Goal: Task Accomplishment & Management: Complete application form

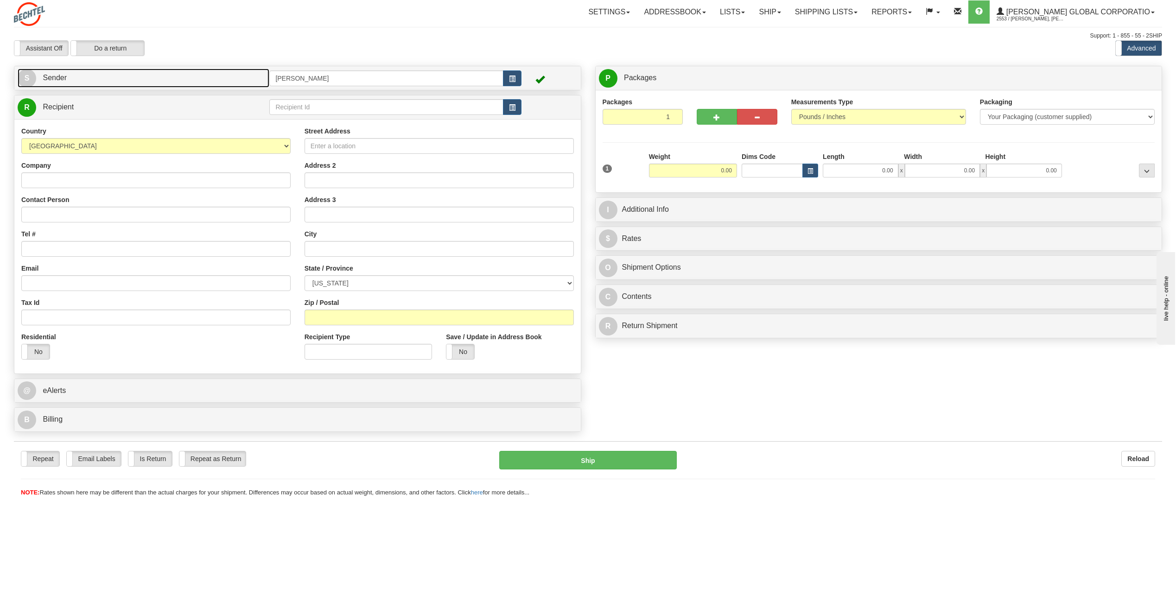
click at [29, 75] on span "S" at bounding box center [27, 78] width 19 height 19
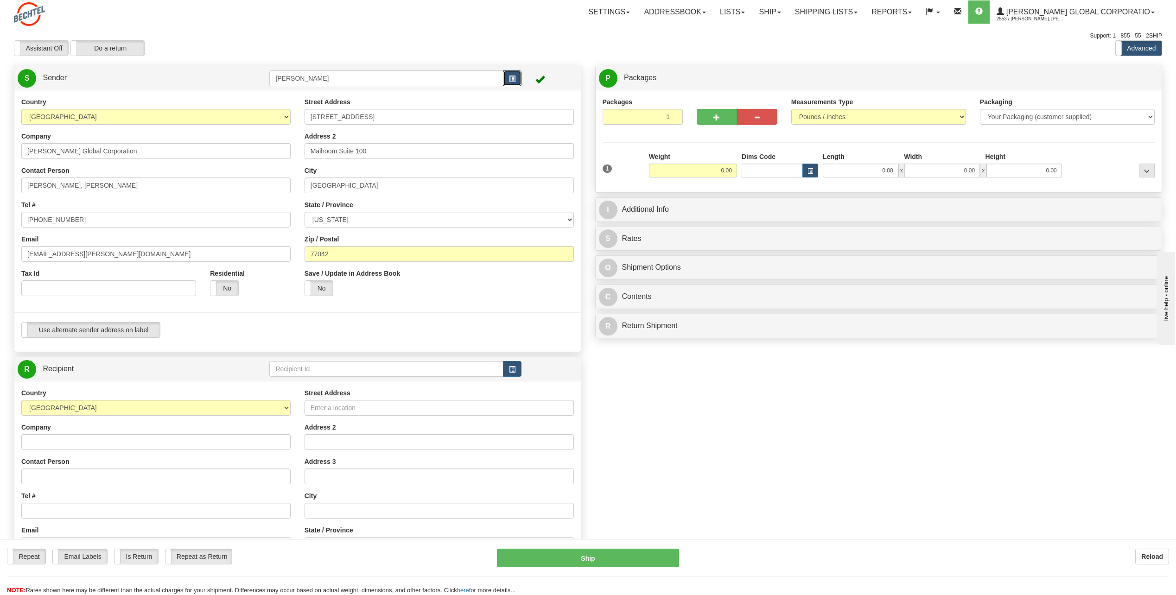
click at [509, 75] on button "button" at bounding box center [512, 78] width 19 height 16
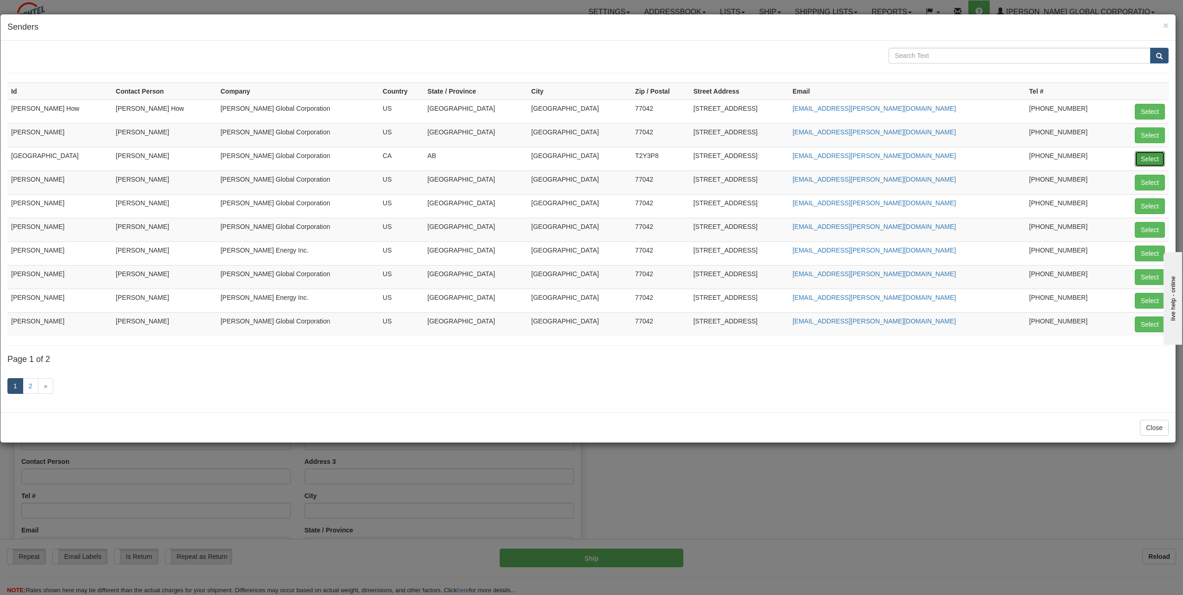
click at [1153, 162] on button "Select" at bounding box center [1150, 159] width 30 height 16
type input "[GEOGRAPHIC_DATA]"
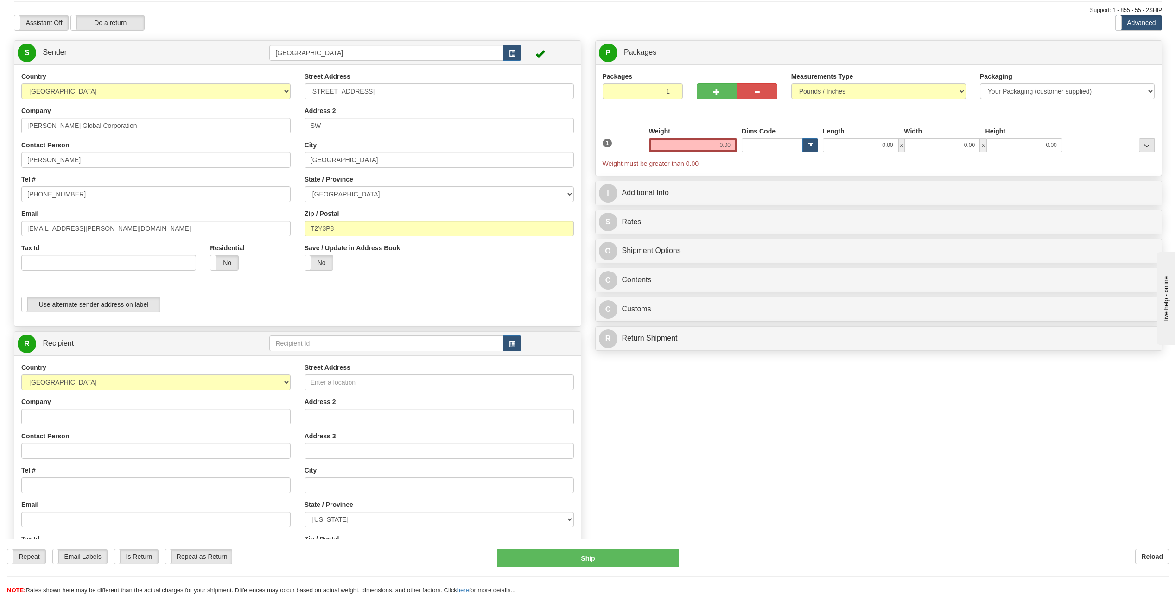
scroll to position [46, 0]
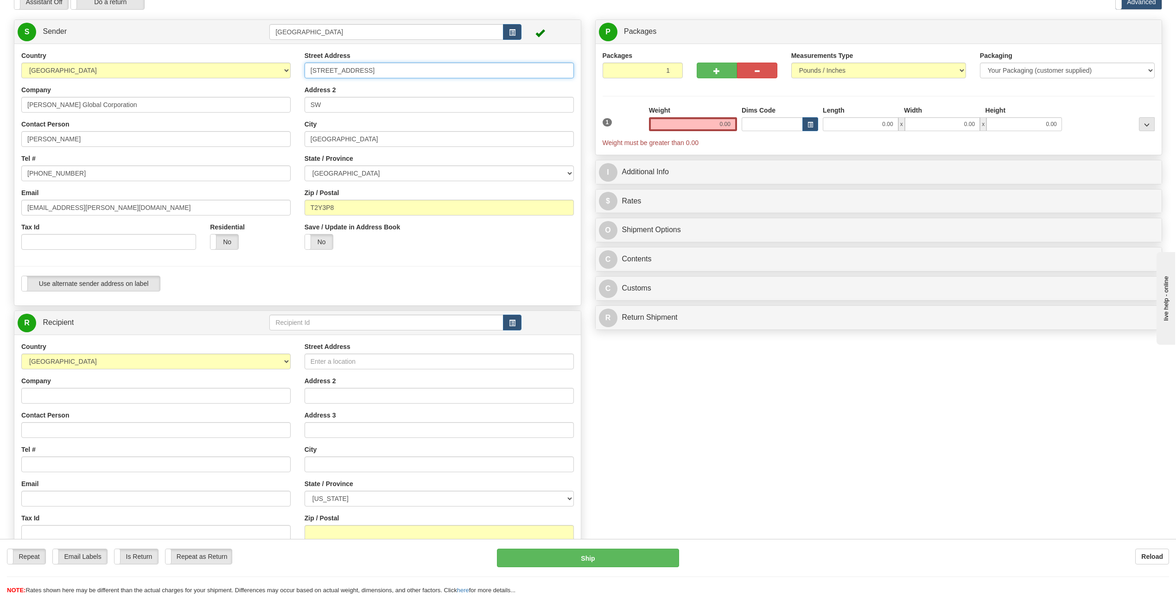
click at [390, 69] on input "[STREET_ADDRESS]" at bounding box center [439, 71] width 269 height 16
type input "8"
type input "[STREET_ADDRESS][PERSON_NAME]"
click at [333, 108] on input "SW" at bounding box center [439, 105] width 269 height 16
type input "S"
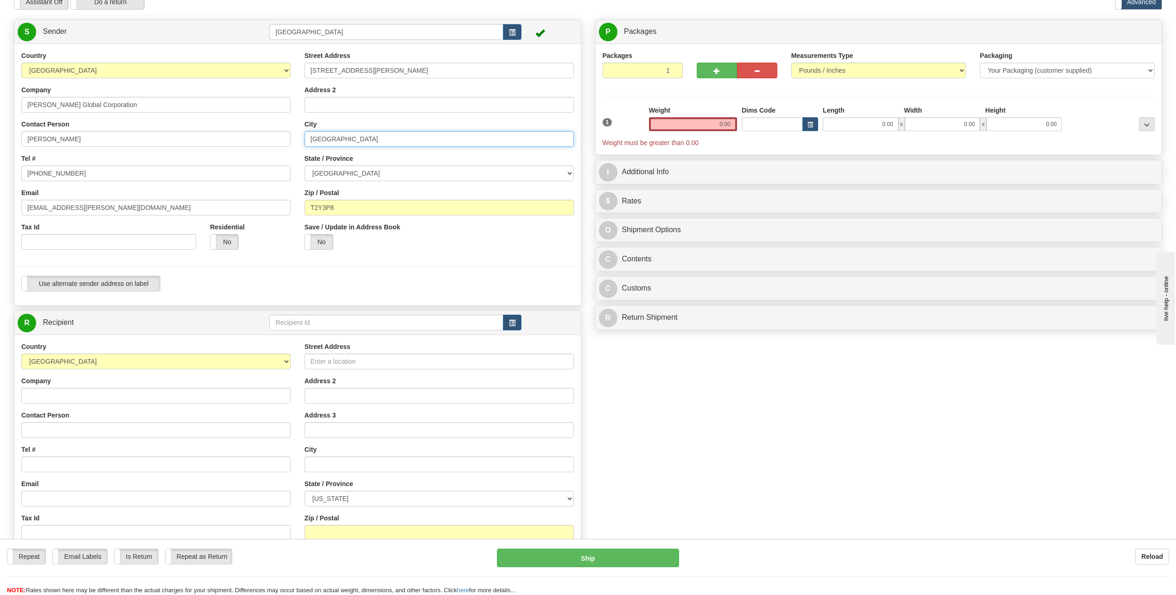
click at [344, 140] on input "[GEOGRAPHIC_DATA]" at bounding box center [439, 139] width 269 height 16
type input "C"
type input "[GEOGRAPHIC_DATA]"
click at [566, 170] on select "[GEOGRAPHIC_DATA] [GEOGRAPHIC_DATA] [GEOGRAPHIC_DATA] [GEOGRAPHIC_DATA] [GEOGRA…" at bounding box center [439, 173] width 269 height 16
select select "BC"
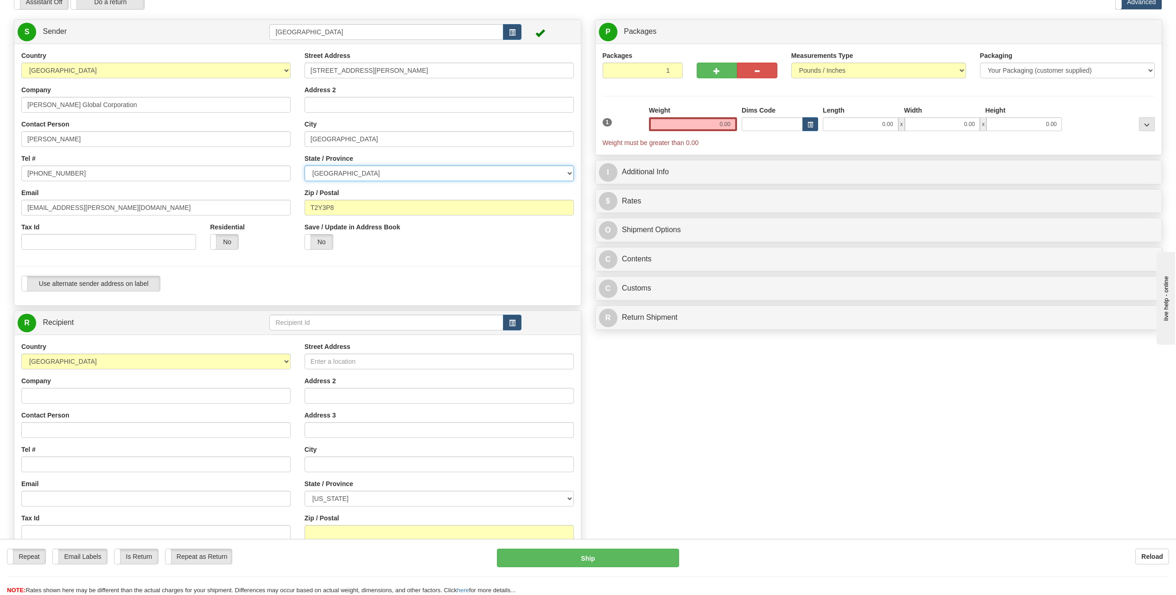
click at [305, 165] on select "[GEOGRAPHIC_DATA] [GEOGRAPHIC_DATA] [GEOGRAPHIC_DATA] [GEOGRAPHIC_DATA] [GEOGRA…" at bounding box center [439, 173] width 269 height 16
click at [343, 210] on input "T2Y3P8" at bounding box center [439, 208] width 269 height 16
type input "T"
type input "V6EOC2"
drag, startPoint x: 718, startPoint y: 121, endPoint x: 794, endPoint y: 125, distance: 76.6
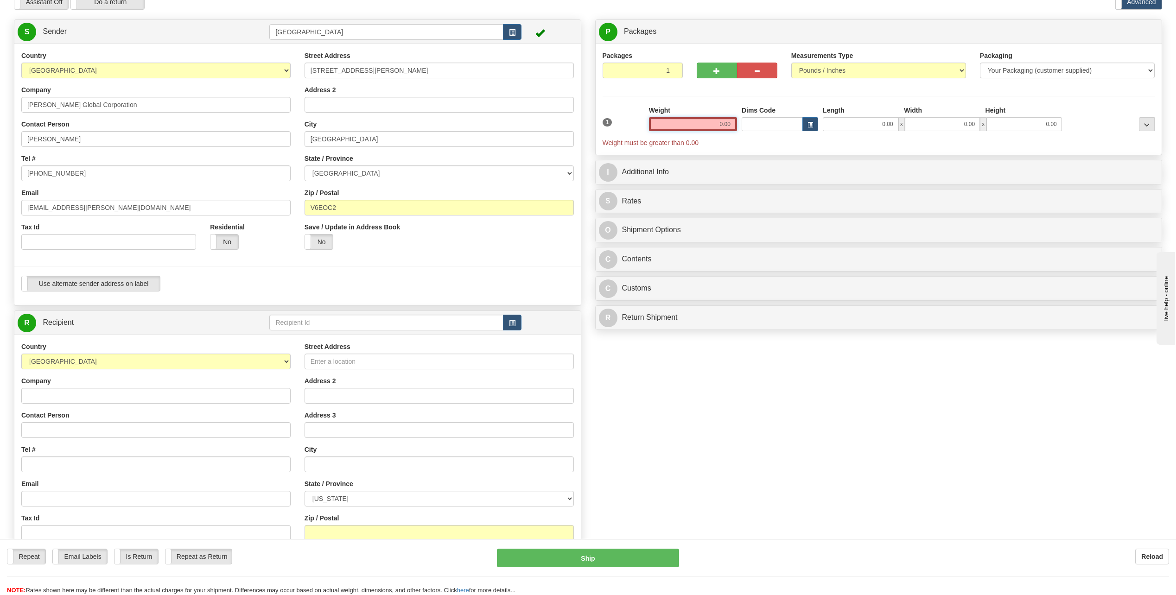
click at [794, 125] on div "1 Weight 0.00 Dims Code 0.00" at bounding box center [878, 127] width 557 height 42
type input "6.00"
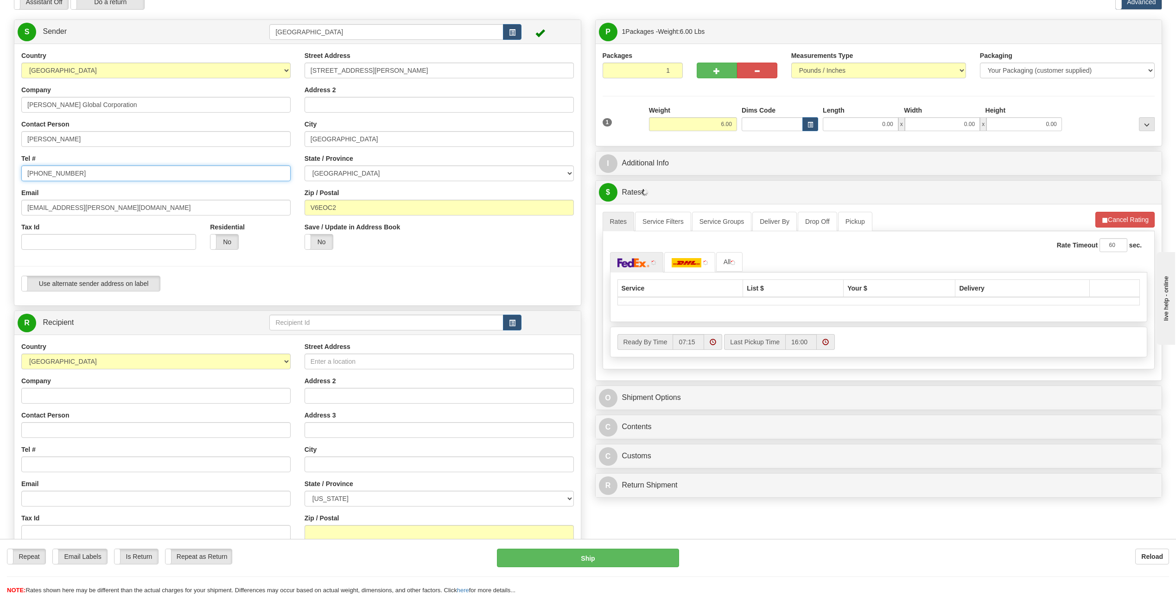
click at [83, 174] on input "[PHONE_NUMBER]" at bounding box center [155, 173] width 269 height 16
type input "7"
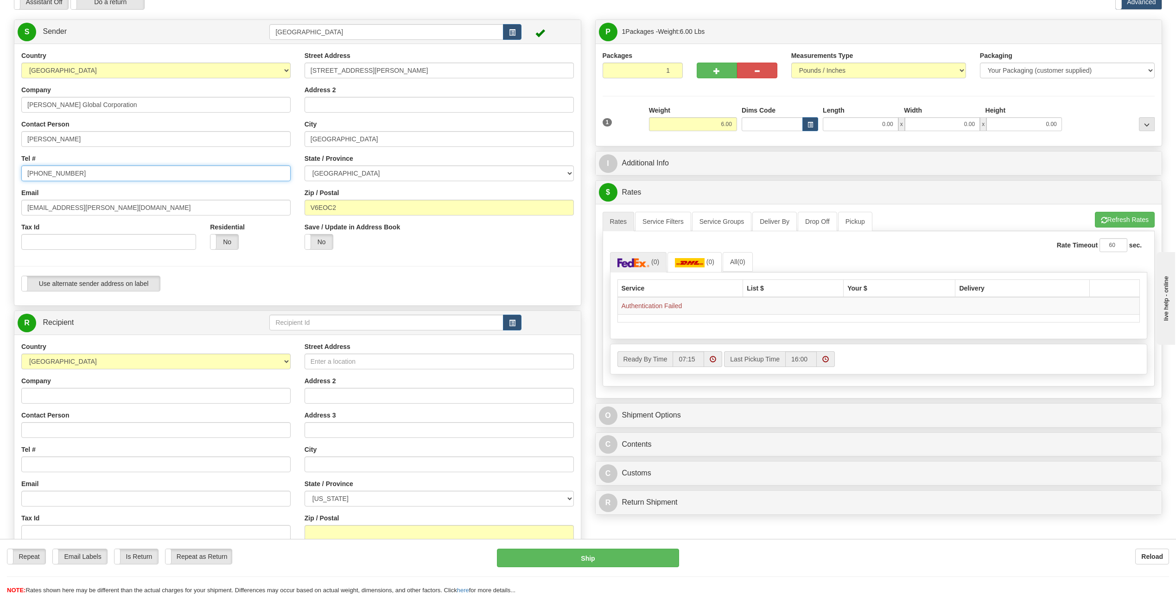
type input "[PHONE_NUMBER]"
drag, startPoint x: 49, startPoint y: 208, endPoint x: 22, endPoint y: 208, distance: 27.3
click at [22, 208] on input "[EMAIL_ADDRESS][PERSON_NAME][DOMAIN_NAME]" at bounding box center [155, 208] width 269 height 16
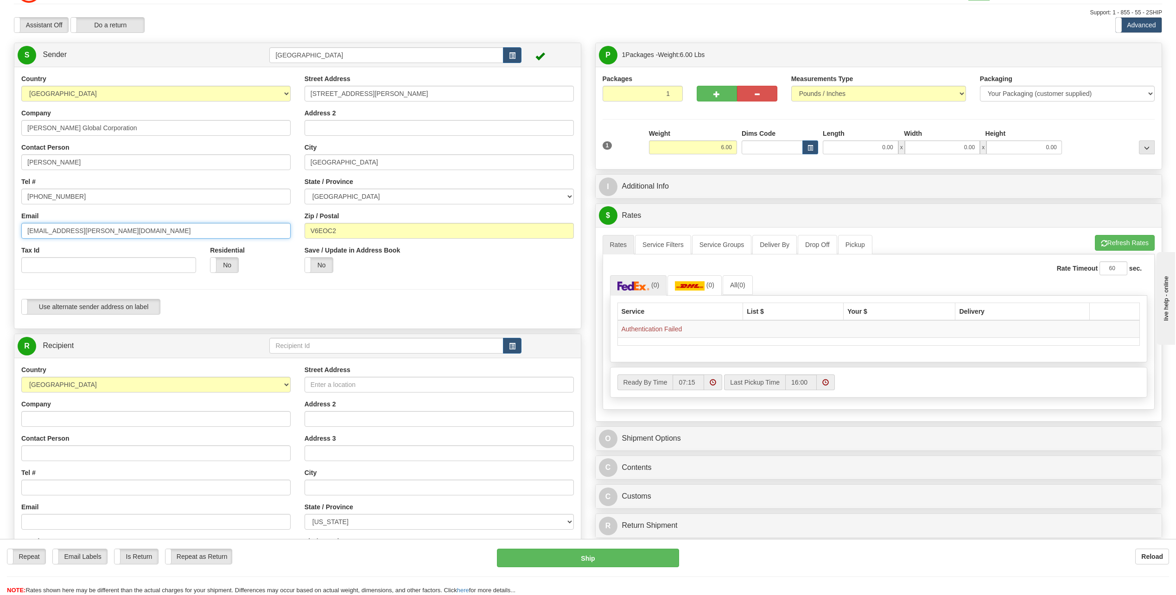
scroll to position [0, 0]
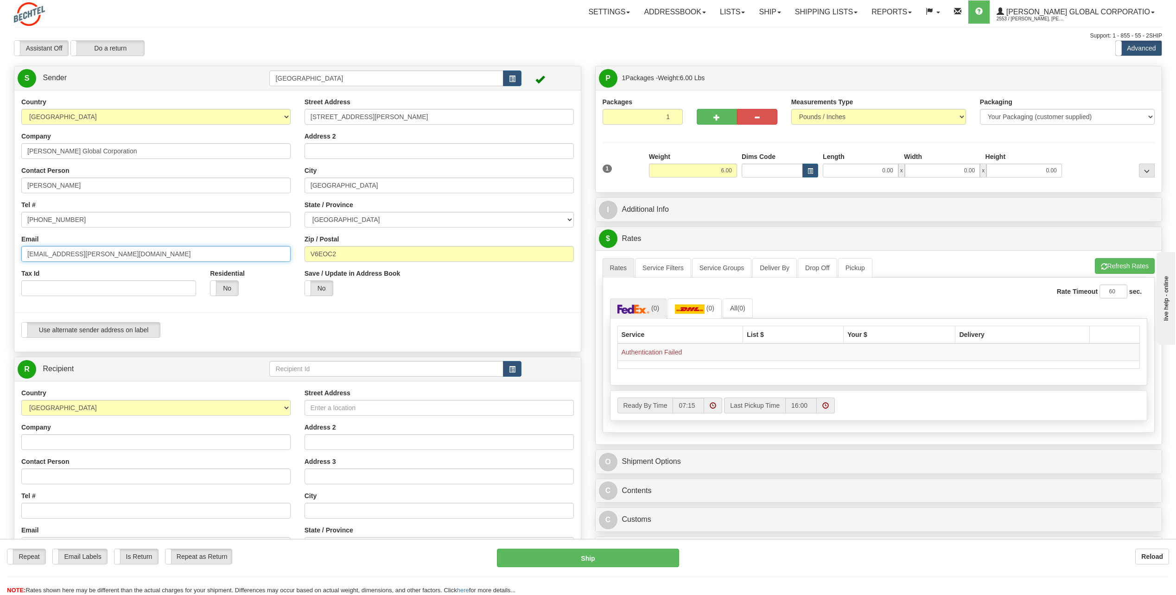
click at [103, 254] on input "[EMAIL_ADDRESS][PERSON_NAME][DOMAIN_NAME]" at bounding box center [155, 254] width 269 height 16
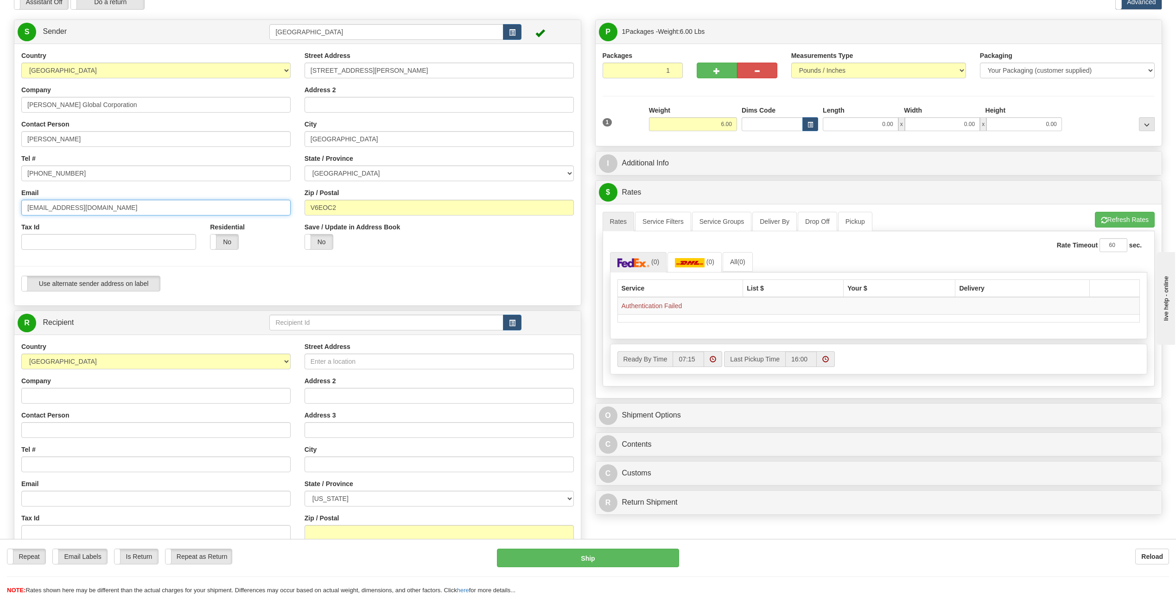
scroll to position [93, 0]
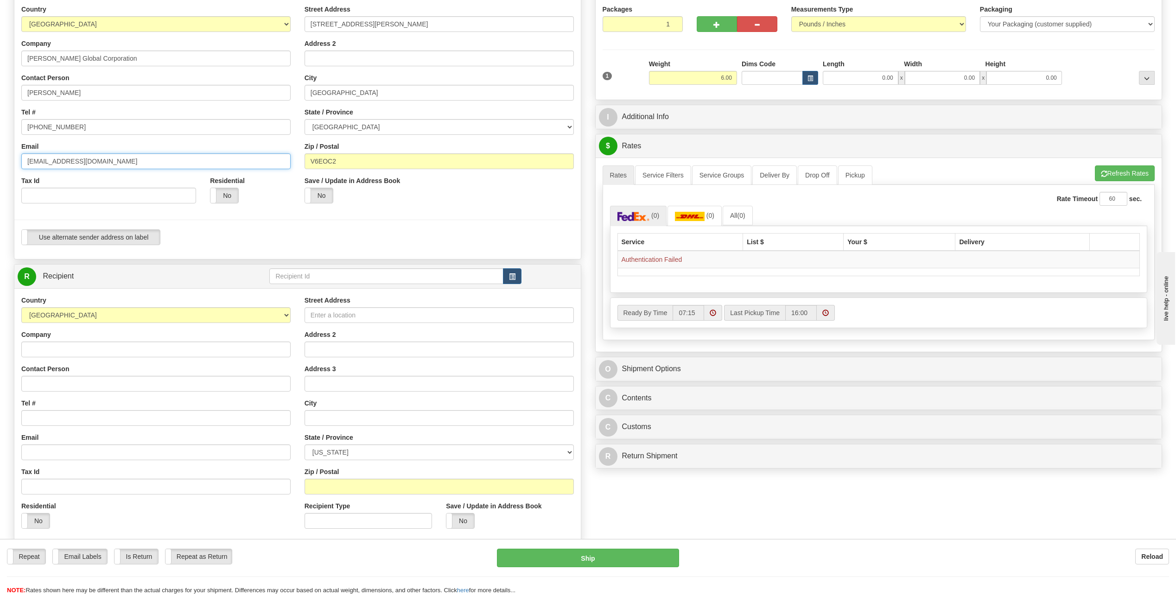
type input "[EMAIL_ADDRESS][DOMAIN_NAME]"
click at [358, 161] on input "V6EOC2" at bounding box center [439, 161] width 269 height 16
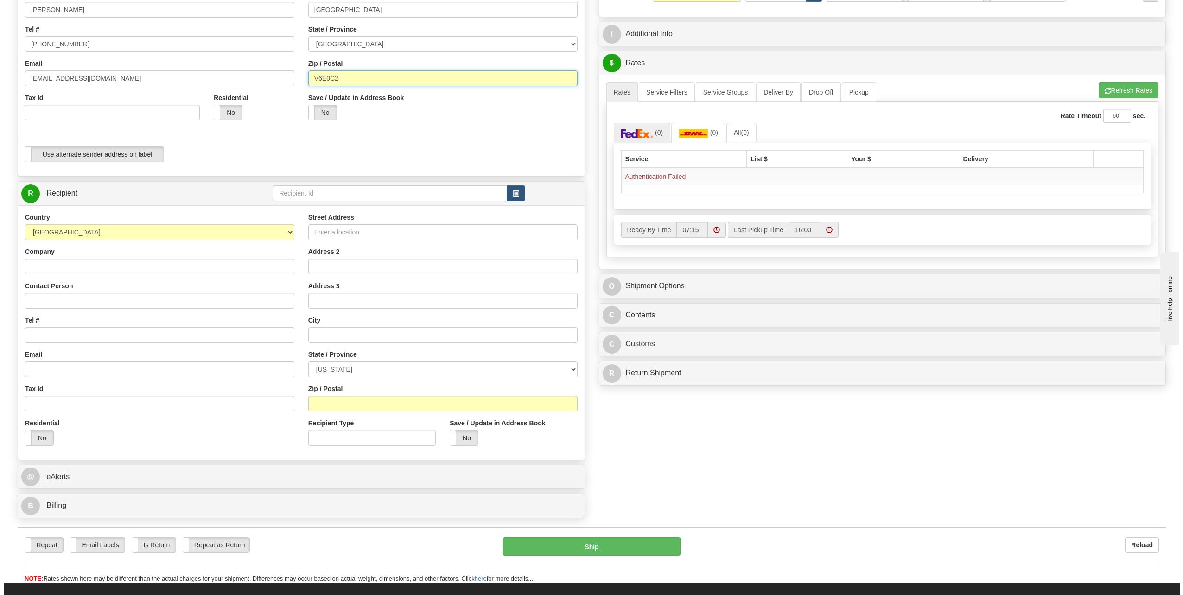
scroll to position [185, 0]
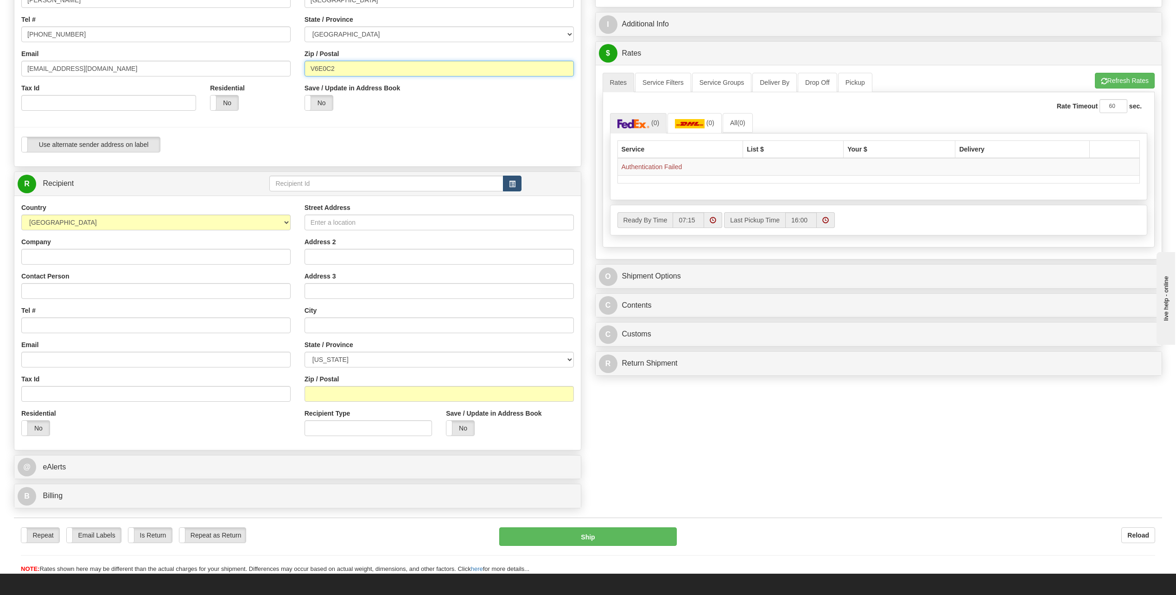
type input "V6E0C2"
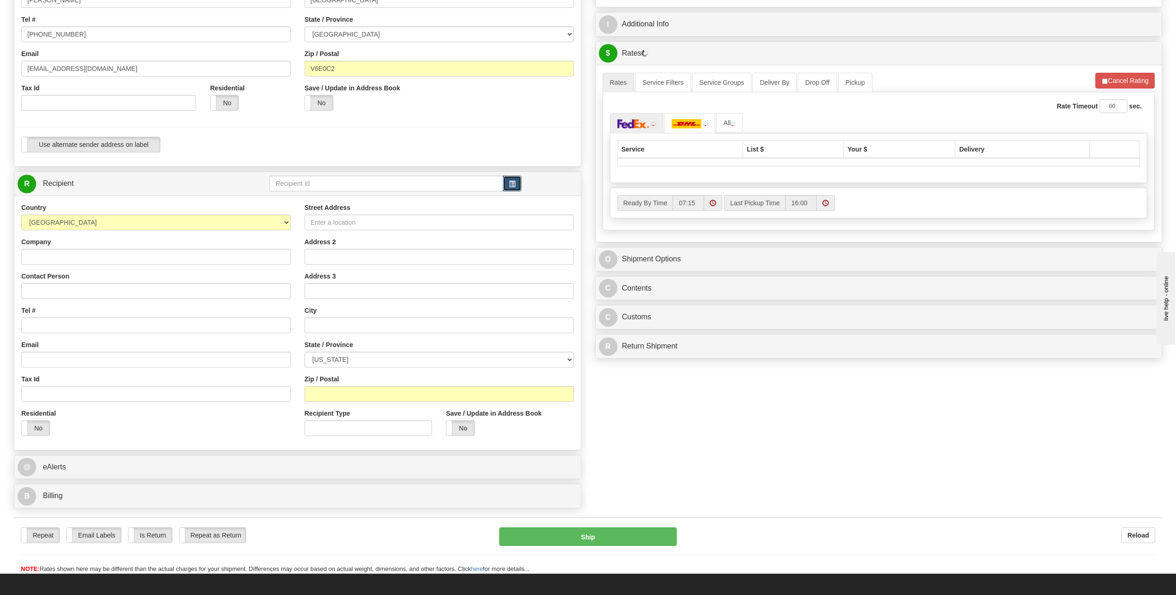
click at [514, 182] on span "button" at bounding box center [512, 184] width 6 height 6
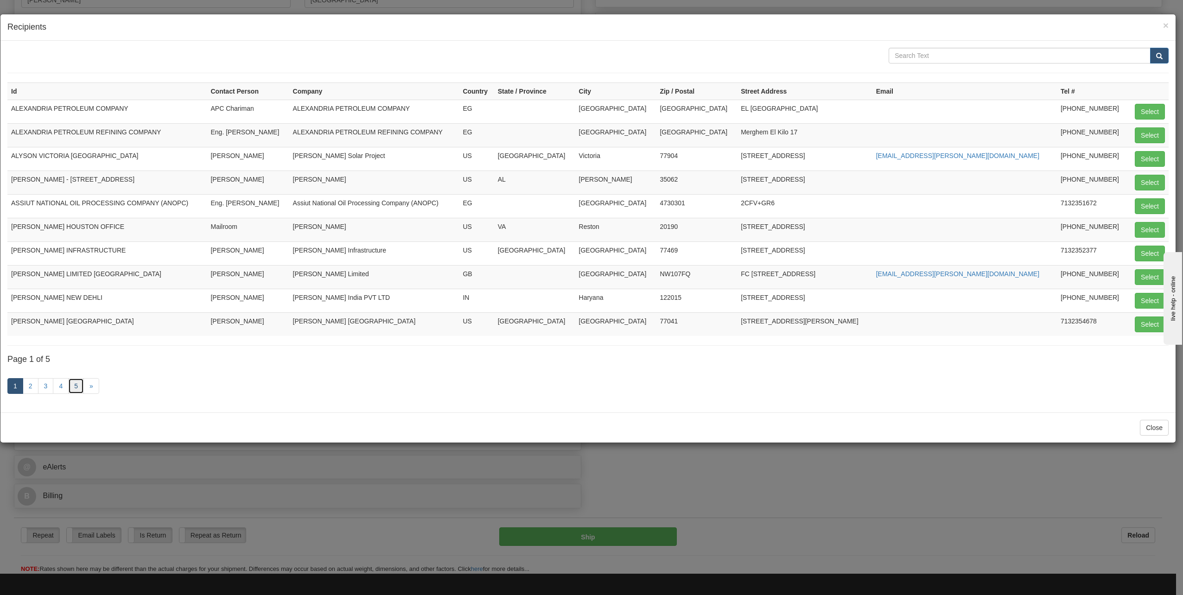
click at [78, 384] on link "5" at bounding box center [76, 386] width 16 height 16
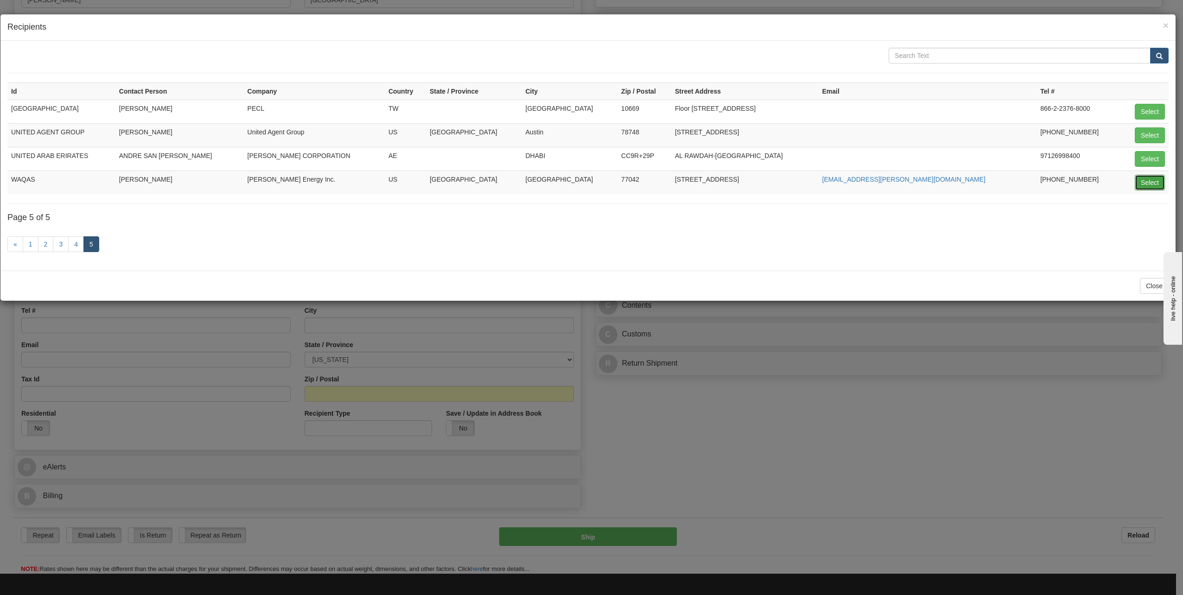
click at [1152, 184] on button "Select" at bounding box center [1150, 183] width 30 height 16
type input "WAQAS"
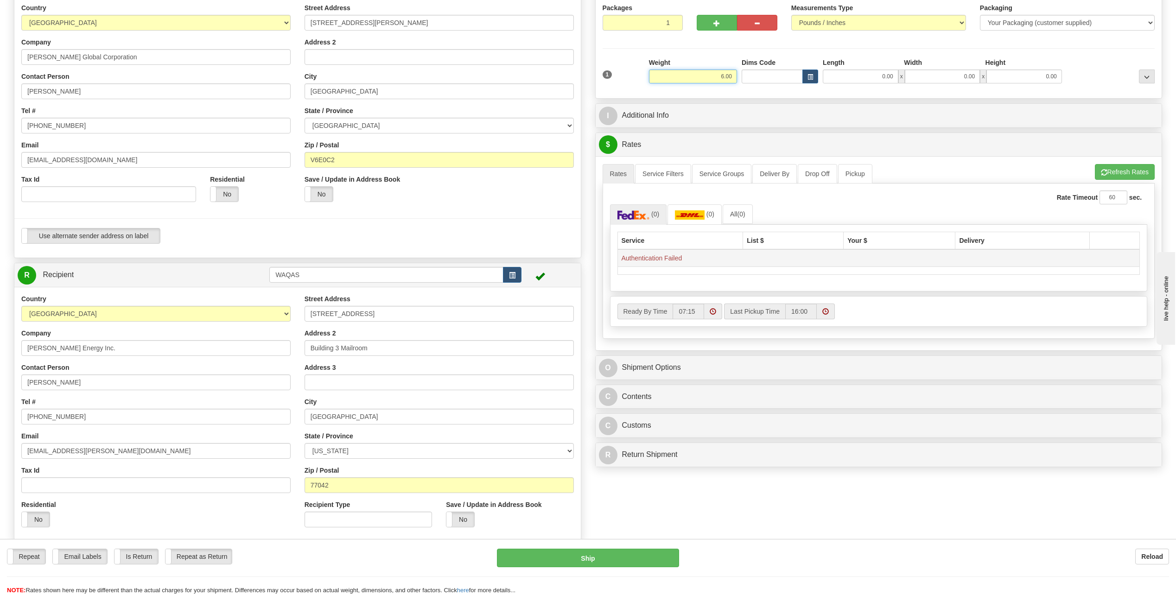
scroll to position [0, 0]
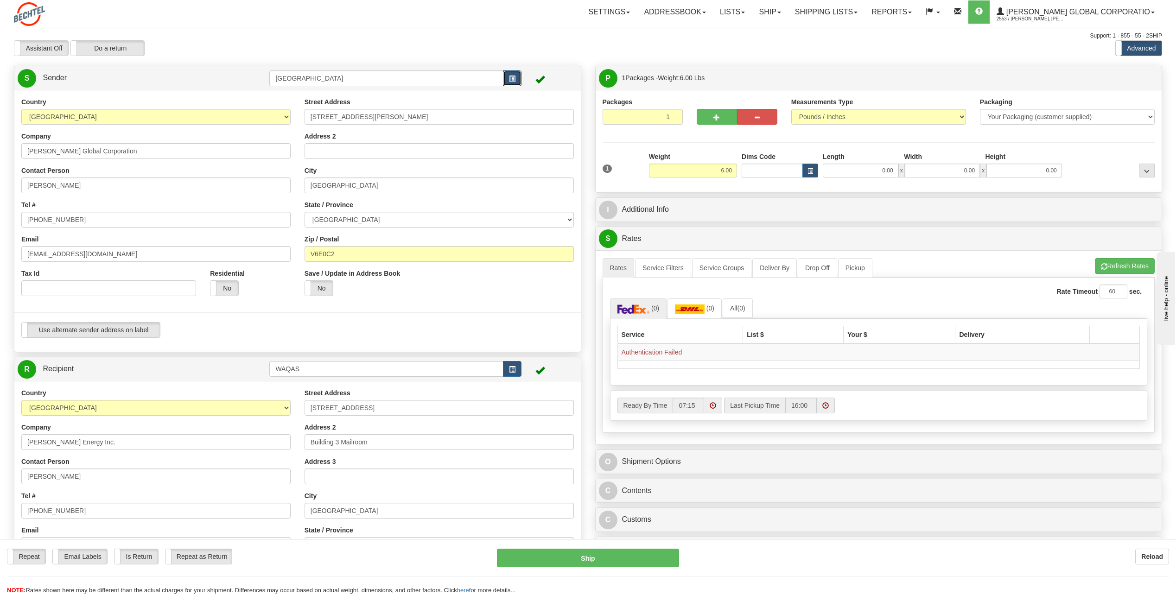
click at [513, 78] on span "button" at bounding box center [512, 79] width 6 height 6
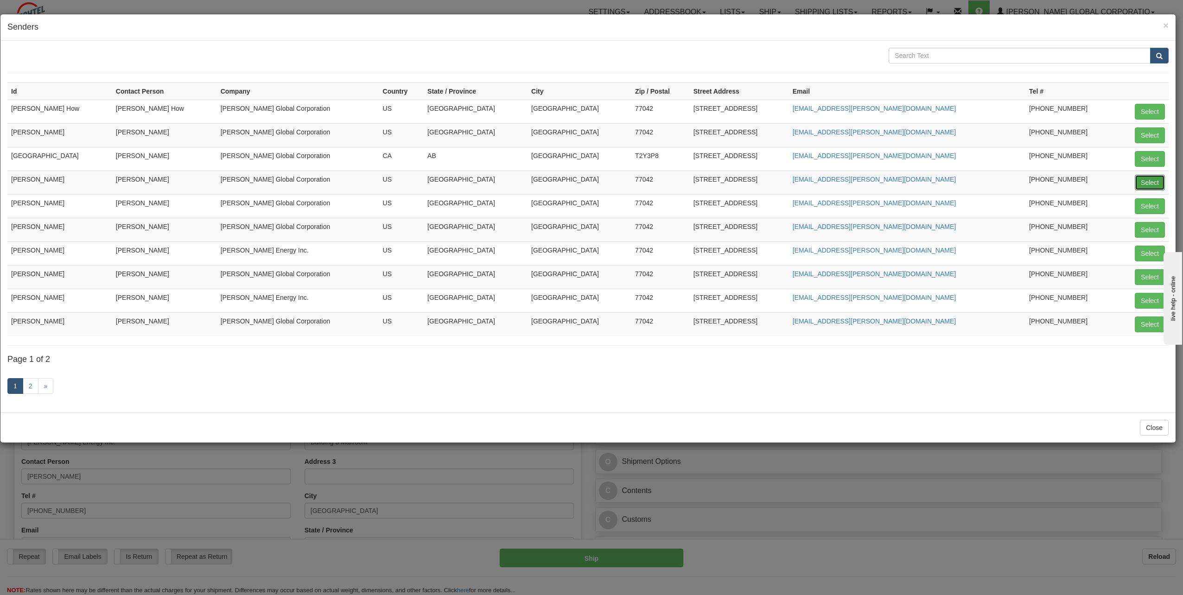
click at [1150, 183] on button "Select" at bounding box center [1150, 183] width 30 height 16
type input "[PERSON_NAME]"
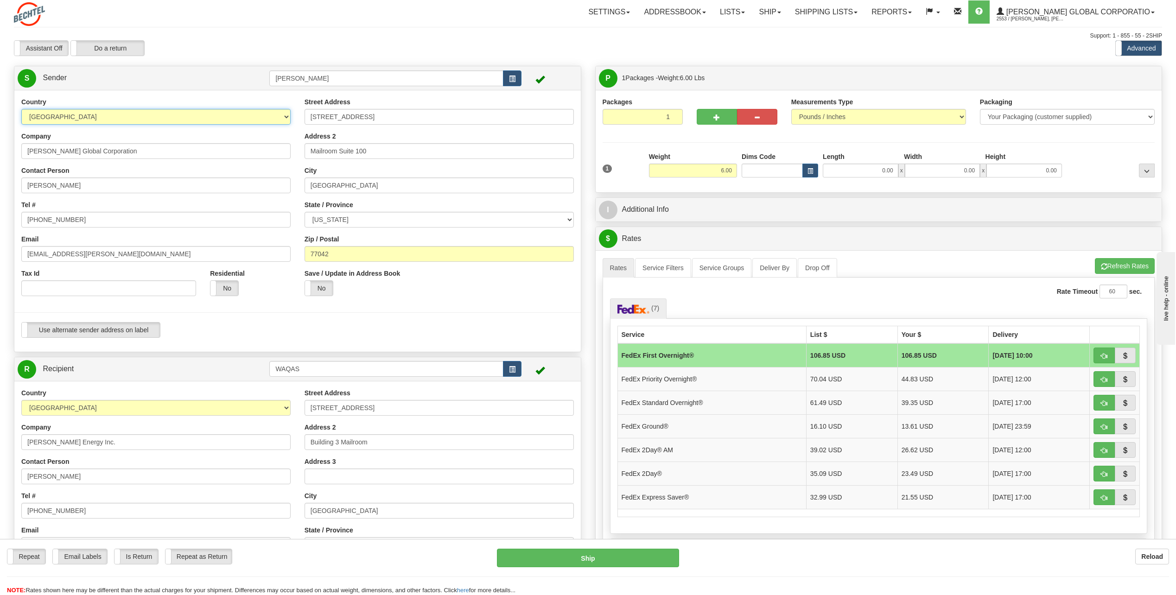
click at [286, 117] on select "[GEOGRAPHIC_DATA] [GEOGRAPHIC_DATA] [GEOGRAPHIC_DATA] [GEOGRAPHIC_DATA] [US_STA…" at bounding box center [155, 117] width 269 height 16
select select "CA"
click at [21, 109] on select "[GEOGRAPHIC_DATA] [GEOGRAPHIC_DATA] [GEOGRAPHIC_DATA] [GEOGRAPHIC_DATA] [US_STA…" at bounding box center [155, 117] width 269 height 16
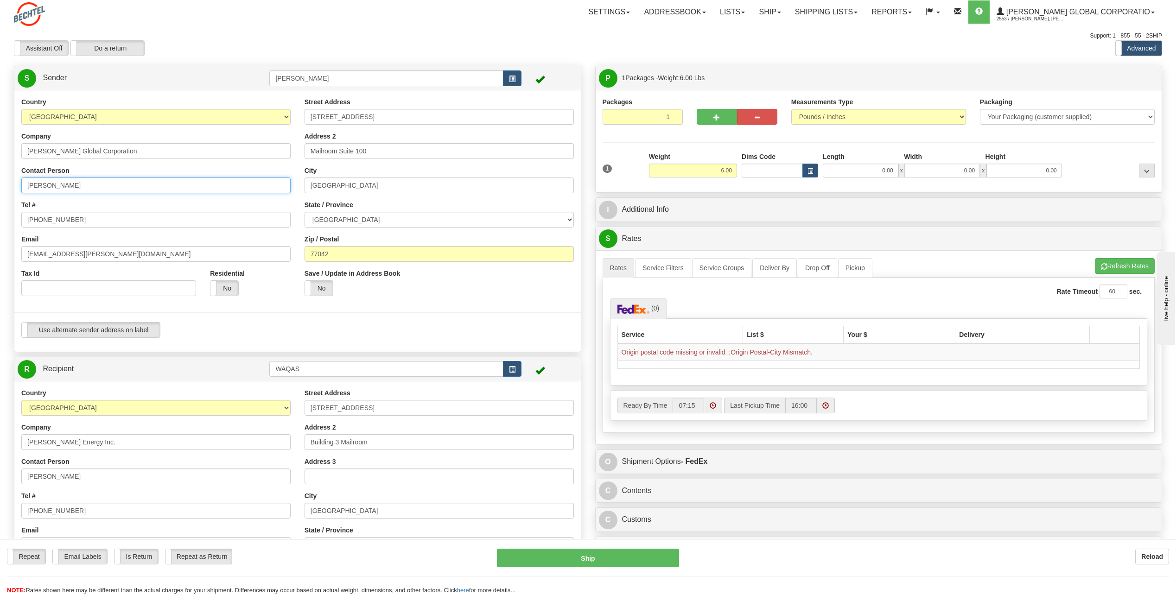
click at [91, 185] on input "[PERSON_NAME]" at bounding box center [155, 186] width 269 height 16
type input "C"
type input "[PERSON_NAME]"
drag, startPoint x: 56, startPoint y: 253, endPoint x: 1, endPoint y: 251, distance: 55.2
click at [1, 251] on div "Toggle navigation Settings Shipping Preferences Fields Preferences New" at bounding box center [588, 373] width 1176 height 746
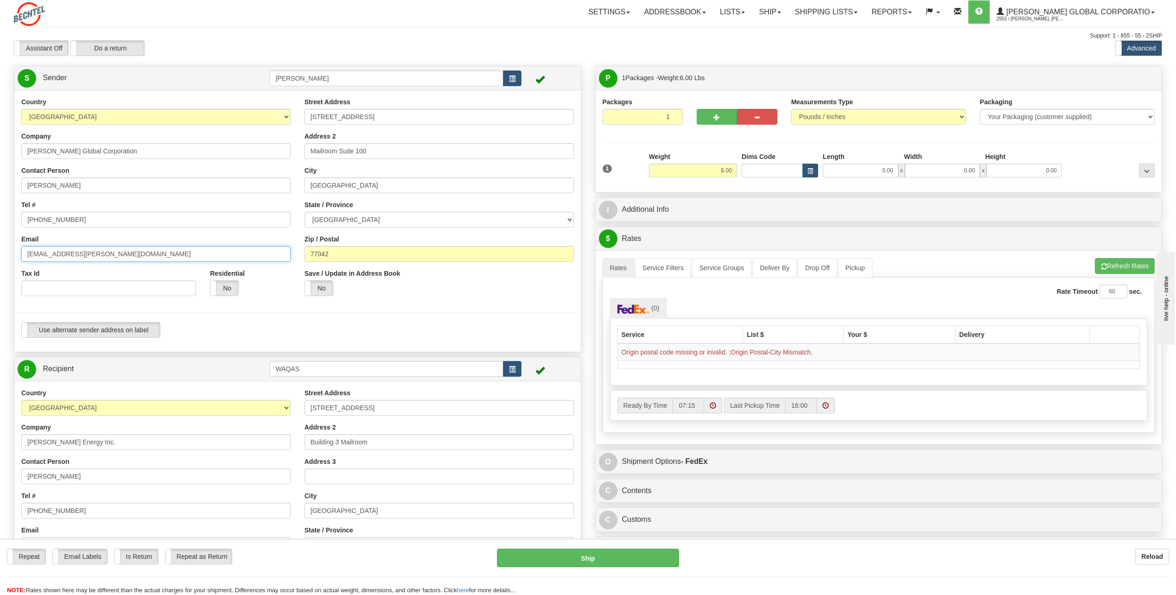
click at [95, 252] on input "[EMAIL_ADDRESS][PERSON_NAME][DOMAIN_NAME]" at bounding box center [155, 254] width 269 height 16
type input "[EMAIL_ADDRESS][DOMAIN_NAME]"
click at [382, 117] on input "[STREET_ADDRESS]" at bounding box center [439, 117] width 269 height 16
type input "2"
type input "[STREET_ADDRESS][PERSON_NAME]"
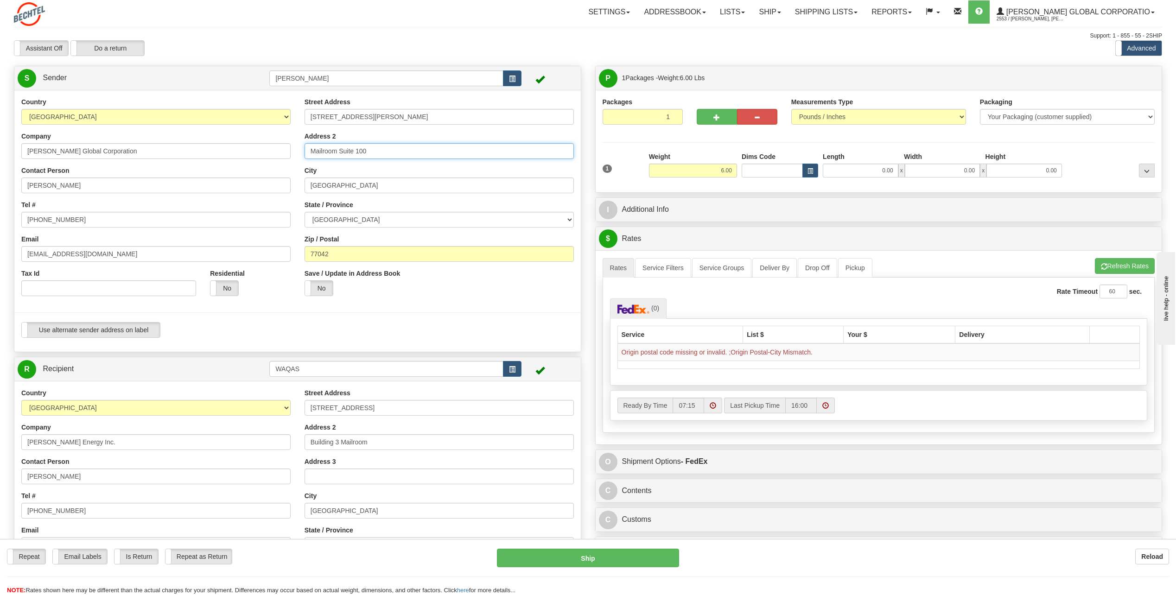
click at [377, 148] on input "Mailroom Suite 100" at bounding box center [439, 151] width 269 height 16
type input "M"
click at [361, 188] on input "[GEOGRAPHIC_DATA]" at bounding box center [439, 186] width 269 height 16
type input "H"
type input "Vanccouver"
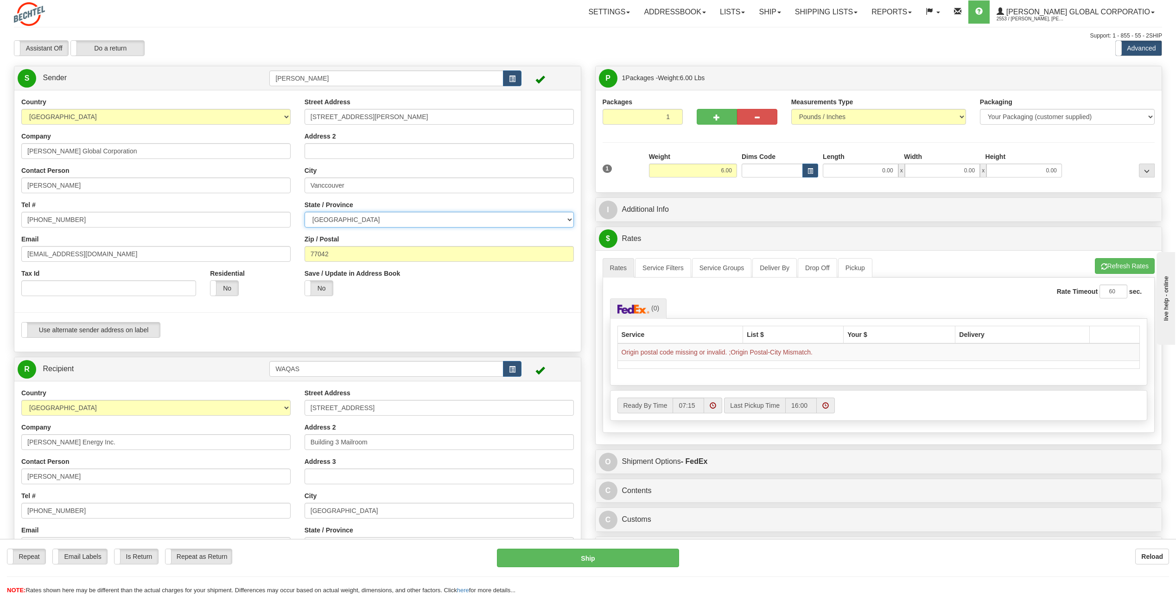
click at [568, 219] on select "[GEOGRAPHIC_DATA] [GEOGRAPHIC_DATA] [GEOGRAPHIC_DATA] [GEOGRAPHIC_DATA] [GEOGRA…" at bounding box center [439, 220] width 269 height 16
select select "BC"
click at [305, 212] on select "[GEOGRAPHIC_DATA] [GEOGRAPHIC_DATA] [GEOGRAPHIC_DATA] [GEOGRAPHIC_DATA] [GEOGRA…" at bounding box center [439, 220] width 269 height 16
click at [339, 254] on input "77042" at bounding box center [439, 254] width 269 height 16
type input "7"
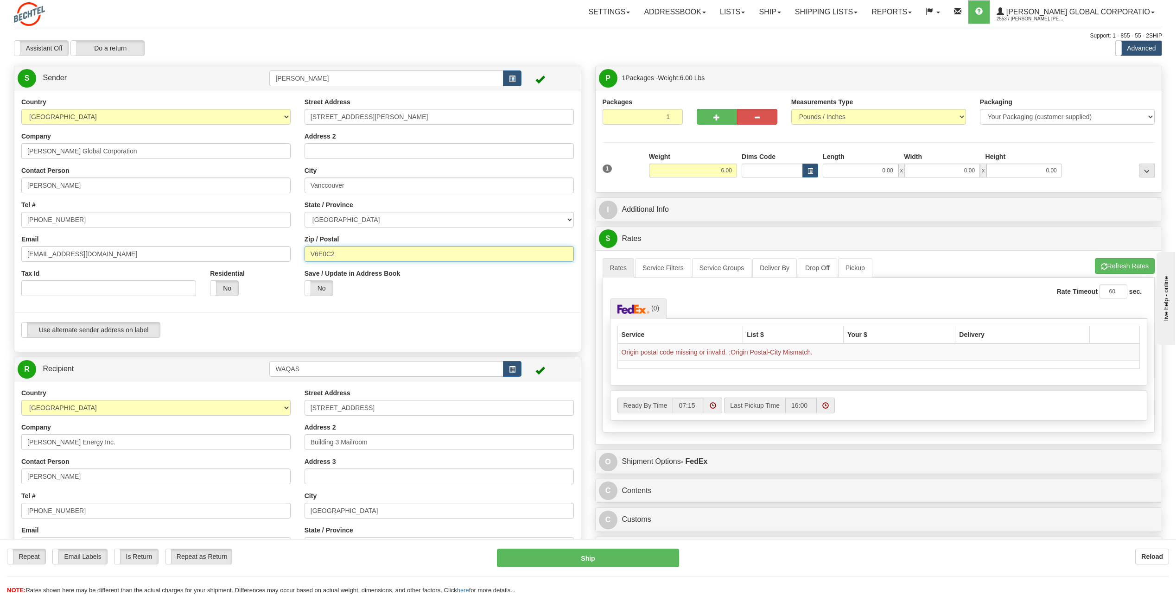
type input "V6E0C2"
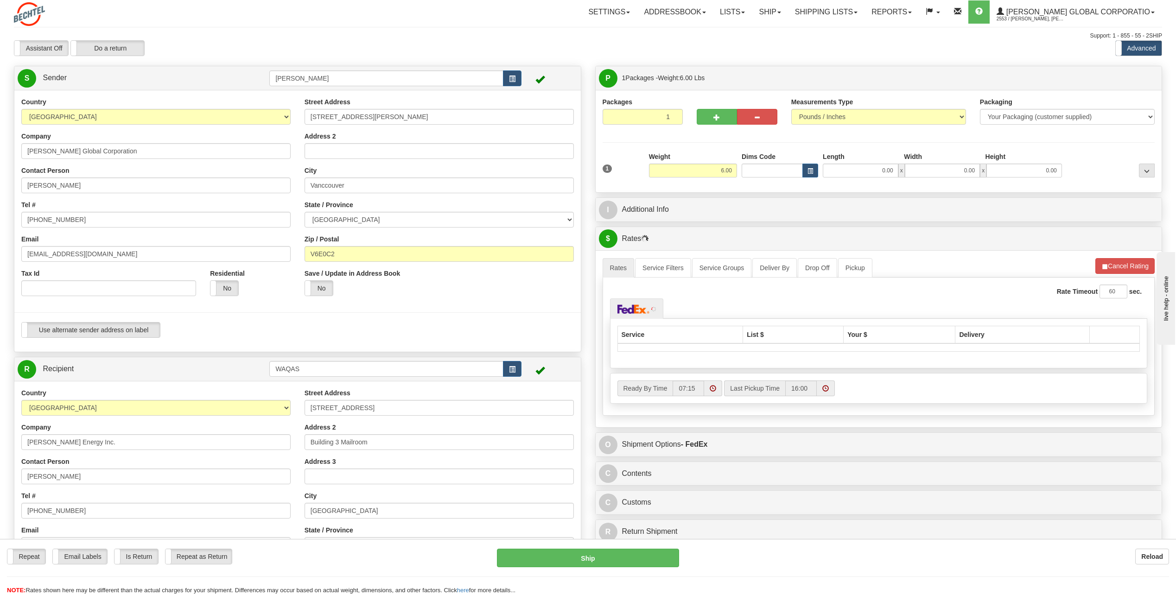
click at [419, 310] on div at bounding box center [297, 312] width 580 height 19
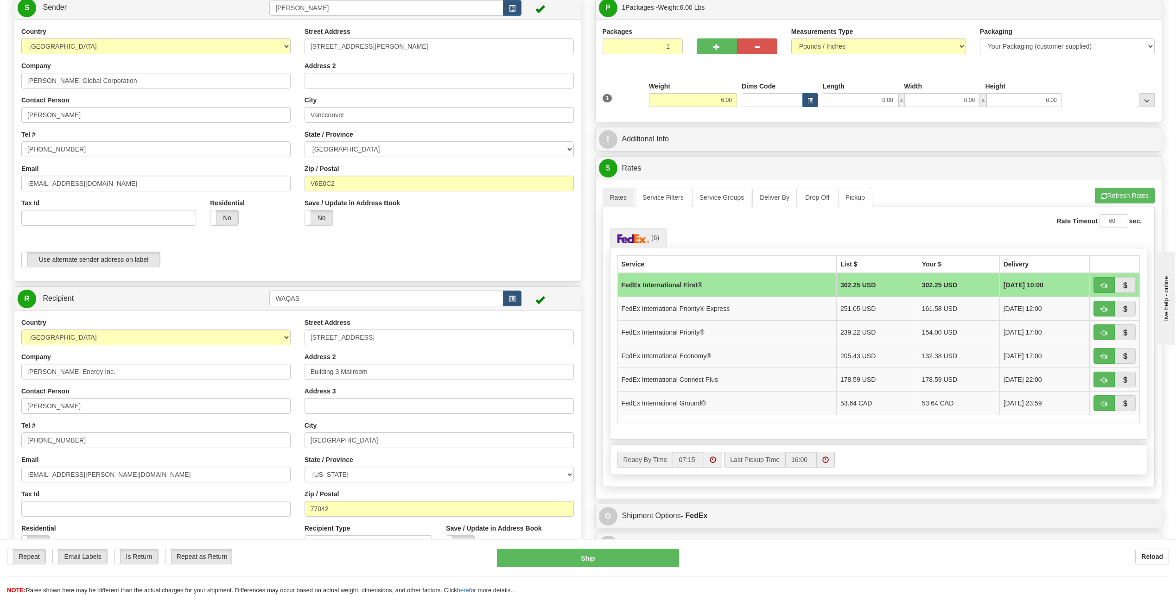
scroll to position [93, 0]
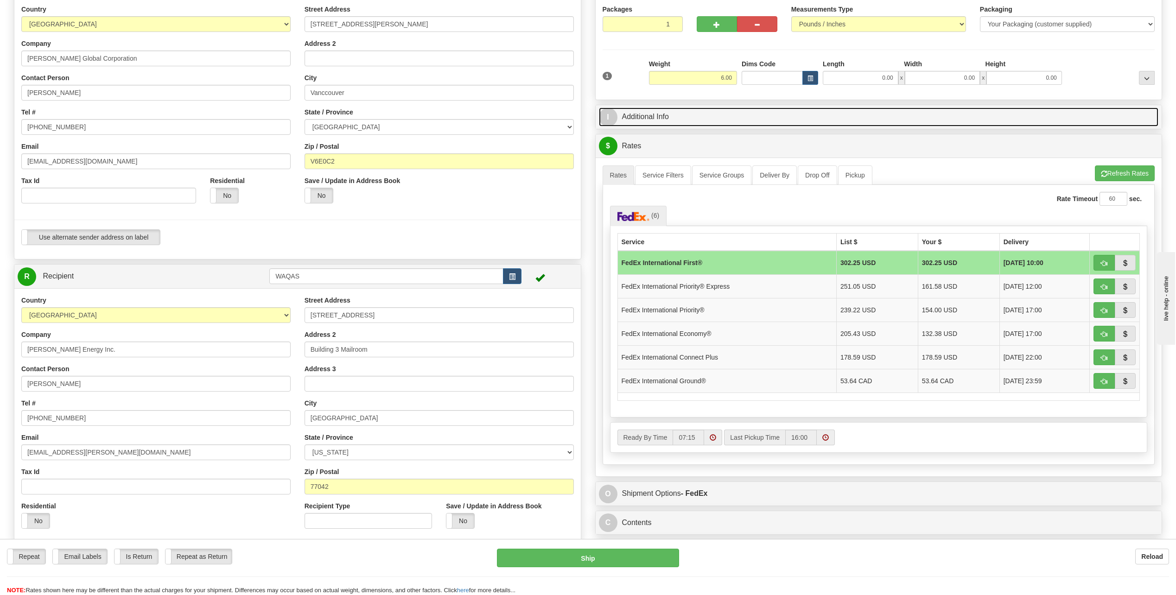
click at [604, 114] on span "I" at bounding box center [608, 117] width 19 height 19
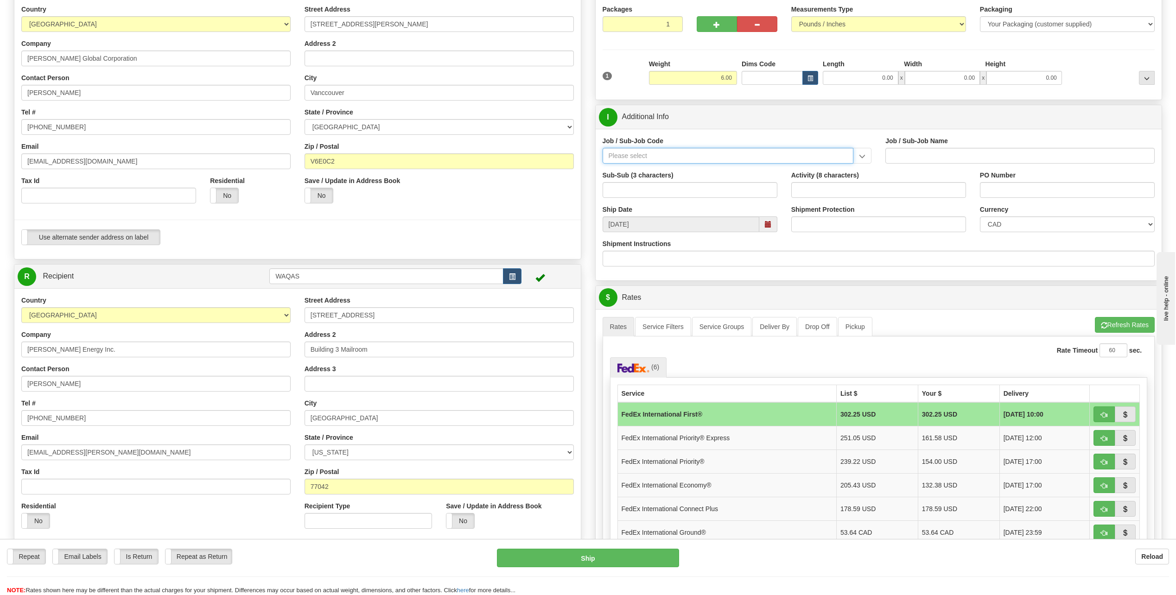
click at [628, 153] on input "Job / Sub-Job Code" at bounding box center [728, 156] width 251 height 16
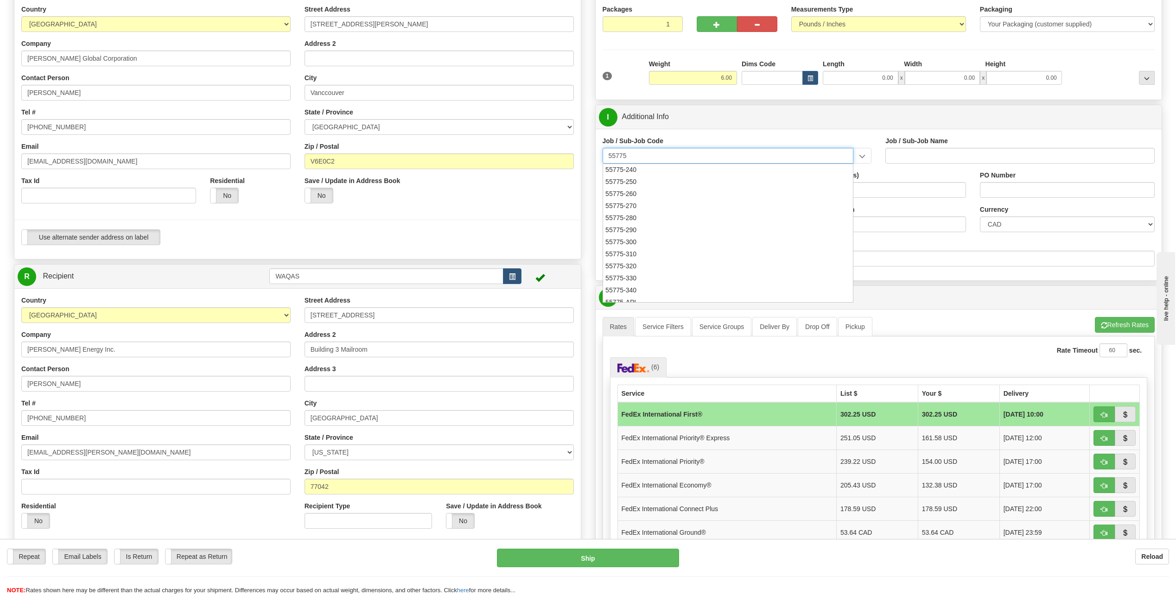
scroll to position [185, 0]
click at [628, 273] on div "55775-330" at bounding box center [726, 274] width 242 height 10
type input "55775-330"
type input "INVESTMENT - NORTH AMERICA TEAM GROWTH"
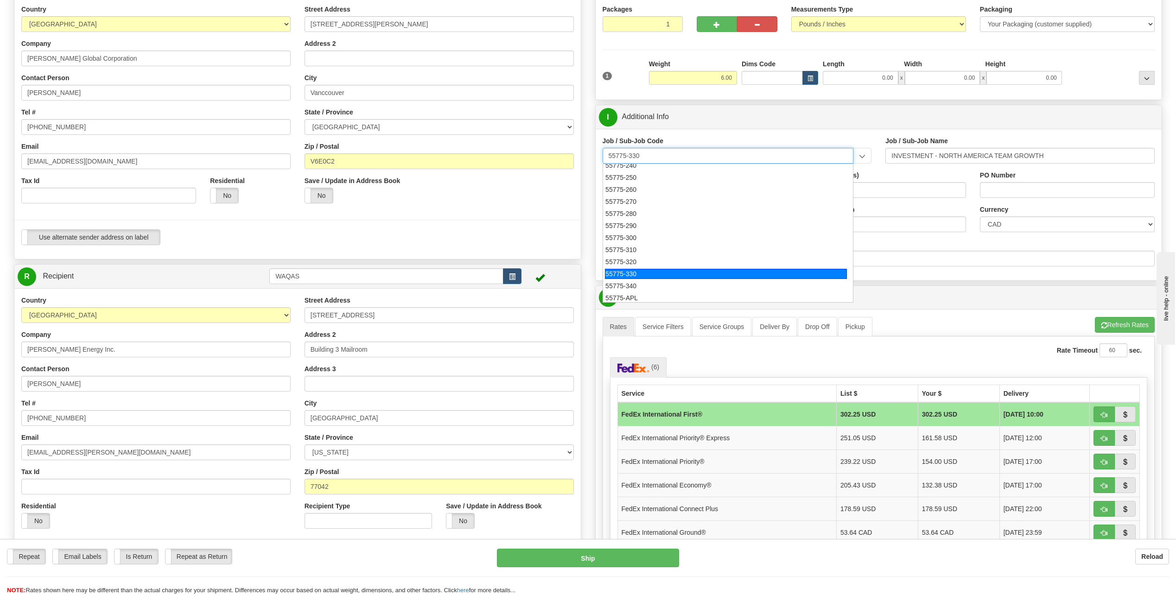
type input "55775-330"
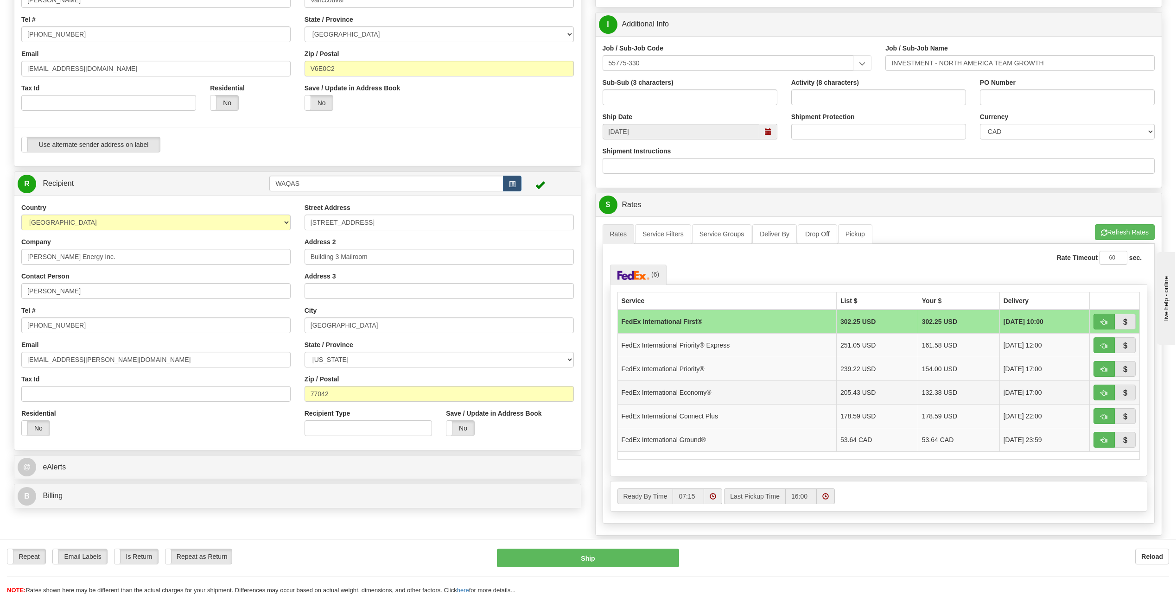
click at [712, 394] on td "FedEx International Economy®" at bounding box center [726, 393] width 219 height 24
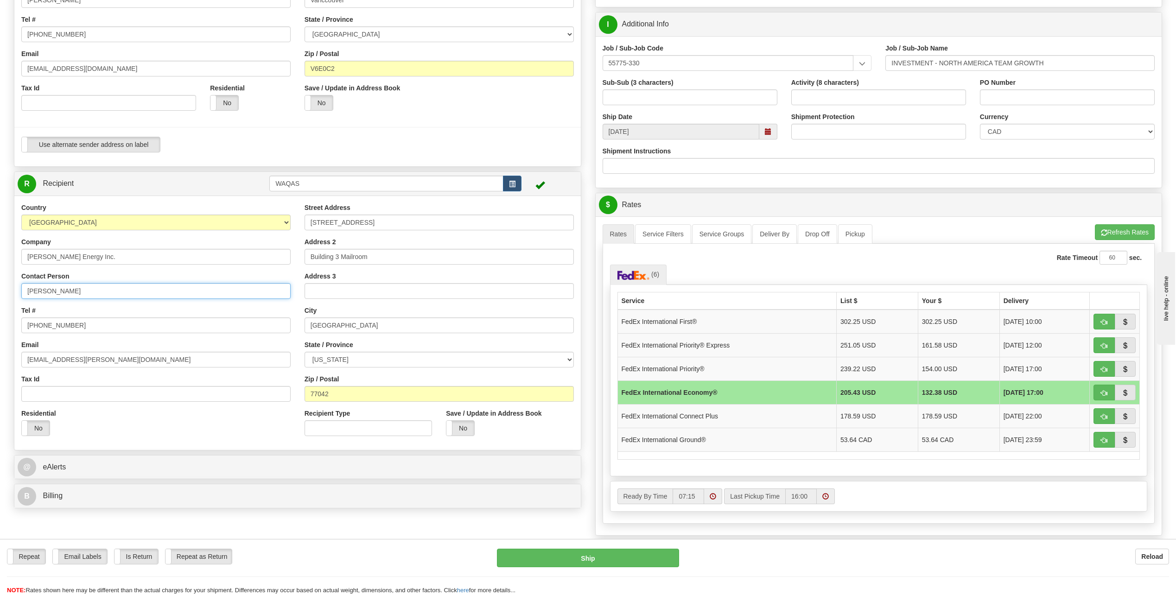
click at [83, 294] on input "[PERSON_NAME]" at bounding box center [155, 291] width 269 height 16
type input "W"
type input "[PERSON_NAME]"
click at [74, 324] on input "[PHONE_NUMBER]" at bounding box center [155, 326] width 269 height 16
type input "[PHONE_NUMBER]"
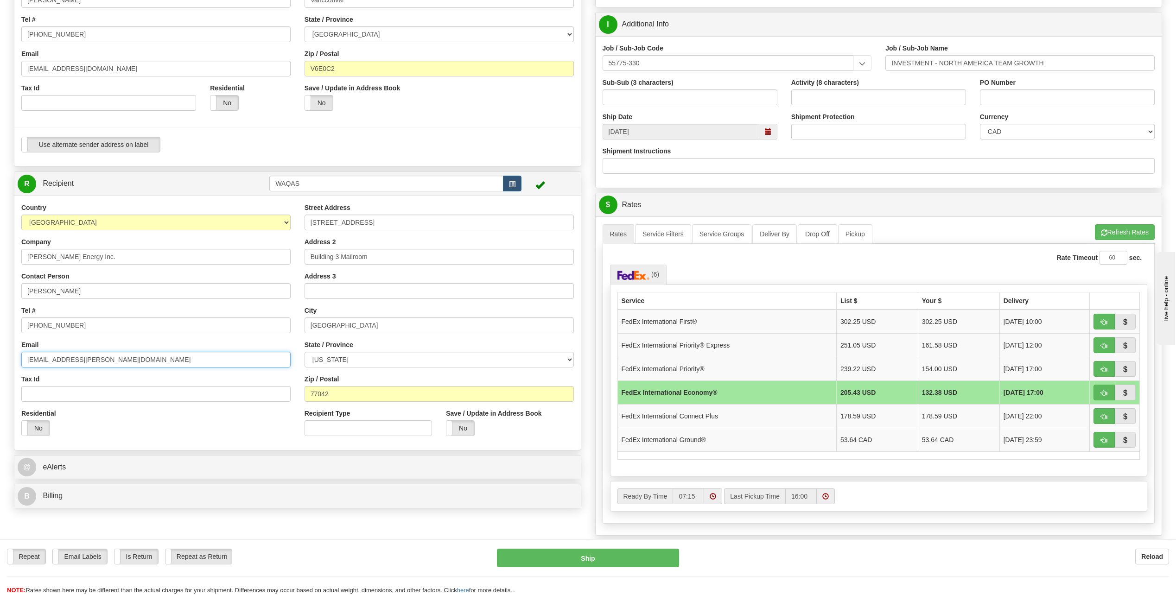
drag, startPoint x: 55, startPoint y: 359, endPoint x: 24, endPoint y: 360, distance: 31.1
click at [24, 360] on input "[EMAIL_ADDRESS][PERSON_NAME][DOMAIN_NAME]" at bounding box center [155, 360] width 269 height 16
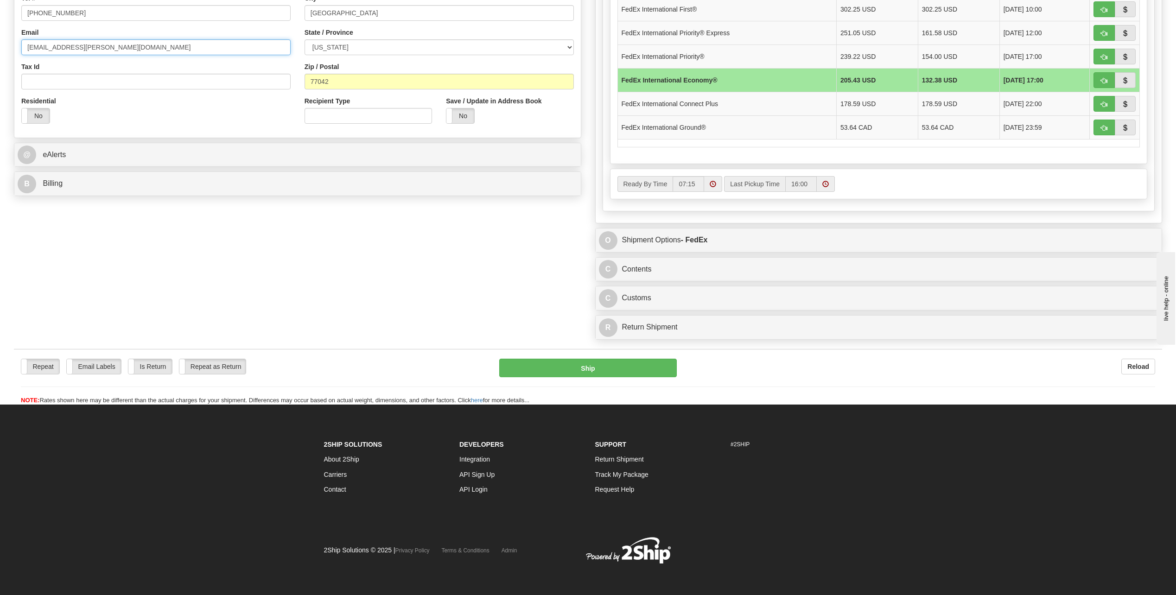
scroll to position [500, 0]
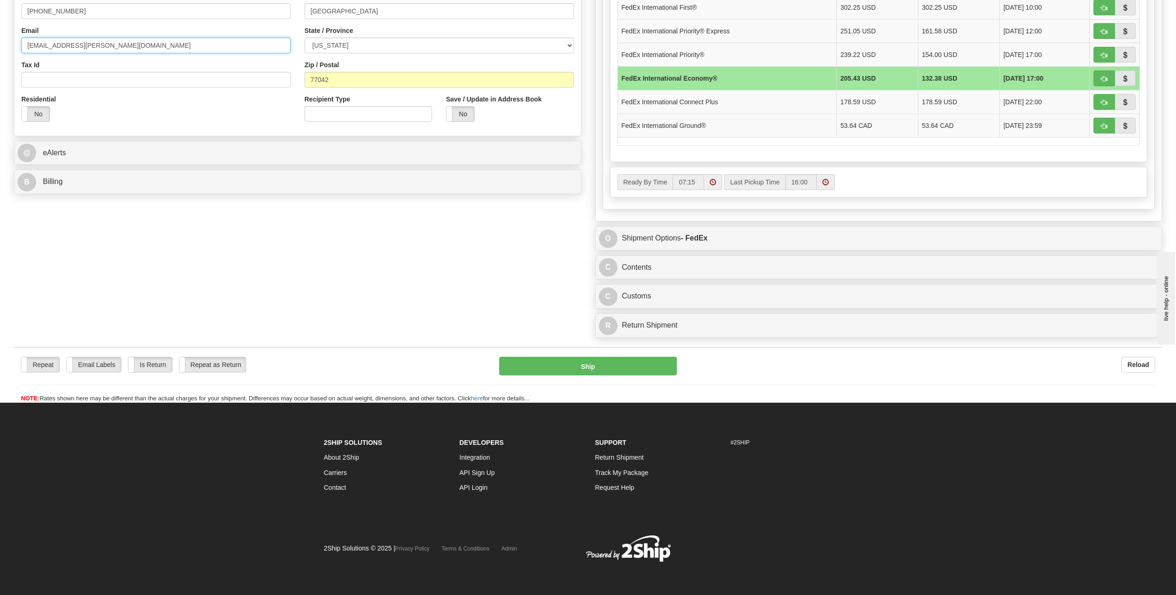
type input "[EMAIL_ADDRESS][PERSON_NAME][DOMAIN_NAME]"
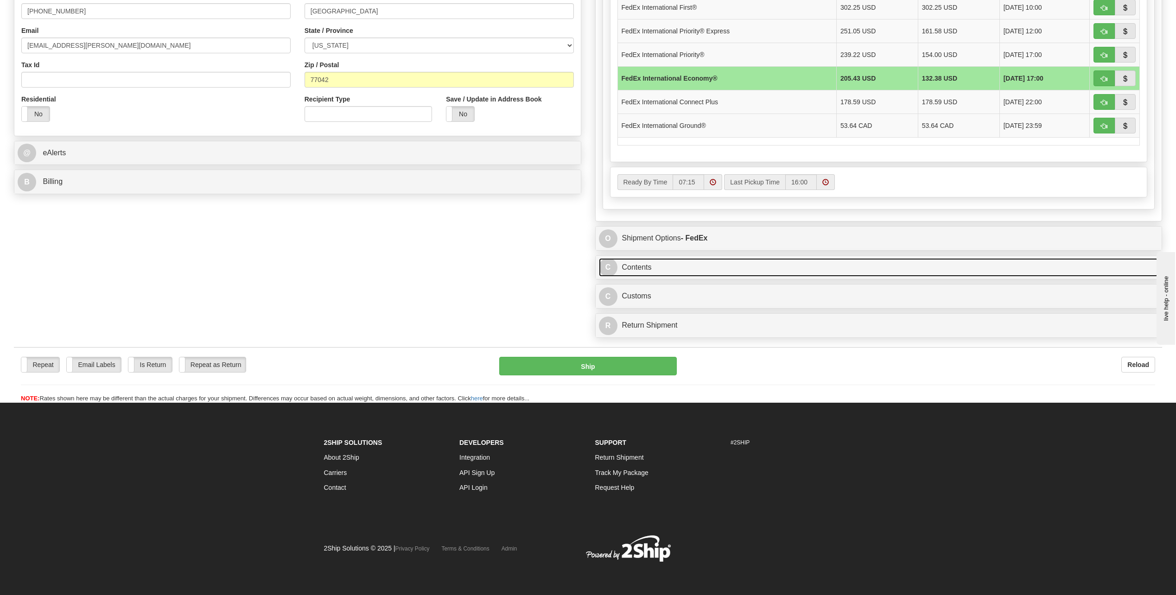
click at [608, 269] on span "C" at bounding box center [608, 267] width 19 height 19
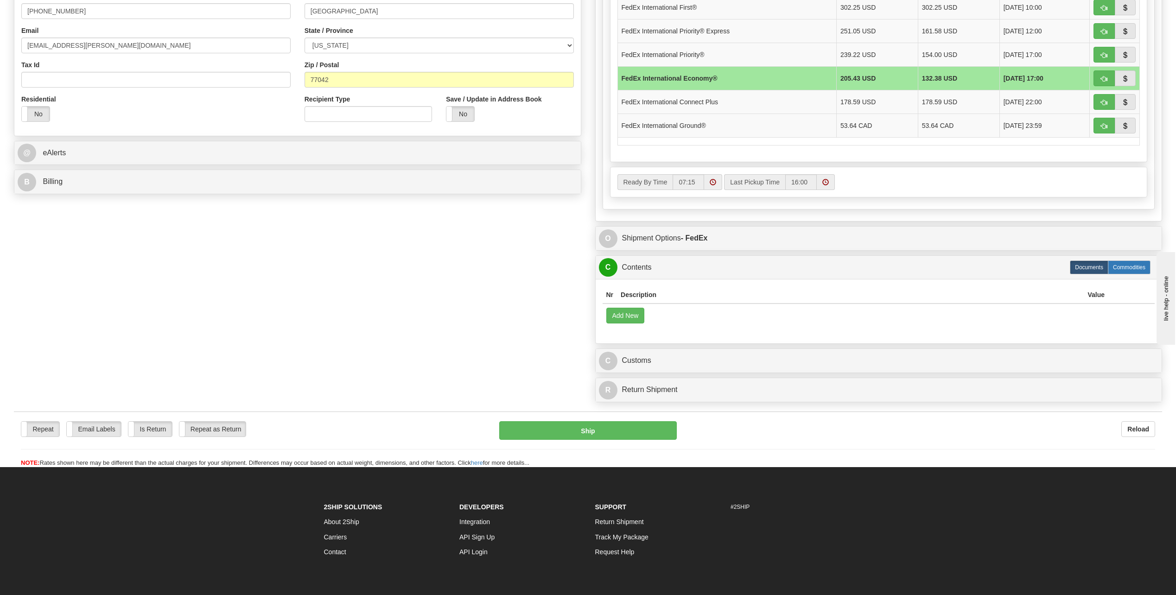
click at [1132, 268] on label "Commodities" at bounding box center [1129, 268] width 43 height 14
radio input "true"
click at [637, 314] on button "Add New" at bounding box center [625, 316] width 38 height 16
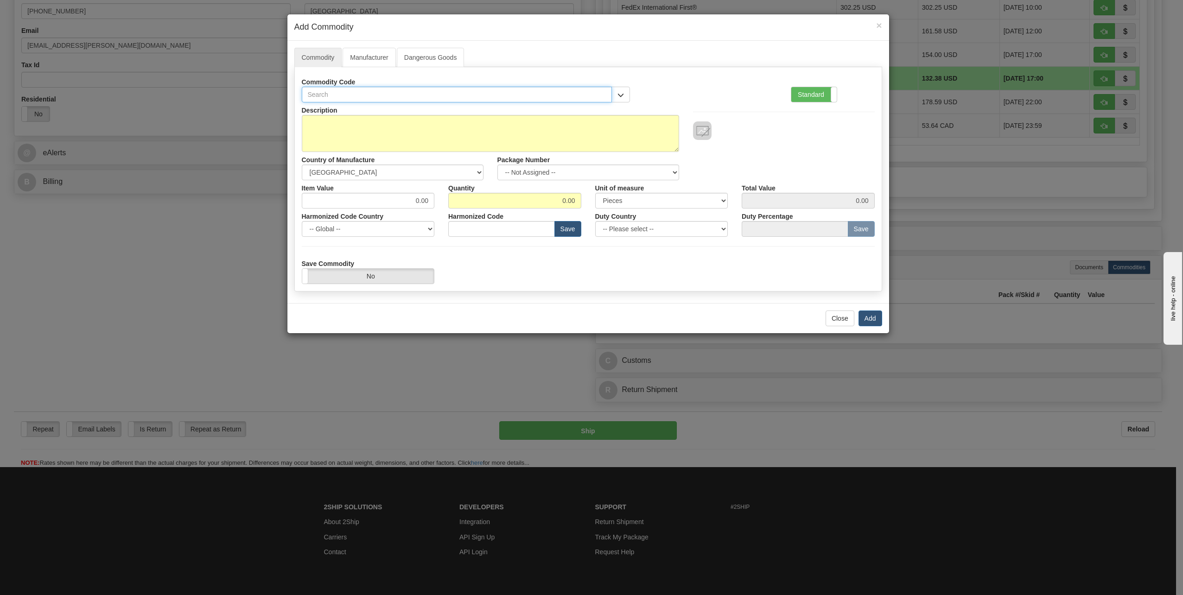
click at [330, 94] on input "text" at bounding box center [457, 95] width 311 height 16
type input "8471.30"
click at [326, 125] on textarea "Description" at bounding box center [490, 133] width 377 height 37
type textarea "Laptop return not for resale employee left company"
drag, startPoint x: 408, startPoint y: 197, endPoint x: 466, endPoint y: 197, distance: 57.9
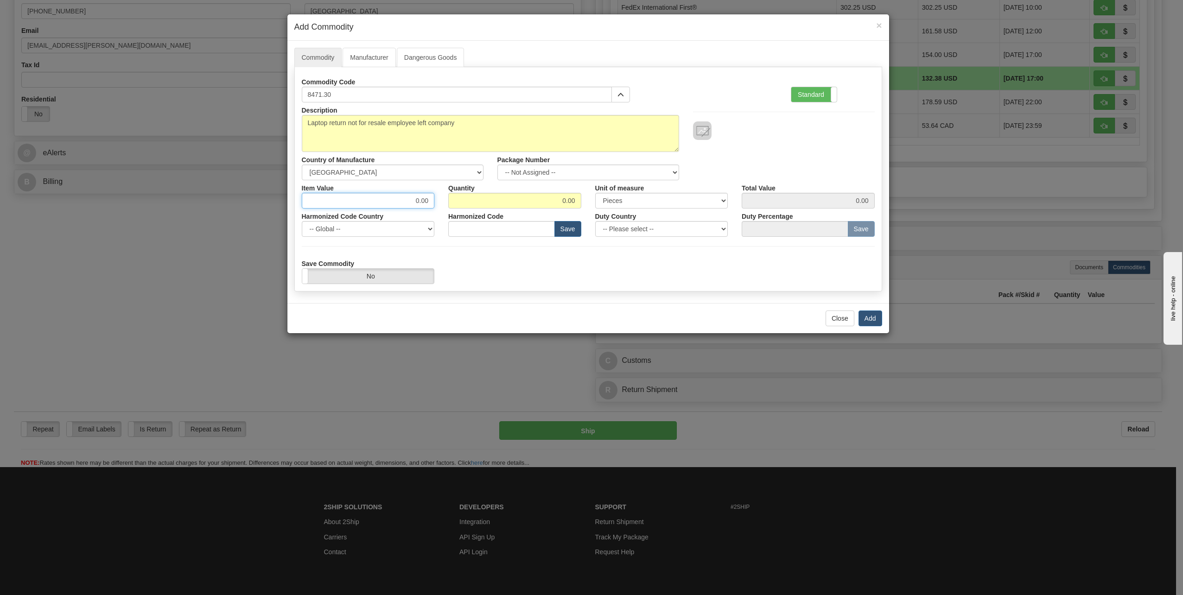
click at [466, 197] on div "Item Value 0.00 Quantity 0.00 Unit of measure 3 Thousand Square Inches Adjustme…" at bounding box center [588, 194] width 587 height 28
type input "600.00"
drag, startPoint x: 556, startPoint y: 196, endPoint x: 605, endPoint y: 201, distance: 49.4
click at [605, 201] on div "Item Value 600.00 Quantity 0.00 Unit of measure 3 Thousand Square Inches Adjust…" at bounding box center [588, 194] width 587 height 28
type input "1"
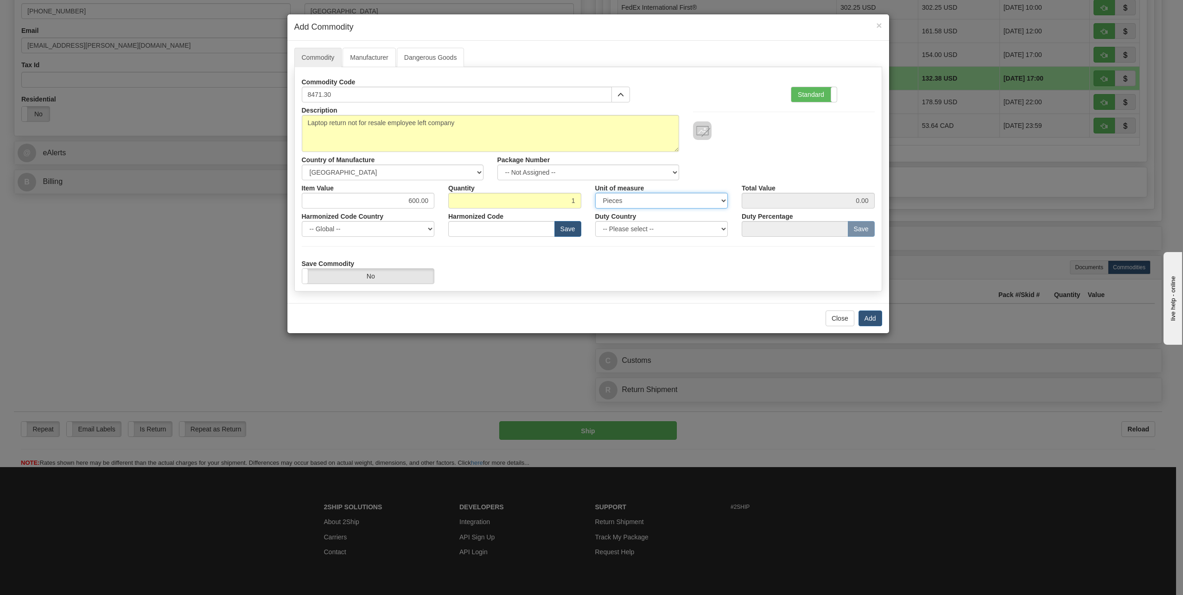
type input "600.00"
click at [722, 197] on select "3 Thousand Square Inches Adjustments 56 Pound Bushel Bag Barrel Board Feet Box …" at bounding box center [661, 201] width 133 height 16
click at [716, 196] on select "3 Thousand Square Inches Adjustments 56 Pound Bushel Bag Barrel Board Feet Box …" at bounding box center [661, 201] width 133 height 16
click at [723, 227] on select "-- Please select -- [GEOGRAPHIC_DATA] [GEOGRAPHIC_DATA] [GEOGRAPHIC_DATA] [GEOG…" at bounding box center [661, 229] width 133 height 16
select select "US"
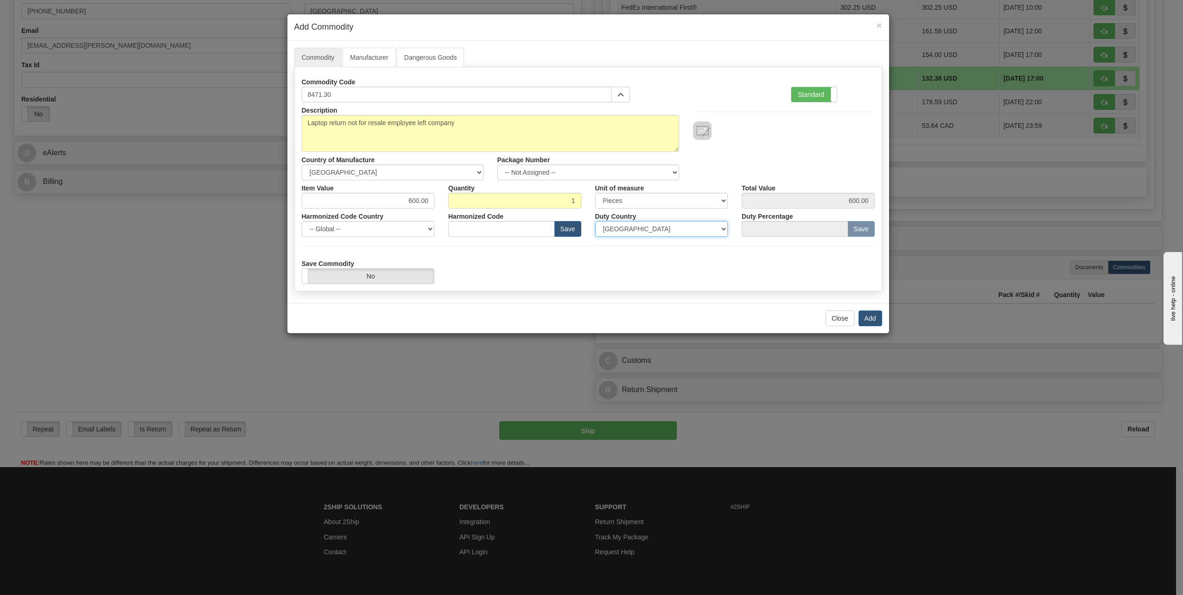
click at [595, 221] on select "-- Please select -- [GEOGRAPHIC_DATA] [GEOGRAPHIC_DATA] [GEOGRAPHIC_DATA] [GEOG…" at bounding box center [661, 229] width 133 height 16
click at [869, 321] on button "Add" at bounding box center [870, 319] width 24 height 16
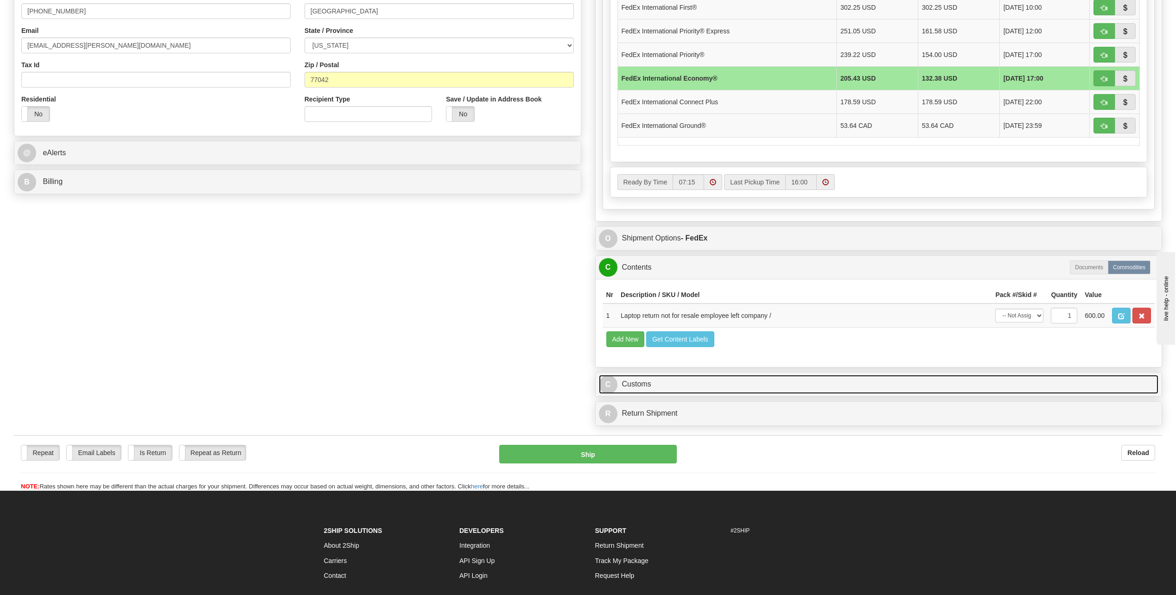
click at [606, 384] on span "C" at bounding box center [608, 384] width 19 height 19
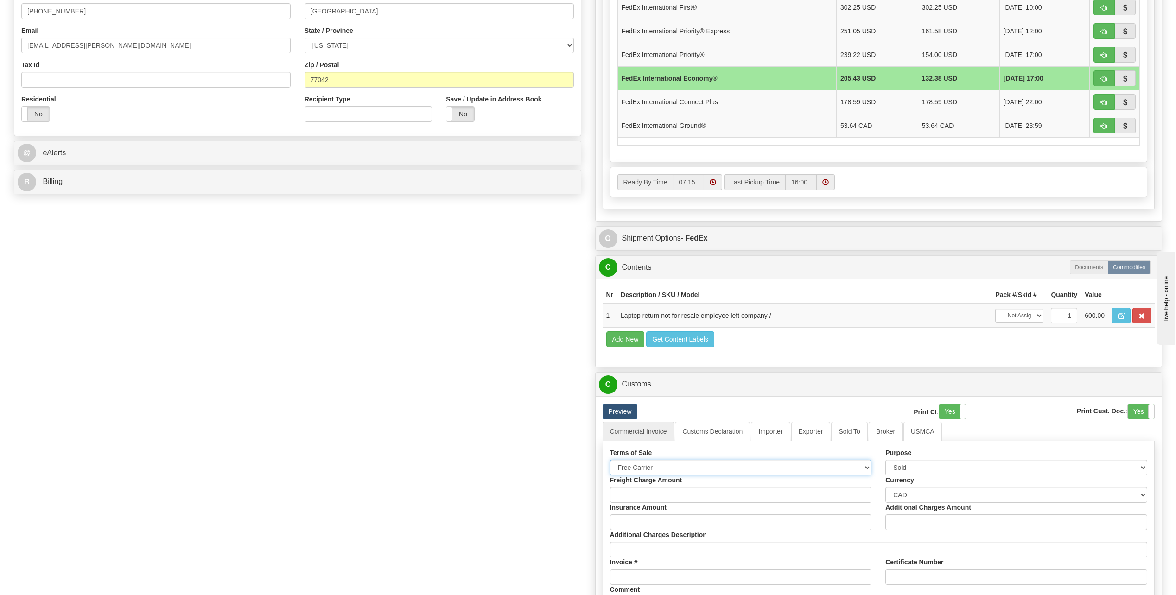
click at [866, 469] on select "Free Carrier Free On Board Ex Works Delivered Duty Unpaid Delivered Duty Paid C…" at bounding box center [741, 468] width 262 height 16
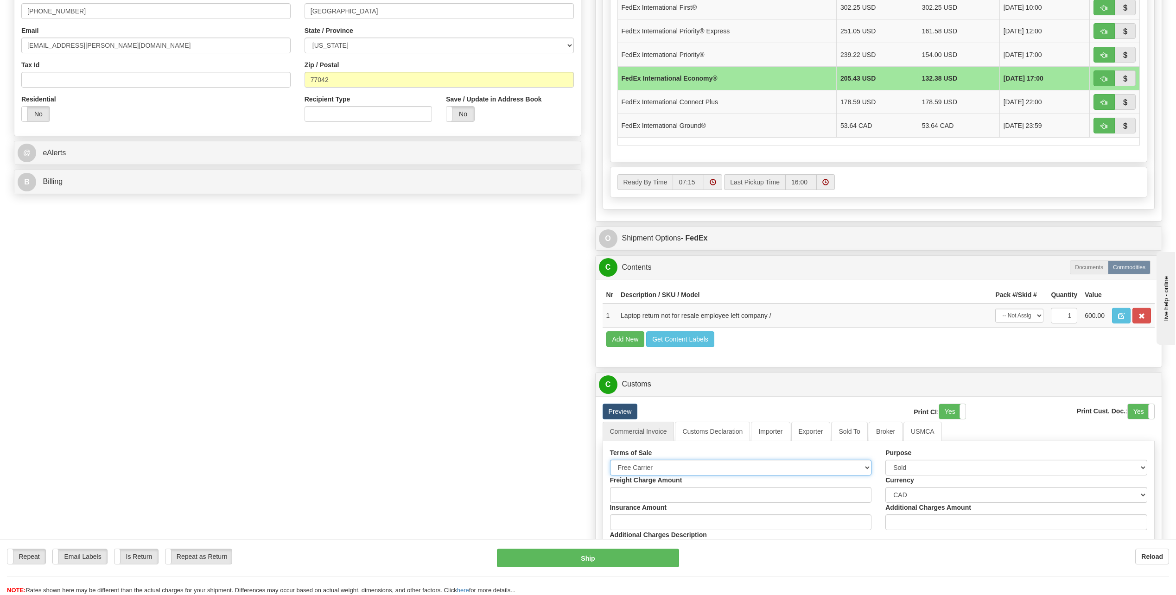
select select "6"
click at [610, 460] on select "Free Carrier Free On Board Ex Works Delivered Duty Unpaid Delivered Duty Paid C…" at bounding box center [741, 468] width 262 height 16
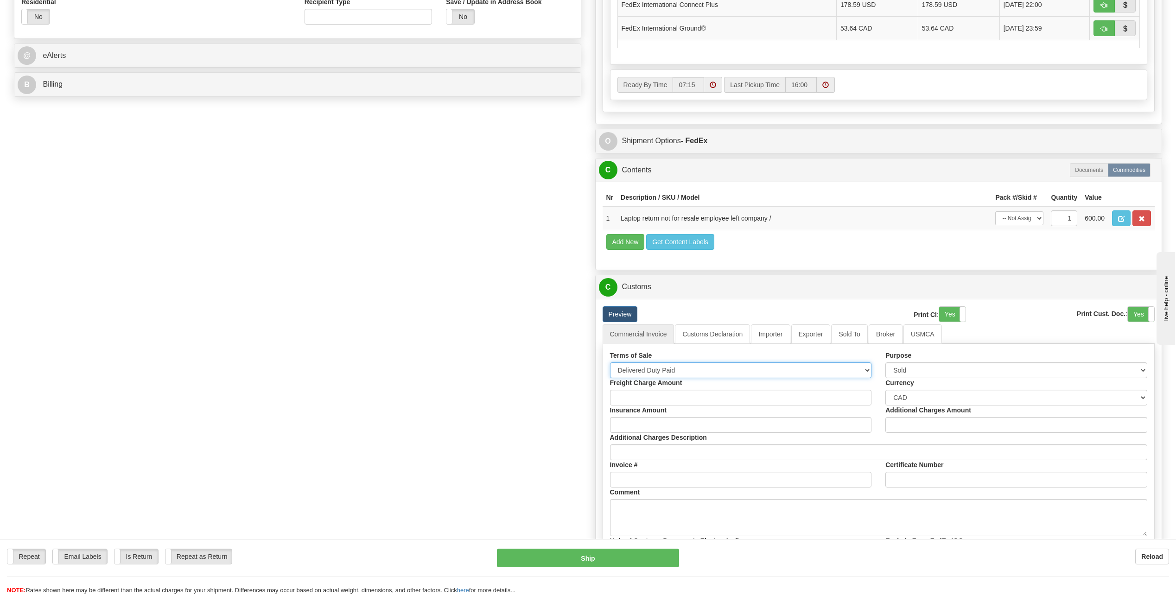
scroll to position [639, 0]
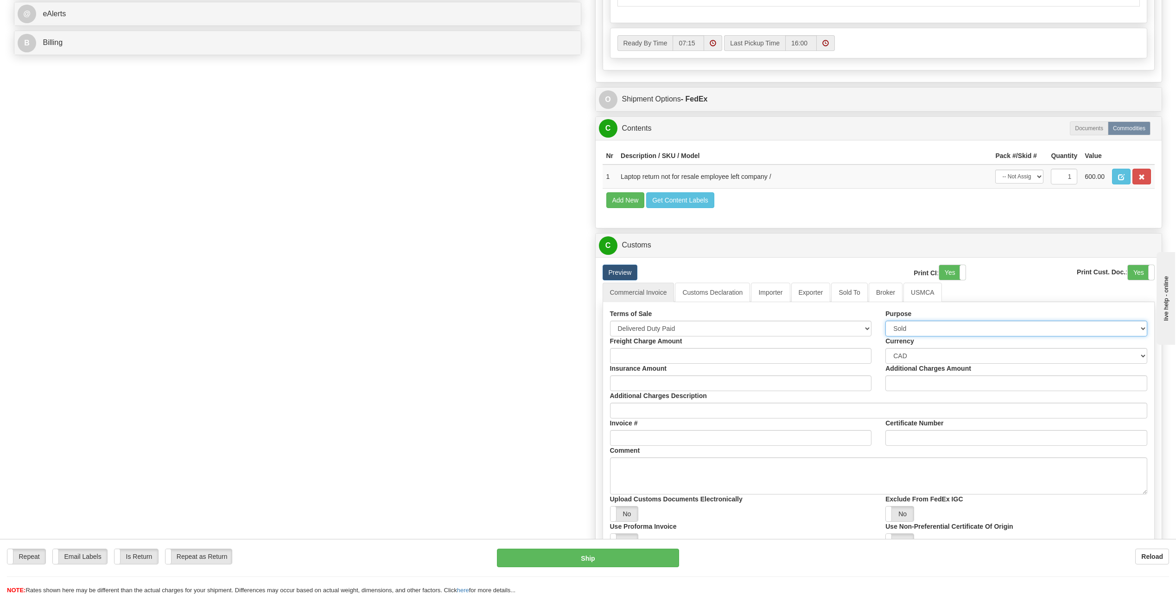
click at [1141, 328] on select "Sold Not Sold Gift Sample Repair and Return Personal Effects Merchandise Danger…" at bounding box center [1016, 329] width 262 height 16
select select "2"
click at [885, 321] on select "Sold Not Sold Gift Sample Repair and Return Personal Effects Merchandise Danger…" at bounding box center [1016, 329] width 262 height 16
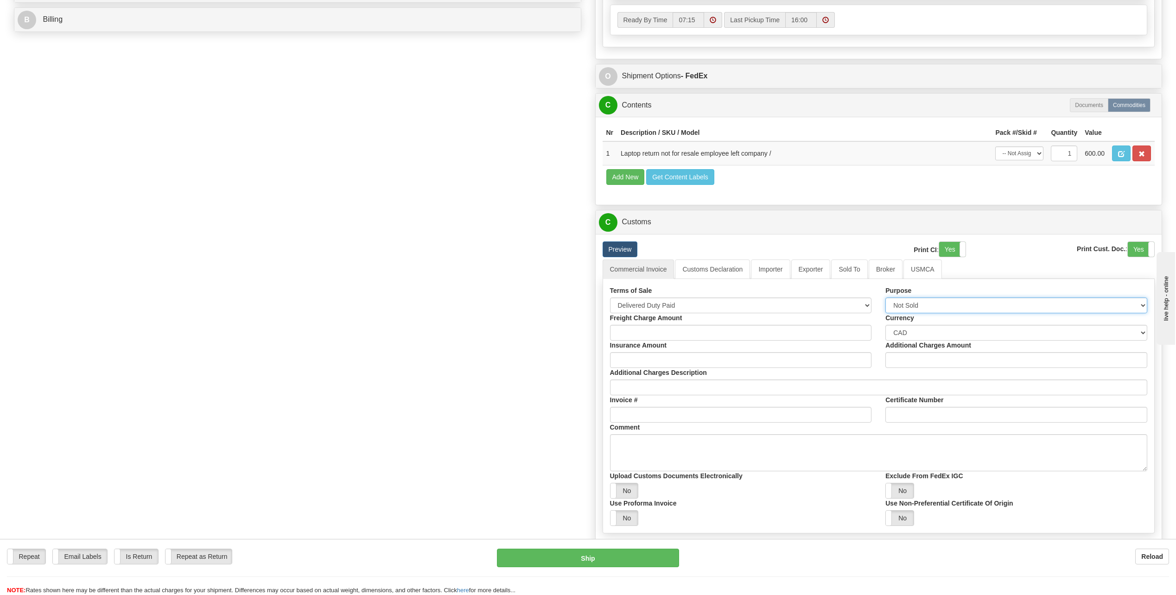
scroll to position [685, 0]
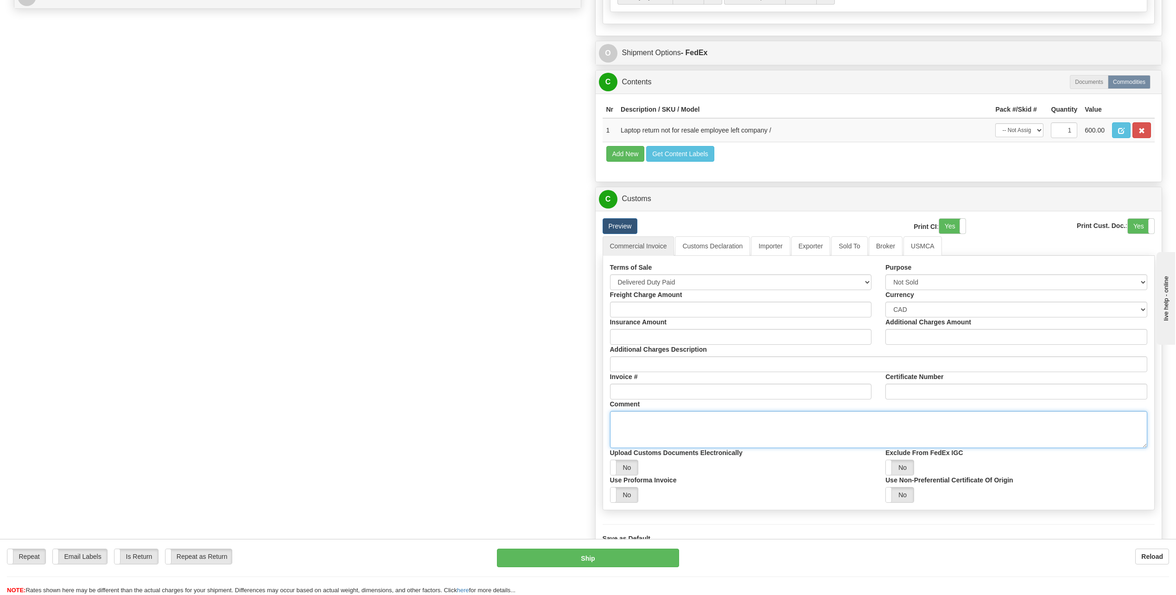
click at [639, 425] on textarea "Comment" at bounding box center [879, 429] width 538 height 37
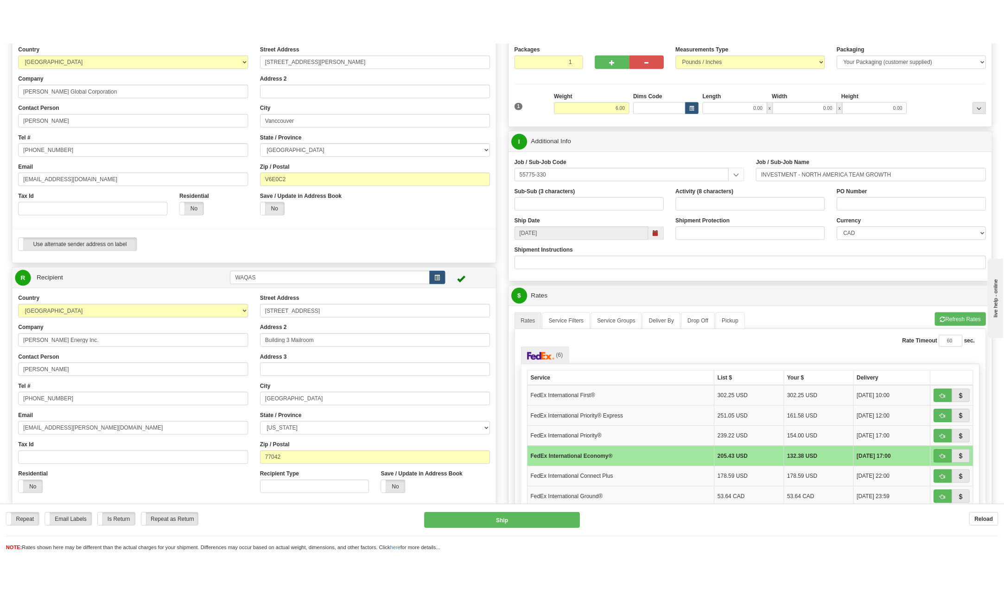
scroll to position [83, 0]
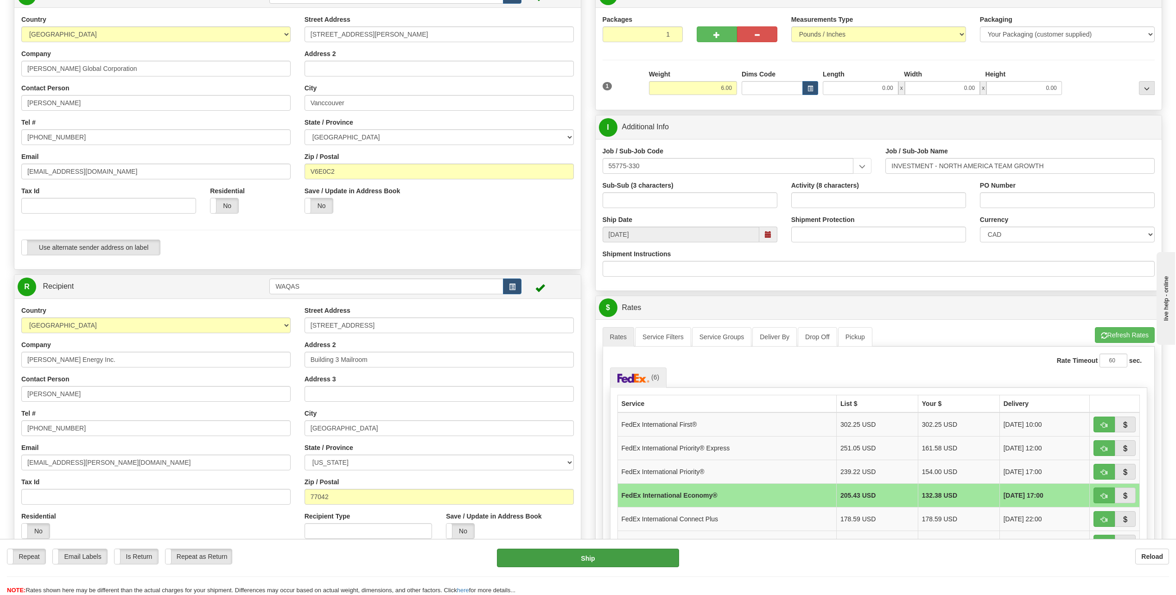
type textarea "This is an employee asset return only, not for resale"
click at [607, 561] on button "Ship" at bounding box center [588, 558] width 182 height 19
type input "03"
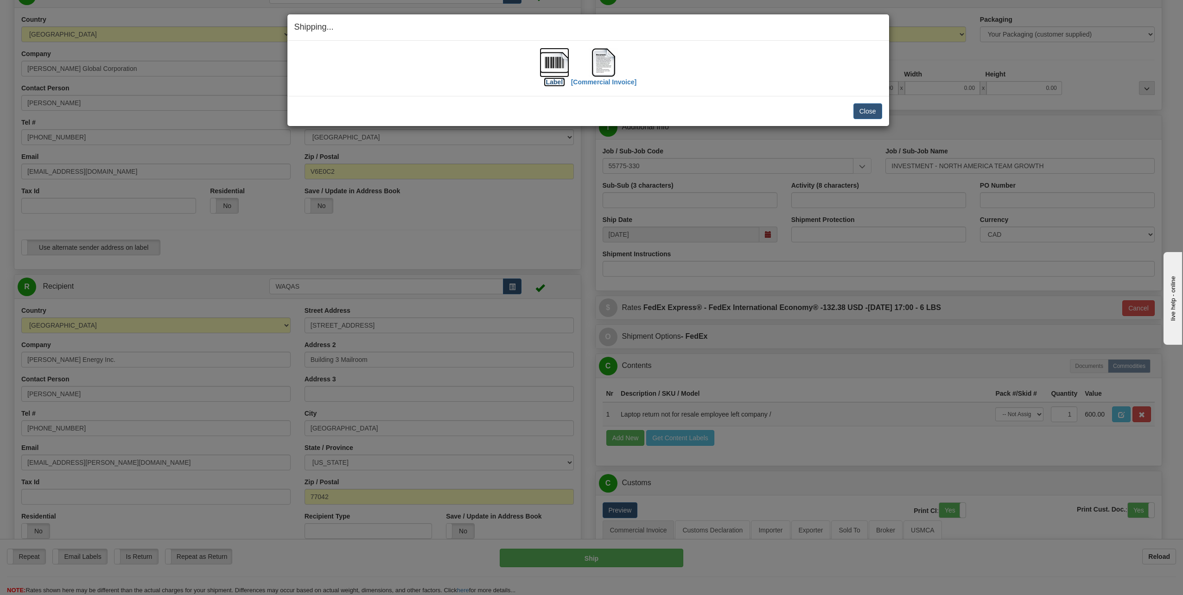
click at [557, 66] on img at bounding box center [555, 63] width 30 height 30
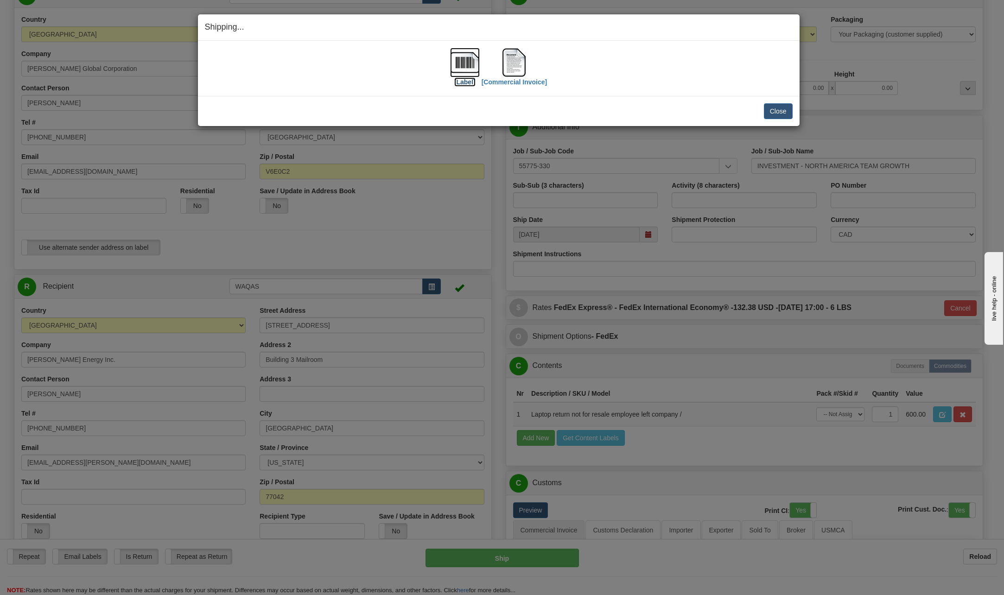
click at [456, 61] on img at bounding box center [465, 63] width 30 height 30
click at [513, 67] on img at bounding box center [514, 63] width 30 height 30
click at [783, 111] on button "Close" at bounding box center [778, 111] width 29 height 16
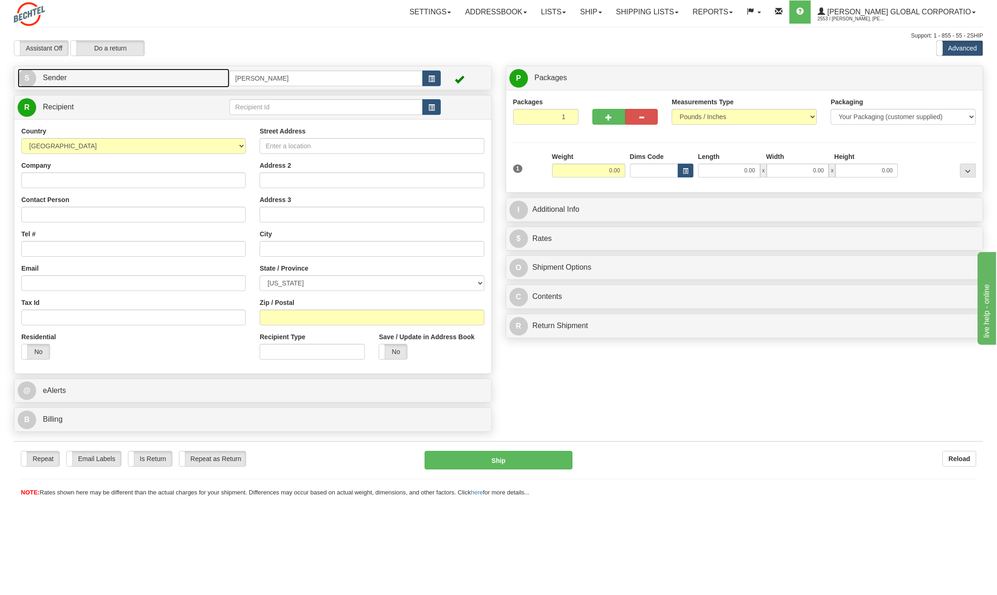
click at [25, 78] on span "S" at bounding box center [27, 78] width 19 height 19
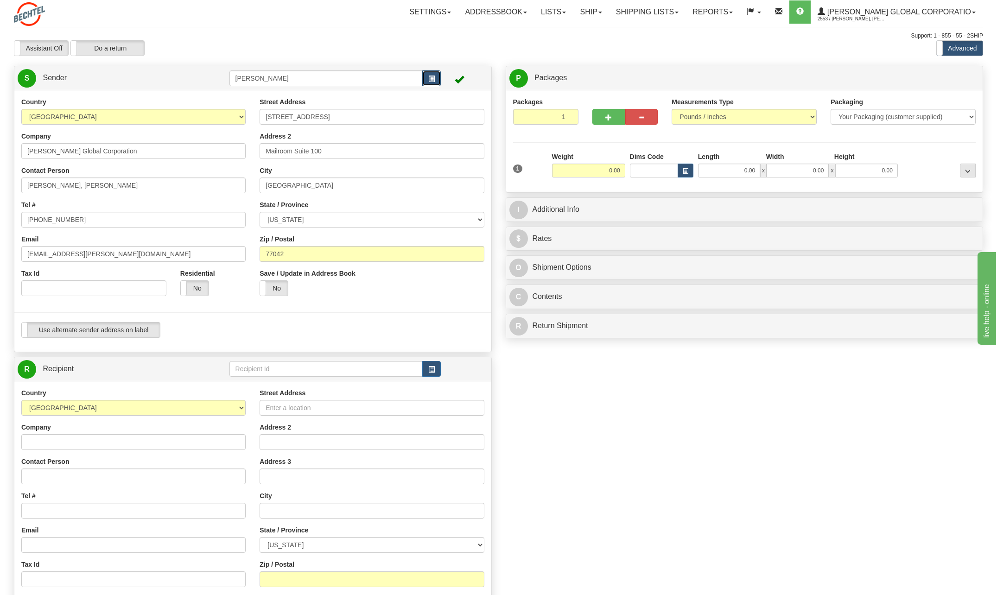
click at [430, 79] on span "button" at bounding box center [431, 79] width 6 height 6
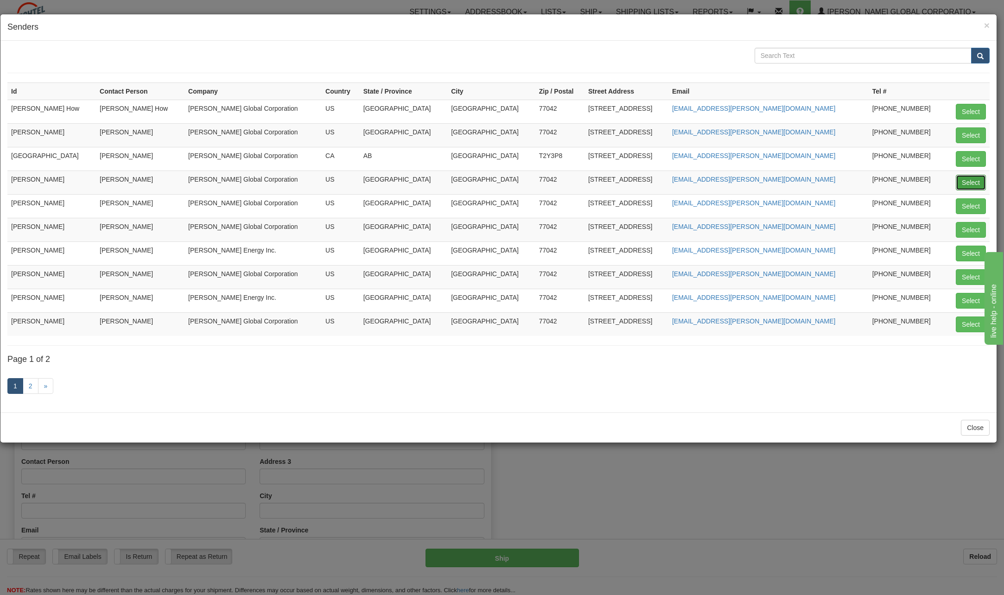
click at [970, 180] on button "Select" at bounding box center [971, 183] width 30 height 16
type input "[PERSON_NAME]"
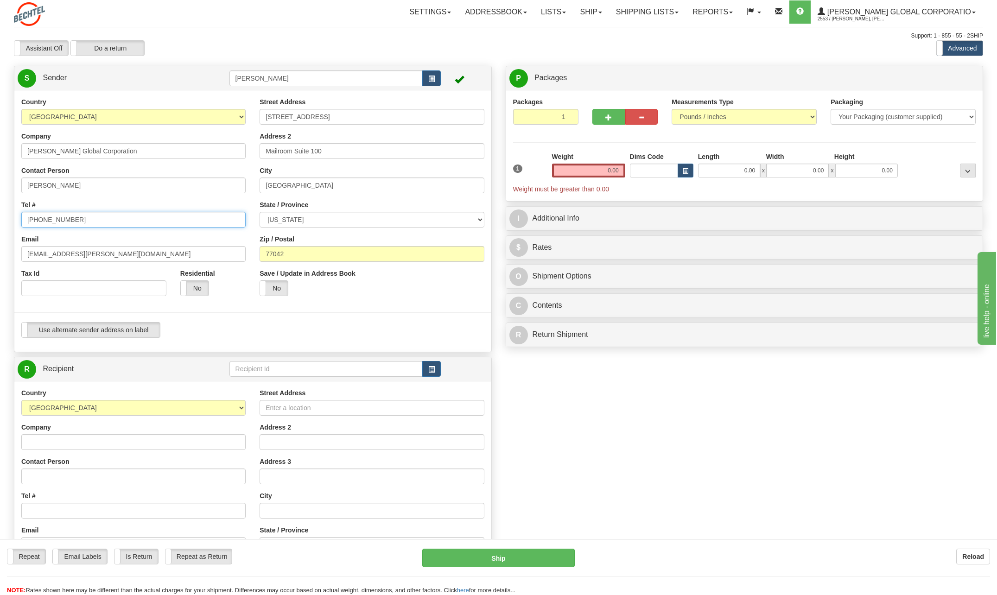
click at [83, 219] on input "[PHONE_NUMBER]" at bounding box center [133, 220] width 224 height 16
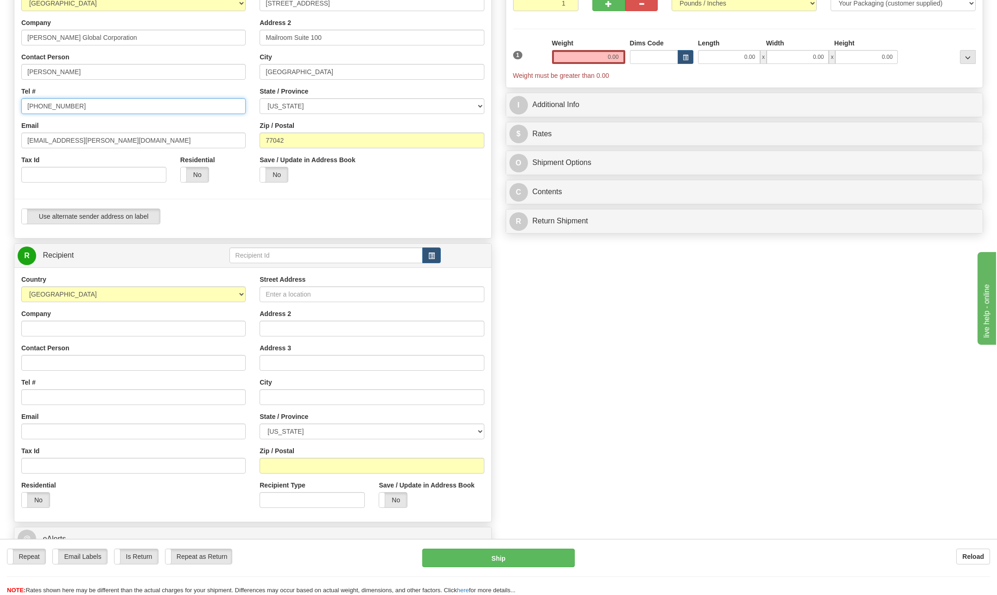
scroll to position [139, 0]
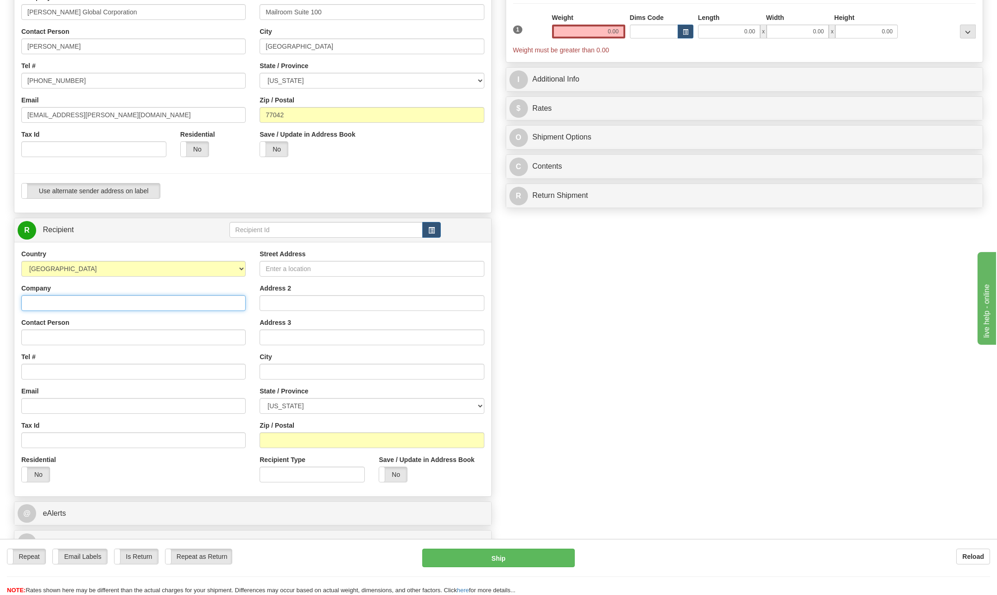
click at [49, 302] on input "Company" at bounding box center [133, 303] width 224 height 16
click at [213, 333] on input "Contact Person" at bounding box center [133, 338] width 224 height 16
click at [56, 335] on input "Contact Person" at bounding box center [133, 338] width 224 height 16
type input "David Croft"
click at [40, 369] on input "Tel #" at bounding box center [133, 372] width 224 height 16
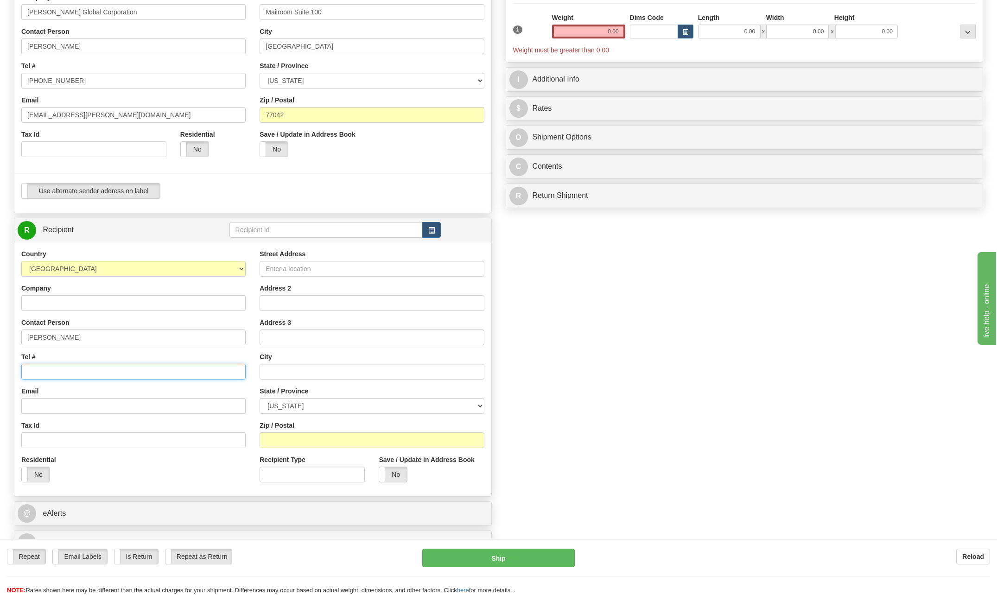
type input "[PHONE_NUMBER]"
click at [289, 262] on input "Street Address" at bounding box center [372, 269] width 224 height 16
type input "18794 E Utah Circle"
click at [277, 369] on input "text" at bounding box center [372, 372] width 224 height 16
type input "Aurora"
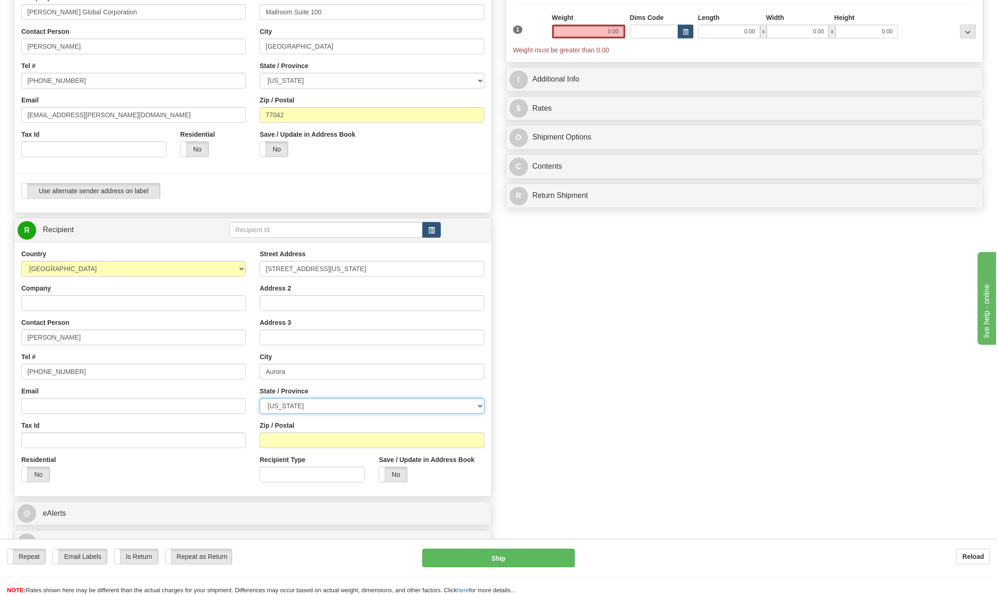
click at [481, 406] on select "[US_STATE] [US_STATE] [US_STATE] [US_STATE] Armed Forces America Armed Forces E…" at bounding box center [372, 406] width 224 height 16
select select "CO"
click at [260, 398] on select "[US_STATE] [US_STATE] [US_STATE] [US_STATE] Armed Forces America Armed Forces E…" at bounding box center [372, 406] width 224 height 16
click at [277, 436] on input "Zip / Postal" at bounding box center [372, 440] width 224 height 16
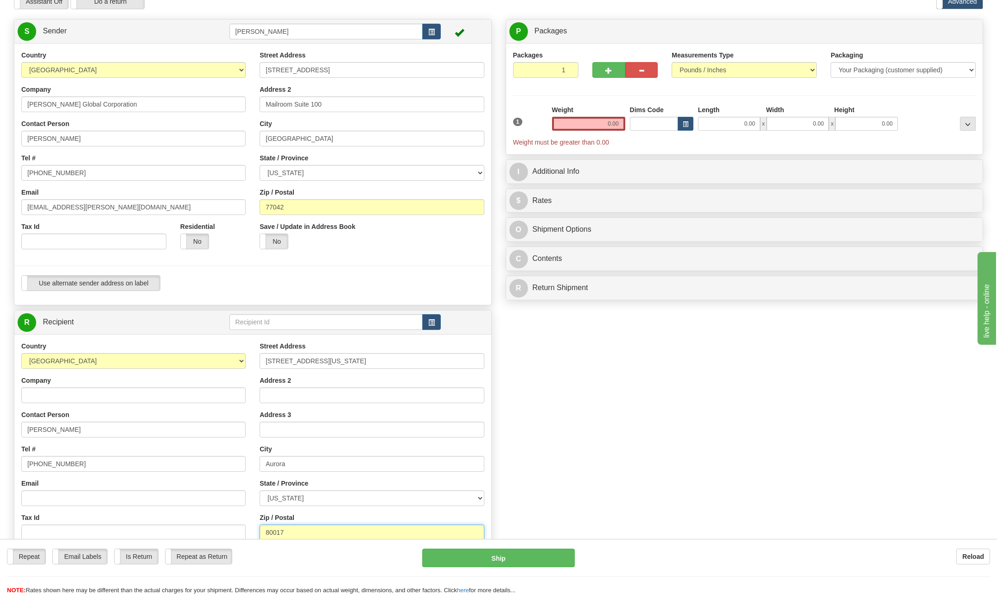
scroll to position [46, 0]
type input "80017"
drag, startPoint x: 602, startPoint y: 124, endPoint x: 647, endPoint y: 127, distance: 45.1
click at [647, 127] on div "1 Weight 0.00 Dims Code 0.00" at bounding box center [745, 127] width 468 height 42
type input "1.00"
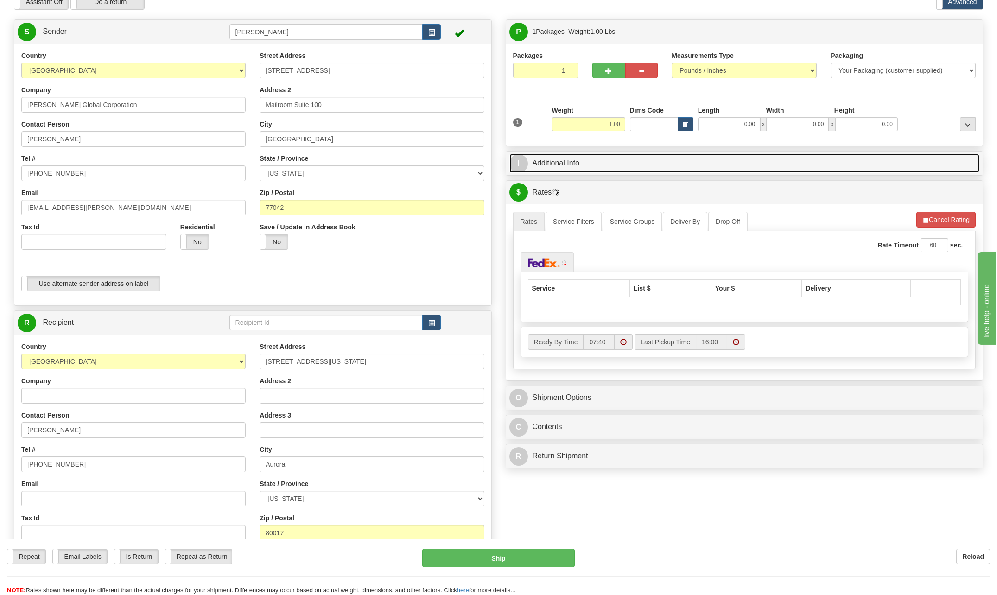
click at [521, 163] on span "I" at bounding box center [518, 163] width 19 height 19
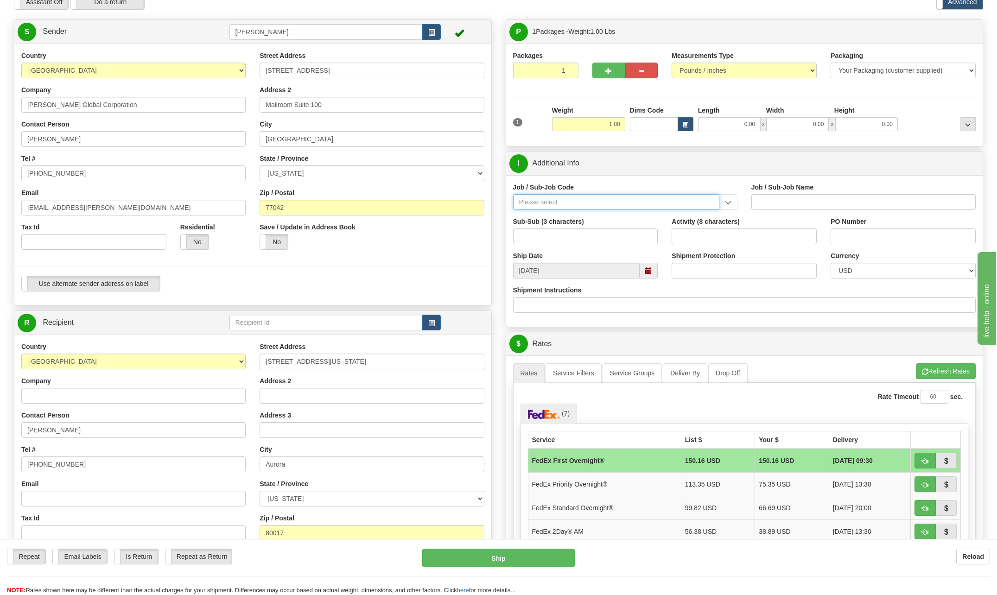
click at [554, 202] on input "Job / Sub-Job Code" at bounding box center [616, 202] width 206 height 16
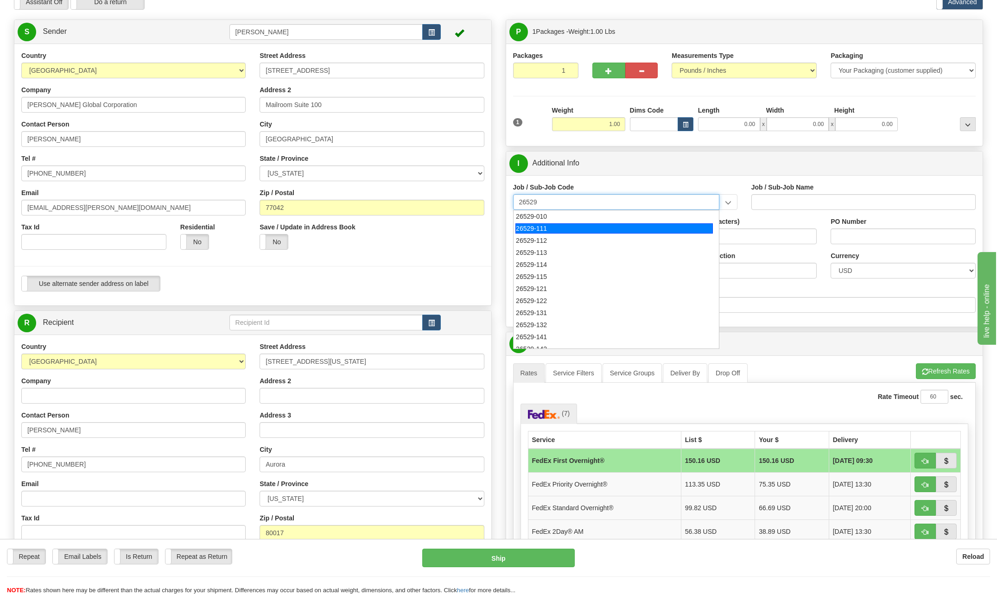
click at [541, 224] on div "26529-111" at bounding box center [613, 228] width 197 height 10
type input "26529-111"
type input "THACKER PASS PROJECT - HOME OFFICES USA NATIONALS"
type input "26529-111"
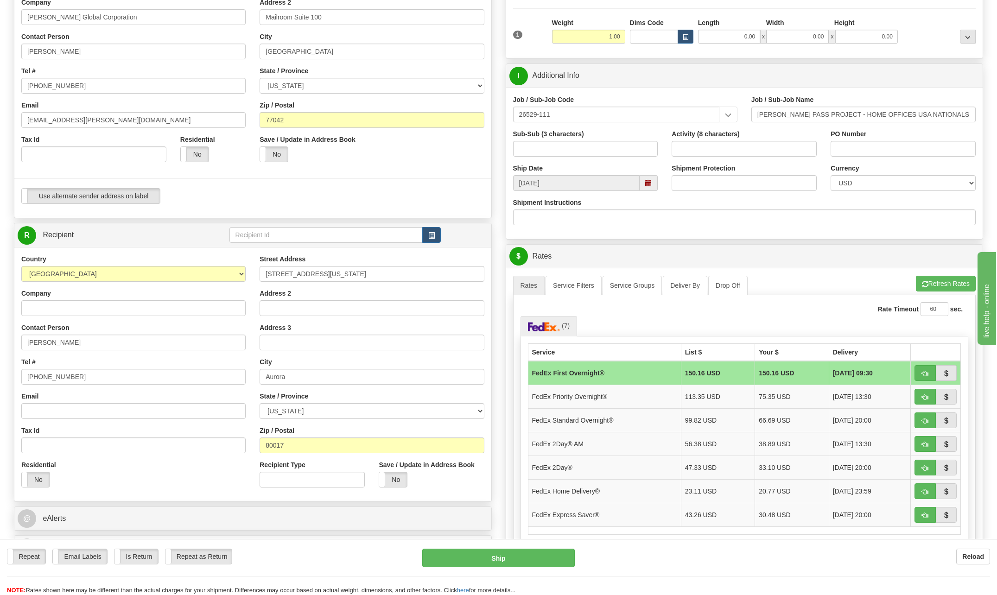
scroll to position [139, 0]
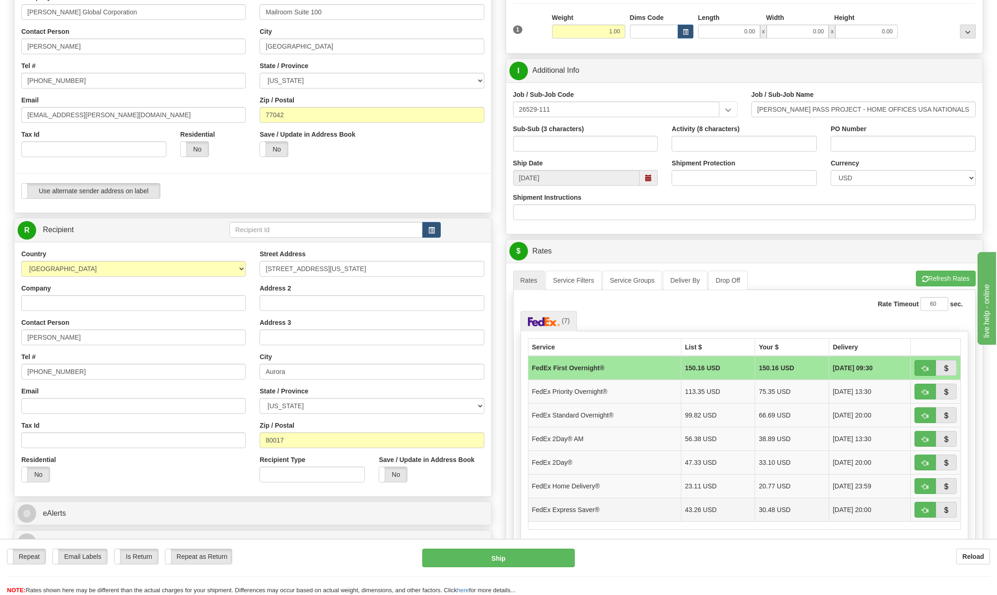
click at [576, 507] on td "FedEx Express Saver®" at bounding box center [604, 510] width 153 height 24
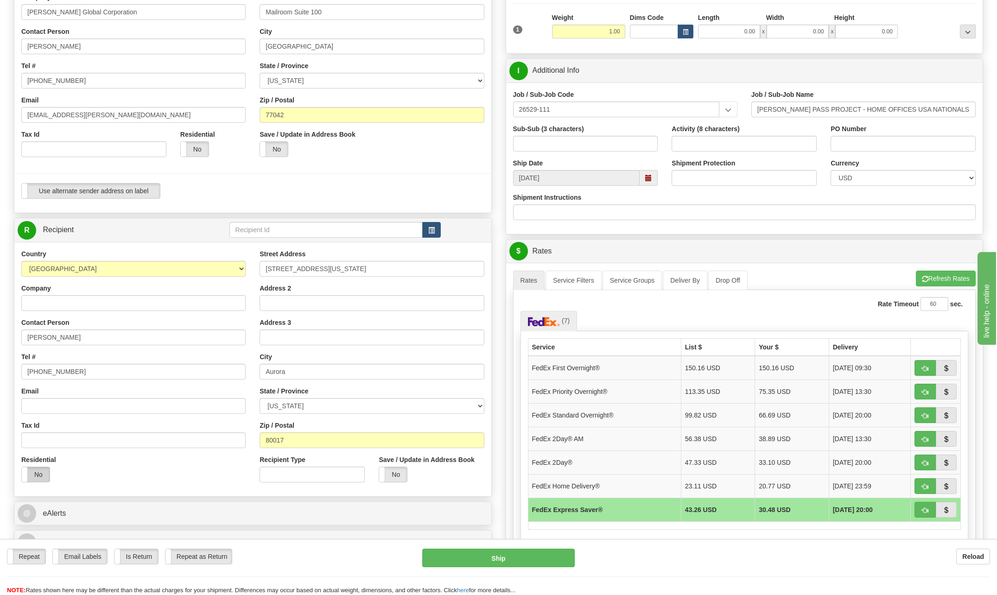
click at [33, 476] on label "No" at bounding box center [36, 474] width 28 height 15
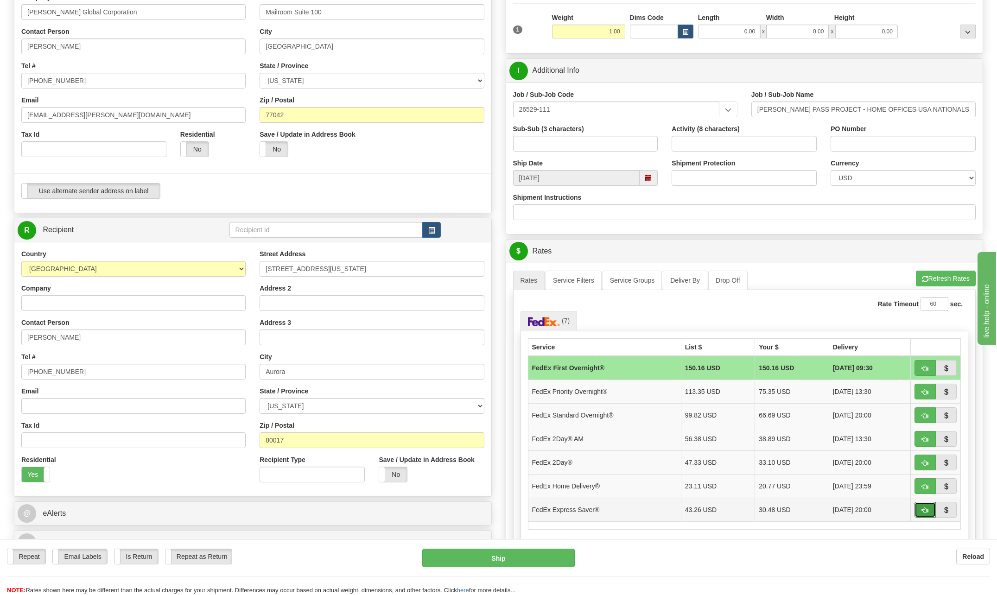
click at [928, 510] on span "button" at bounding box center [925, 511] width 6 height 6
type input "20"
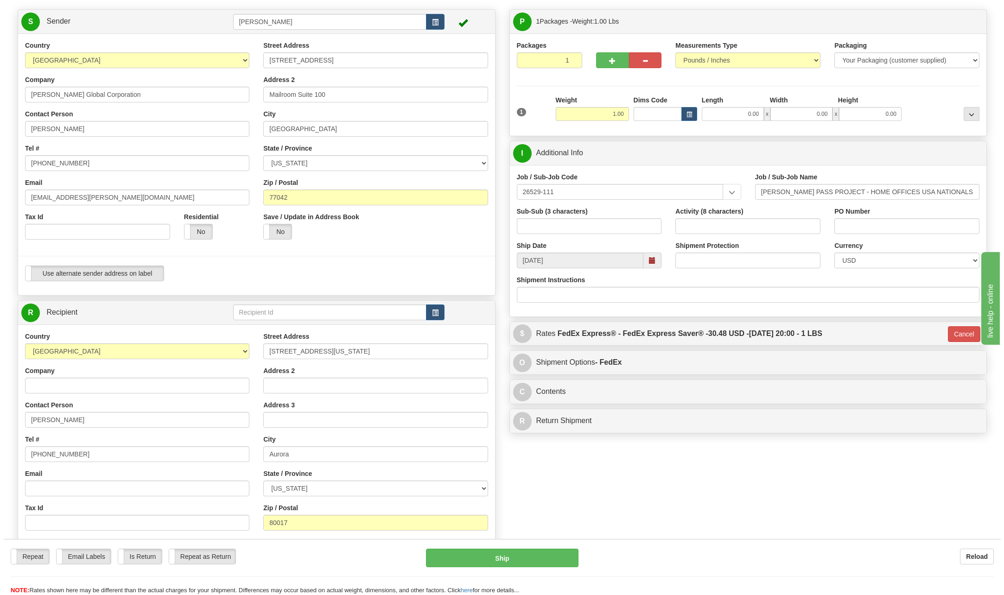
scroll to position [93, 0]
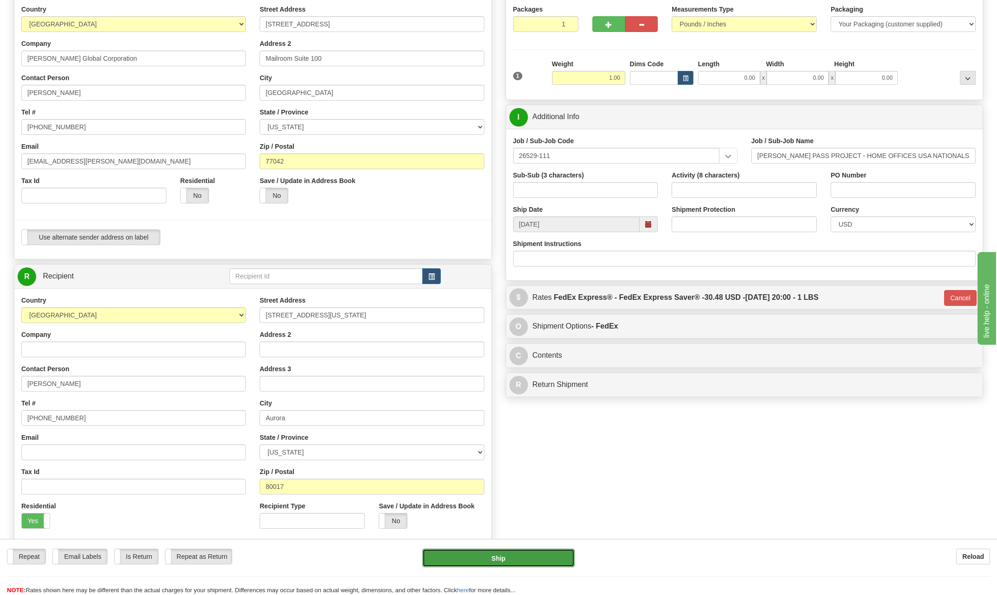
click at [511, 559] on button "Ship" at bounding box center [498, 558] width 153 height 19
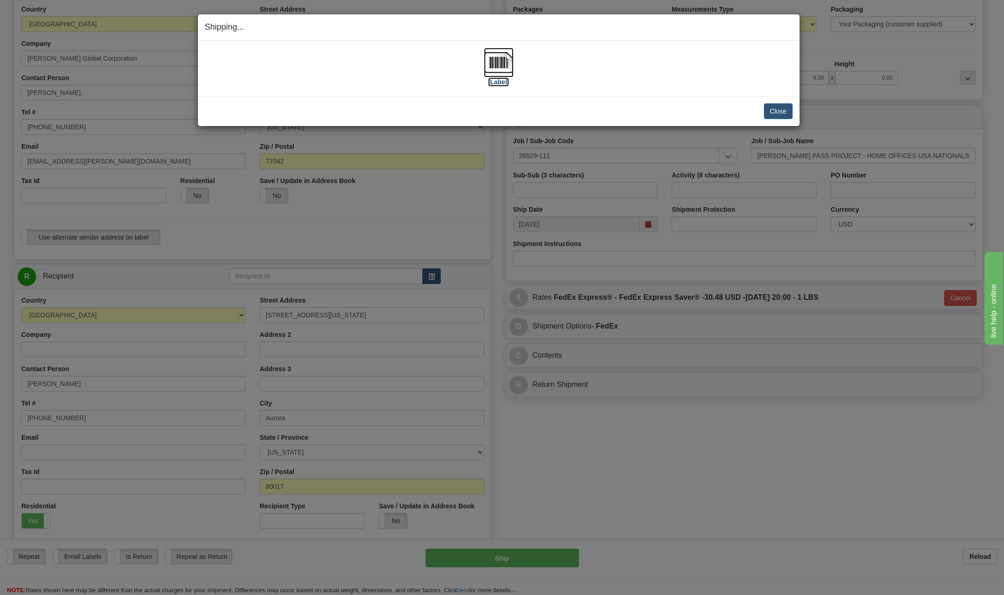
click at [503, 62] on img at bounding box center [499, 63] width 30 height 30
click at [778, 110] on button "Close" at bounding box center [778, 111] width 29 height 16
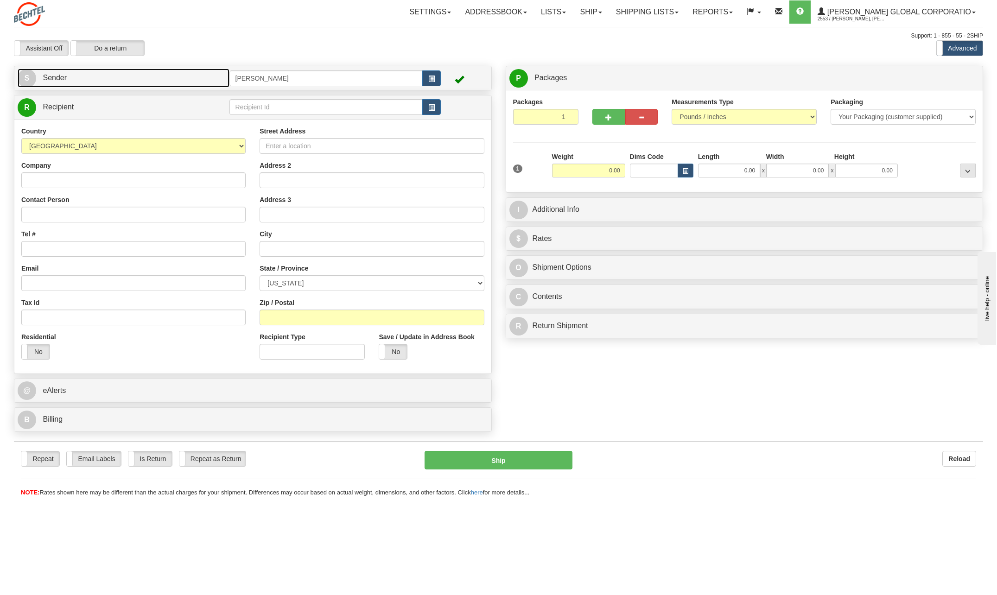
click at [30, 77] on span "S" at bounding box center [27, 78] width 19 height 19
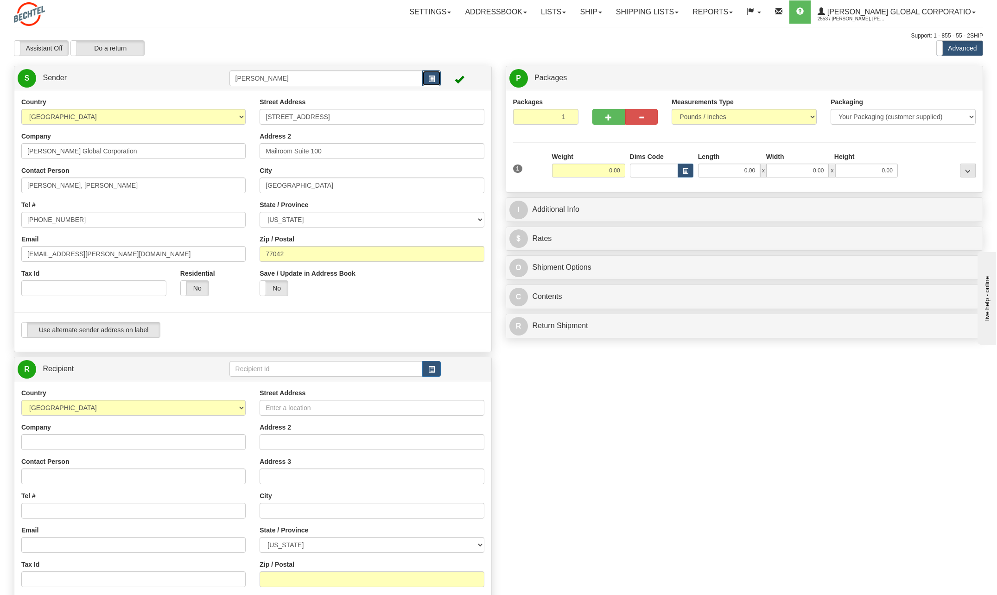
click at [429, 76] on span "button" at bounding box center [431, 79] width 6 height 6
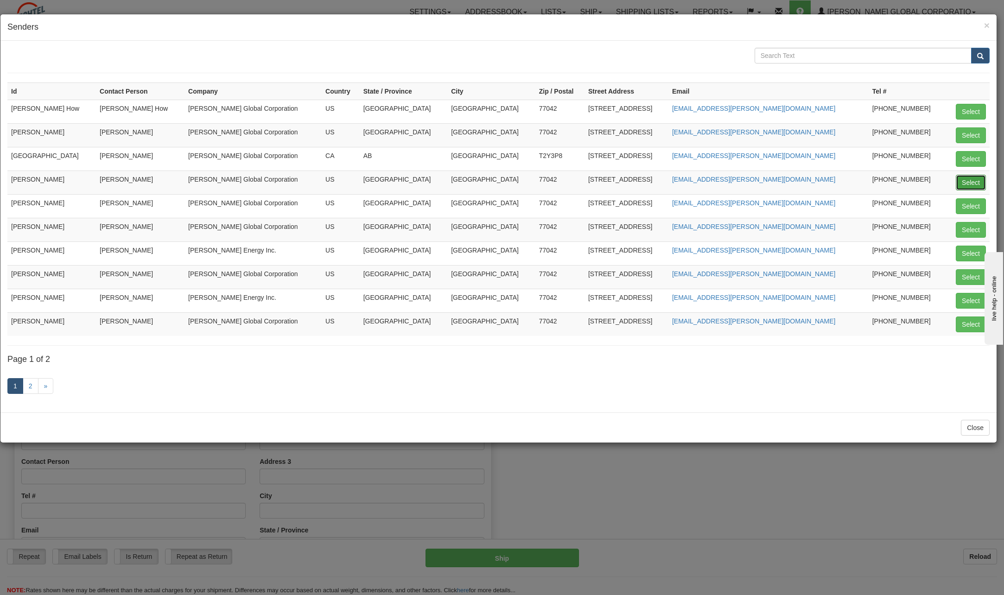
click at [969, 182] on button "Select" at bounding box center [971, 183] width 30 height 16
type input "[PERSON_NAME]"
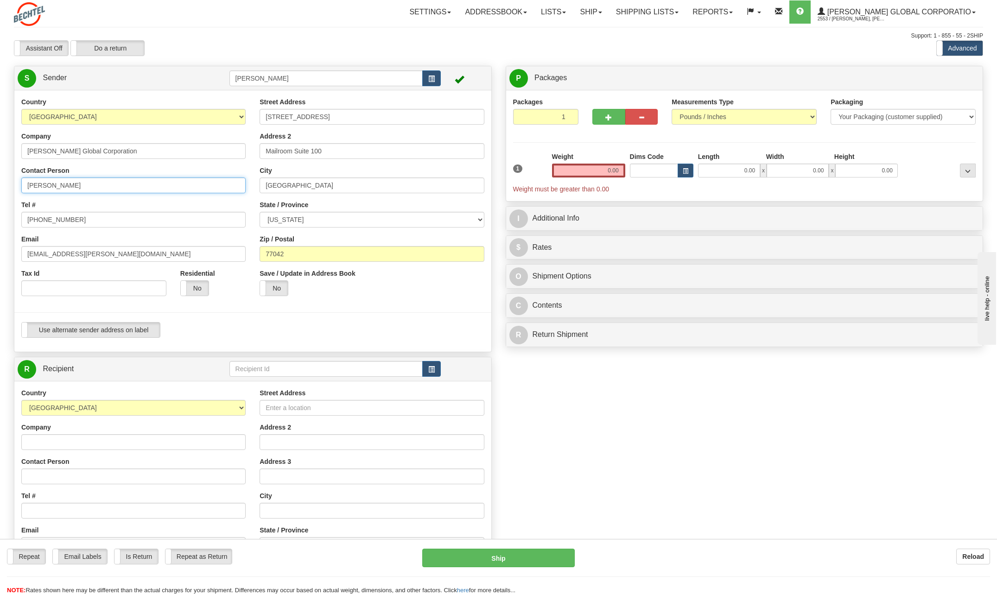
click at [108, 186] on input "[PERSON_NAME]" at bounding box center [133, 186] width 224 height 16
type input "C"
type input "Aaron David Croft"
click at [76, 219] on input "[PHONE_NUMBER]" at bounding box center [133, 220] width 224 height 16
type input "713 235-16672"
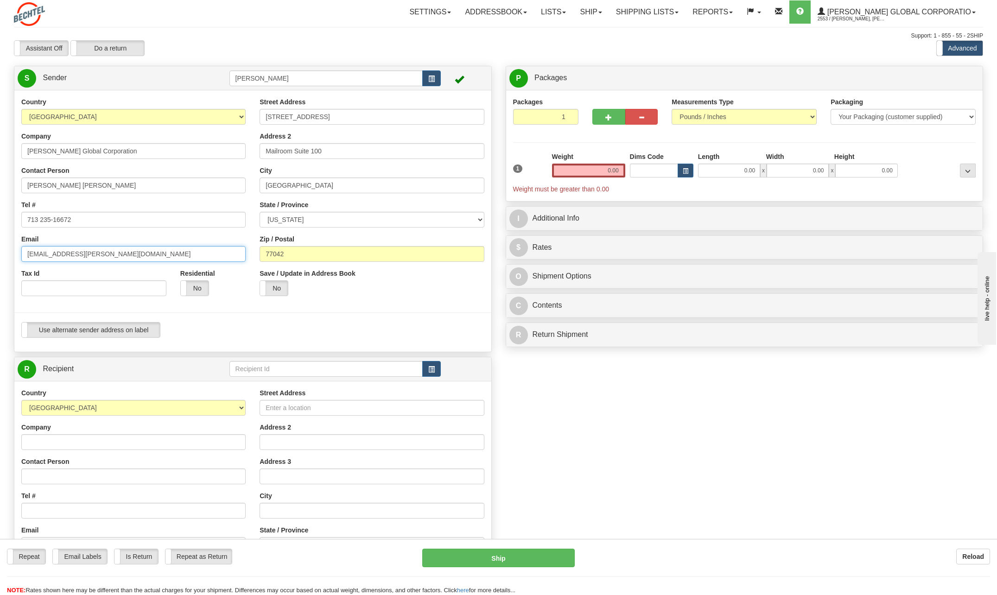
drag, startPoint x: 55, startPoint y: 253, endPoint x: 18, endPoint y: 254, distance: 37.1
click at [18, 254] on div "Country AFGHANISTAN ALAND ISLANDS ALBANIA ALGERIA AMERICAN SAMOA ANDORRA ANGOLA…" at bounding box center [133, 200] width 238 height 206
type input "[EMAIL_ADDRESS][PERSON_NAME][DOMAIN_NAME]"
click at [332, 114] on input "[STREET_ADDRESS]" at bounding box center [372, 117] width 224 height 16
type input "2"
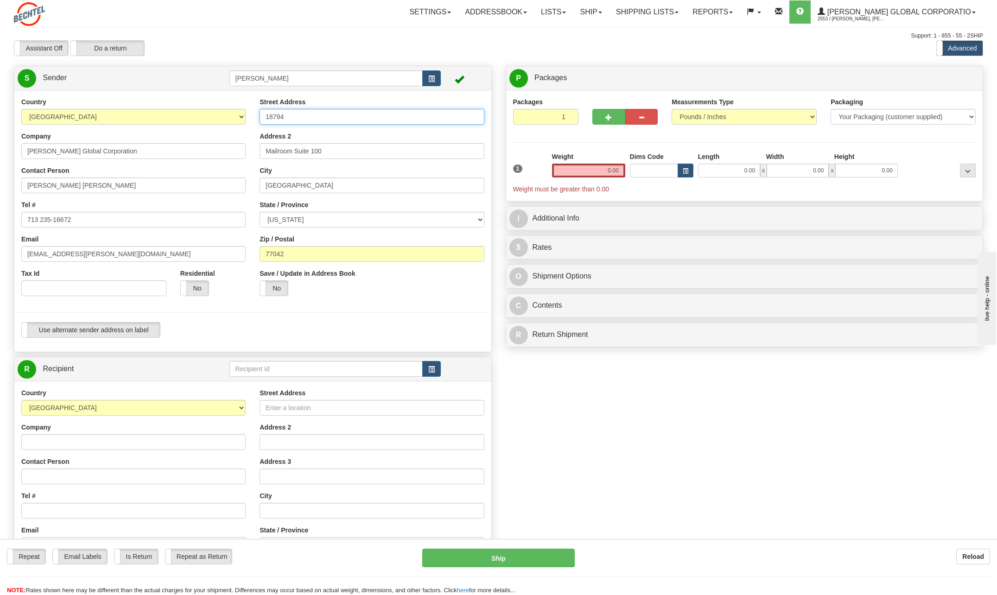
type input "18794 E Utah Circle"
select select "CO"
click at [343, 153] on input "Mailroom Suite 100" at bounding box center [372, 151] width 224 height 16
type input "M"
click at [317, 187] on input "[GEOGRAPHIC_DATA]" at bounding box center [372, 186] width 224 height 16
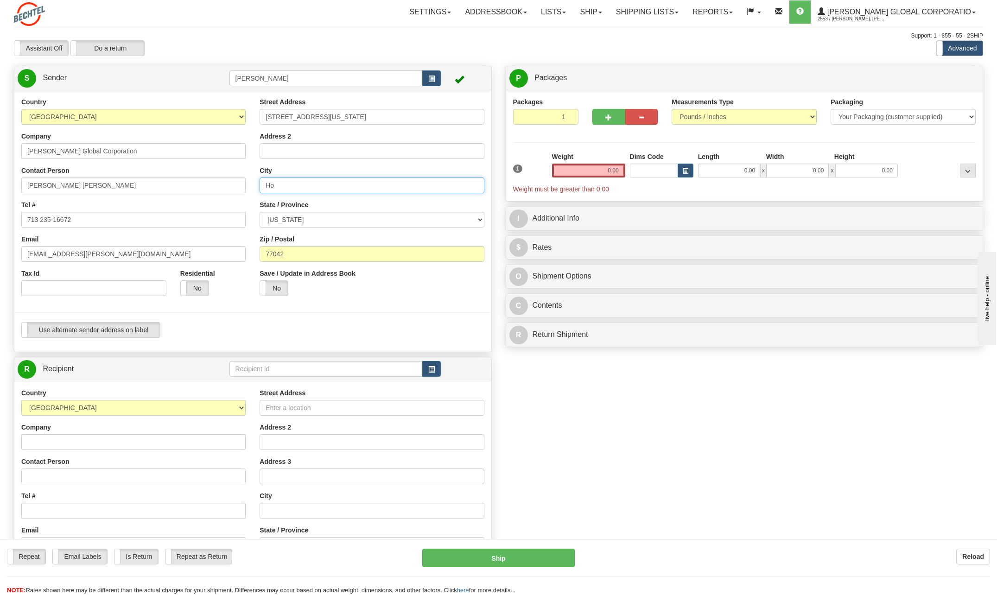
type input "H"
type input "U"
type input "Aurora"
click at [294, 255] on input "77042" at bounding box center [372, 254] width 224 height 16
type input "7"
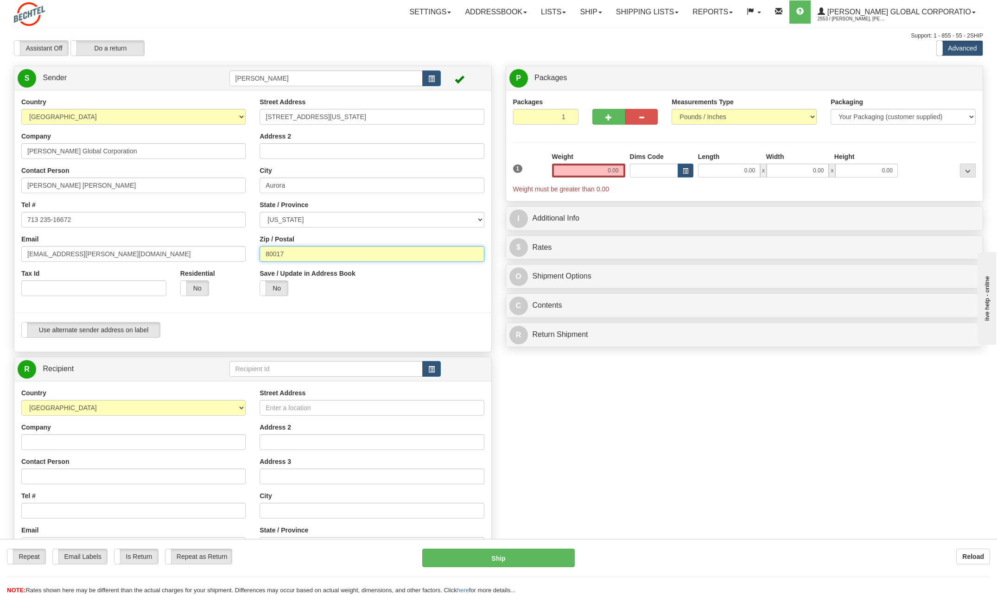
type input "80017"
click at [477, 288] on div "Save / Update in Address Book Yes No" at bounding box center [372, 286] width 238 height 34
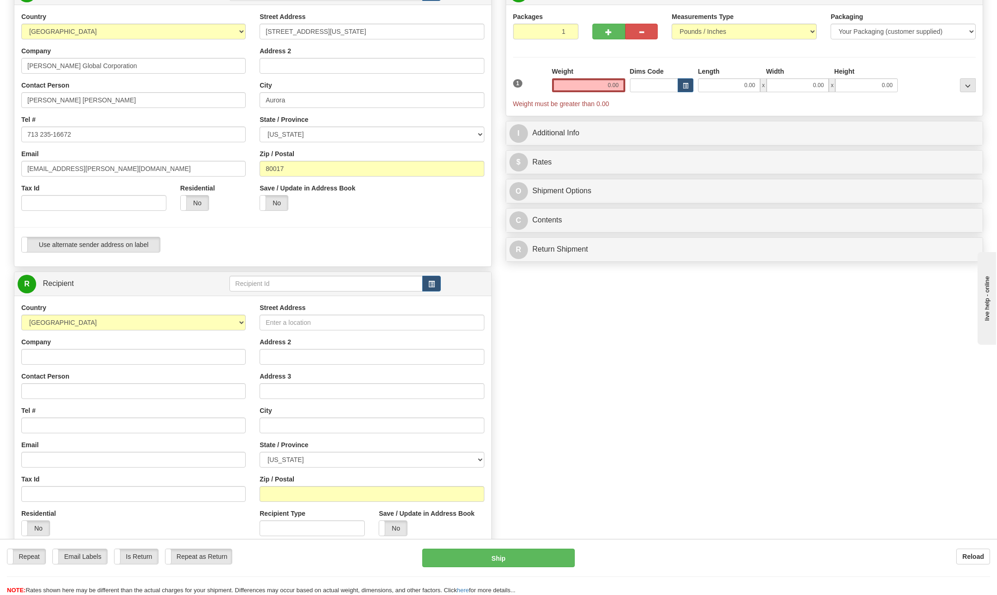
scroll to position [93, 0]
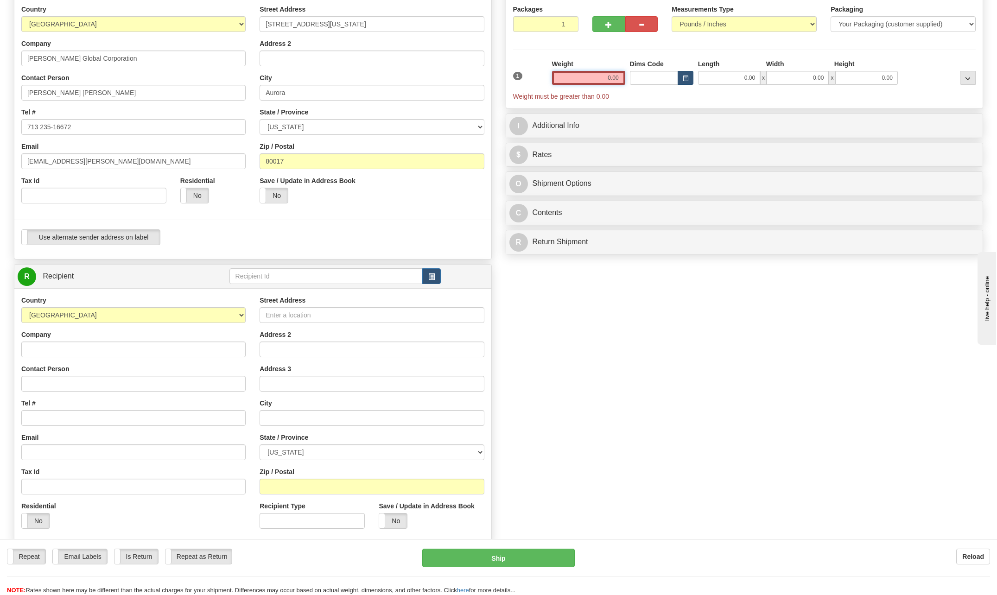
drag, startPoint x: 608, startPoint y: 78, endPoint x: 684, endPoint y: 78, distance: 76.0
click at [684, 78] on div "1 Weight 0.00 Dims Code 0.00" at bounding box center [745, 80] width 468 height 42
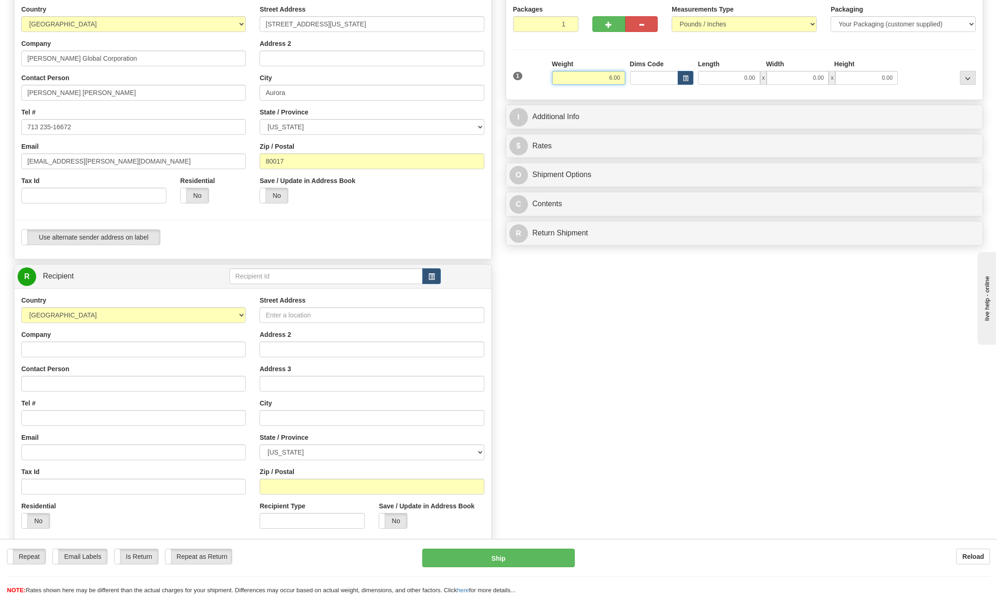
type input "6.00"
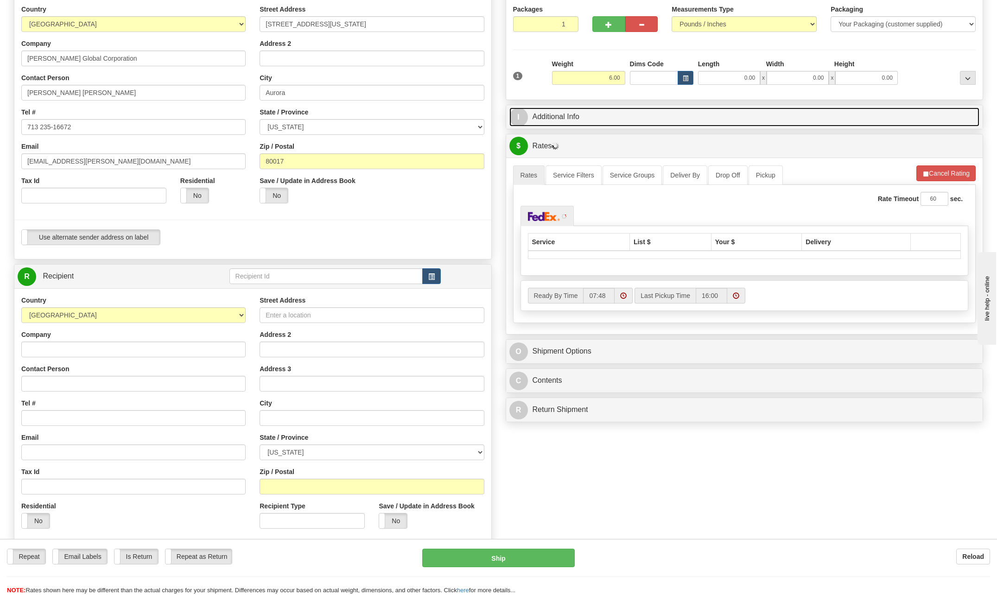
click at [517, 118] on span "I" at bounding box center [518, 117] width 19 height 19
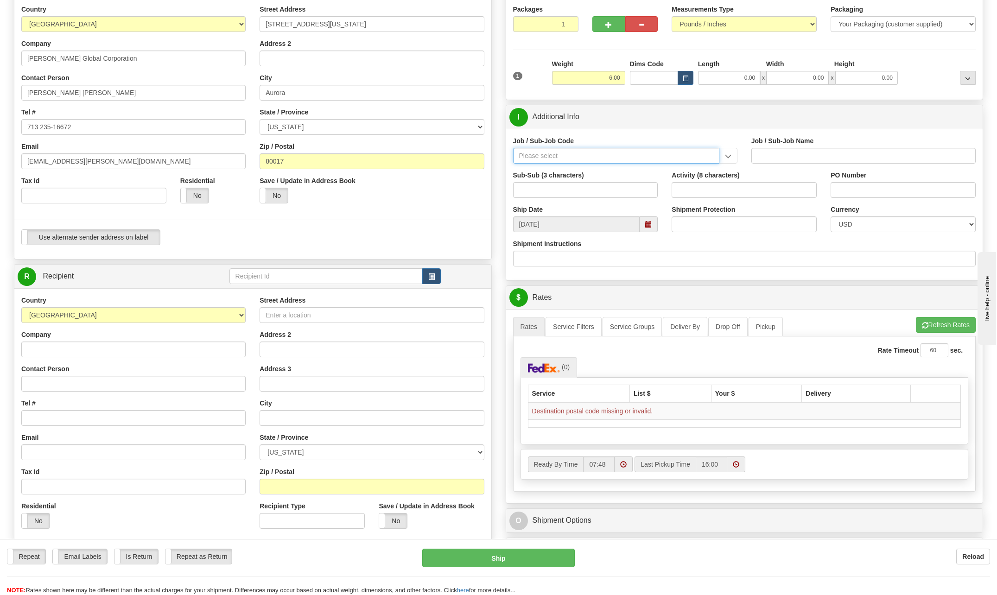
click at [548, 157] on input "Job / Sub-Job Code" at bounding box center [616, 156] width 206 height 16
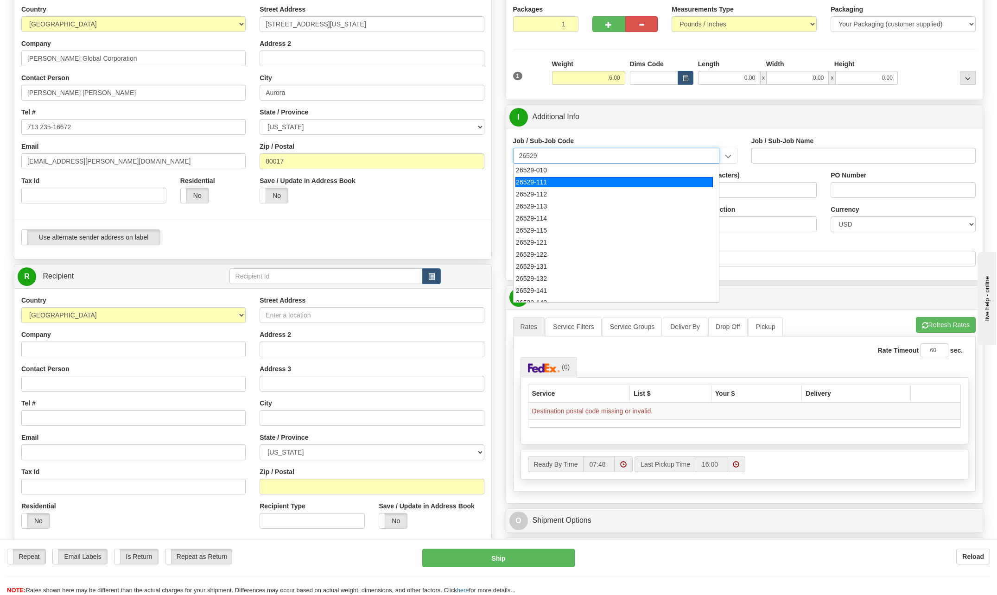
click at [540, 178] on div "26529-111" at bounding box center [613, 182] width 197 height 10
type input "26529-111"
type input "THACKER PASS PROJECT - HOME OFFICES USA NATIONALS"
type input "26529-111"
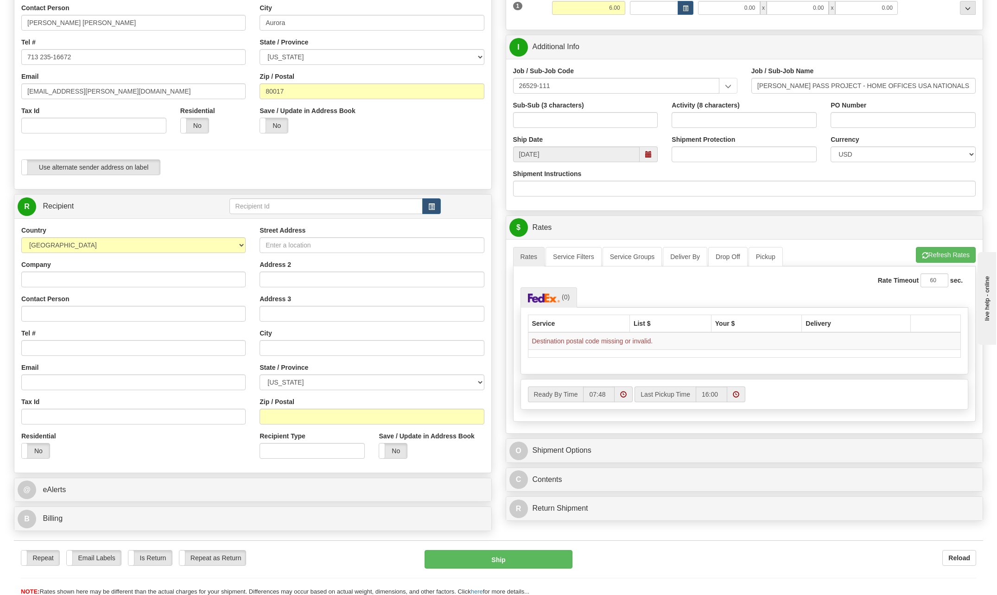
scroll to position [185, 0]
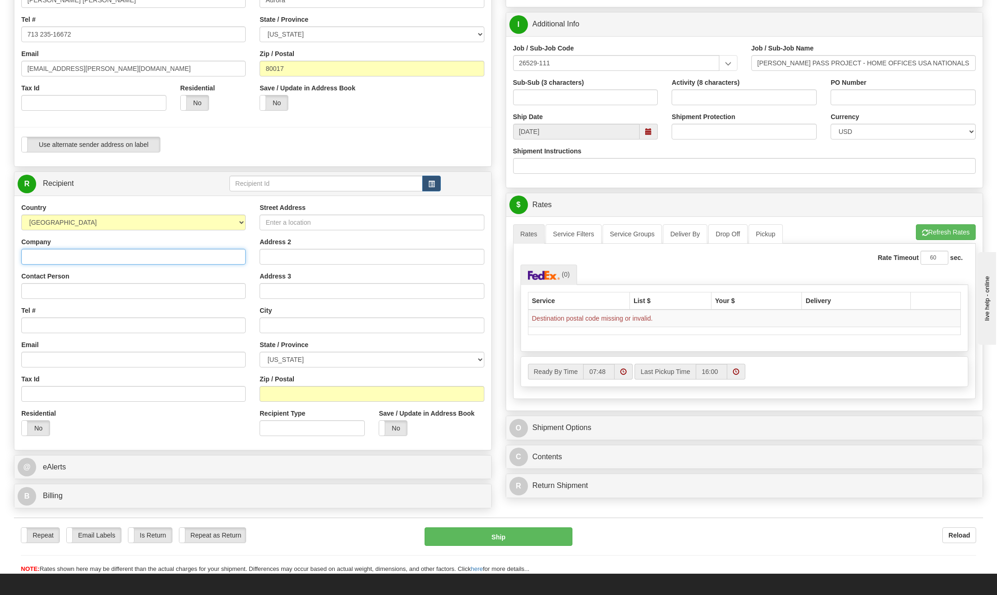
click at [56, 250] on input "Company" at bounding box center [133, 257] width 224 height 16
type input "Bechtel Corporation"
drag, startPoint x: 223, startPoint y: 272, endPoint x: 221, endPoint y: 276, distance: 4.8
click at [222, 276] on div "Contact Person" at bounding box center [133, 285] width 224 height 27
click at [63, 294] on input "Contact Person" at bounding box center [133, 291] width 224 height 16
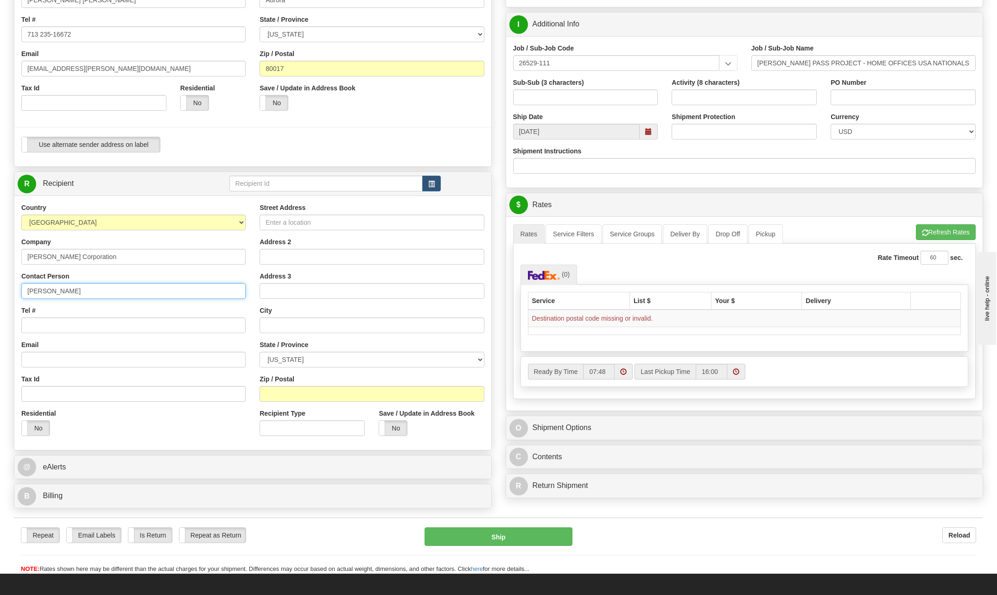
type input "Ed Ritchie"
click at [200, 313] on div "Tel #" at bounding box center [133, 319] width 224 height 27
click at [48, 323] on input "Tel #" at bounding box center [133, 326] width 224 height 16
type input "713 235-5643"
click at [51, 356] on input "Email" at bounding box center [133, 360] width 224 height 16
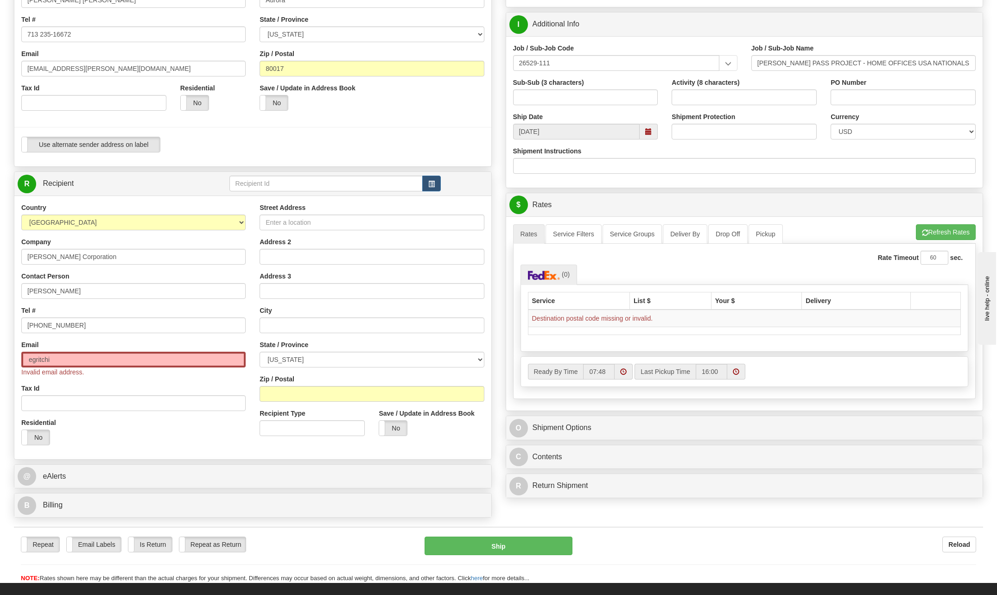
click at [207, 378] on div "Country AFGHANISTAN ALAND ISLANDS ALBANIA ALGERIA AMERICAN SAMOA ANDORRA ANGOLA…" at bounding box center [133, 327] width 238 height 249
click at [69, 357] on input "egritchi" at bounding box center [133, 360] width 224 height 16
type input "egritchi@bechtel.com"
type input "35 West 1st Street"
type input "Suite 113"
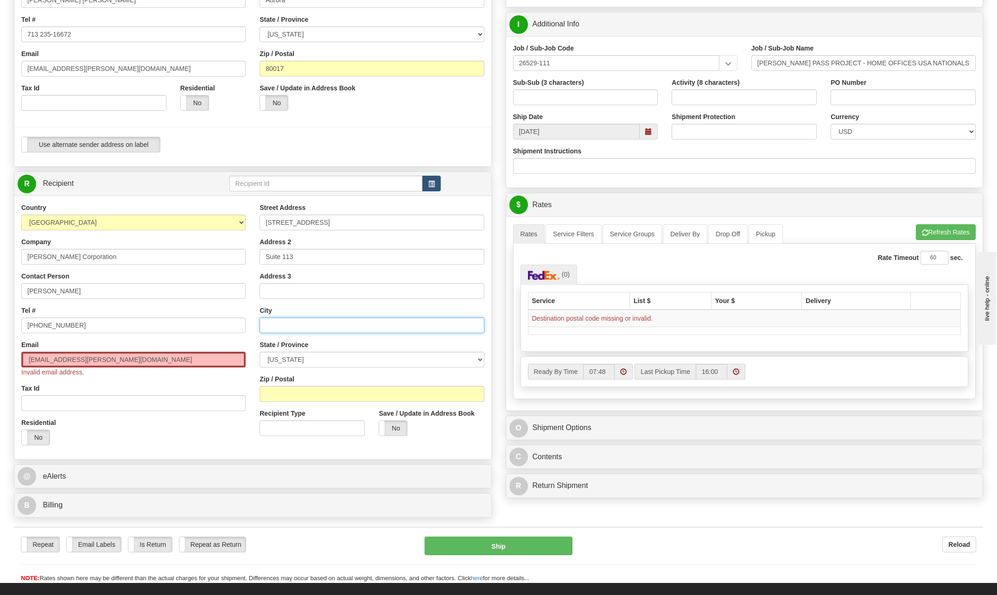
type input "Winnemucca"
select select "NV"
type input "89445"
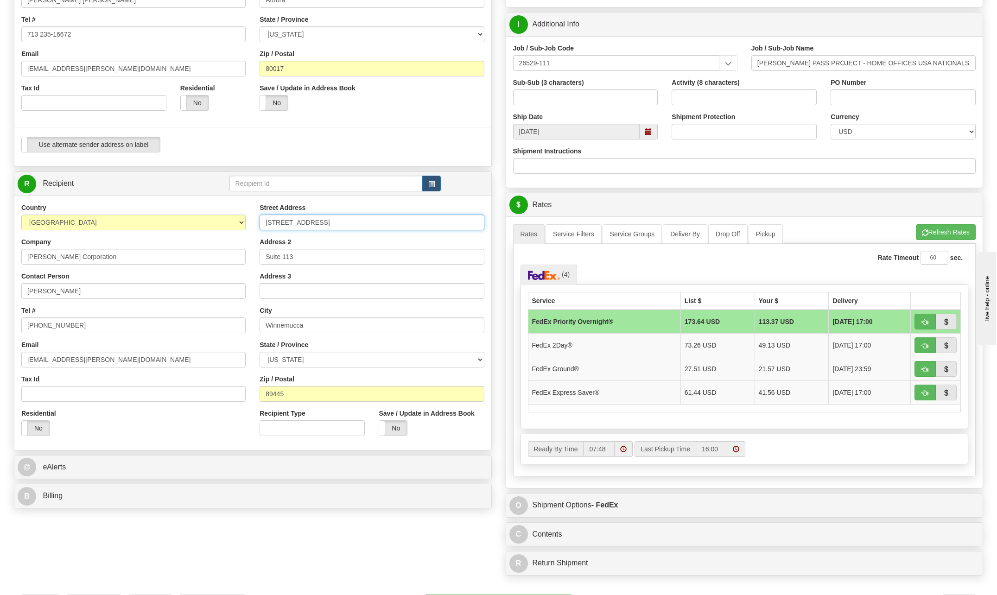
click at [328, 219] on input "35 West 1st Street" at bounding box center [372, 223] width 224 height 16
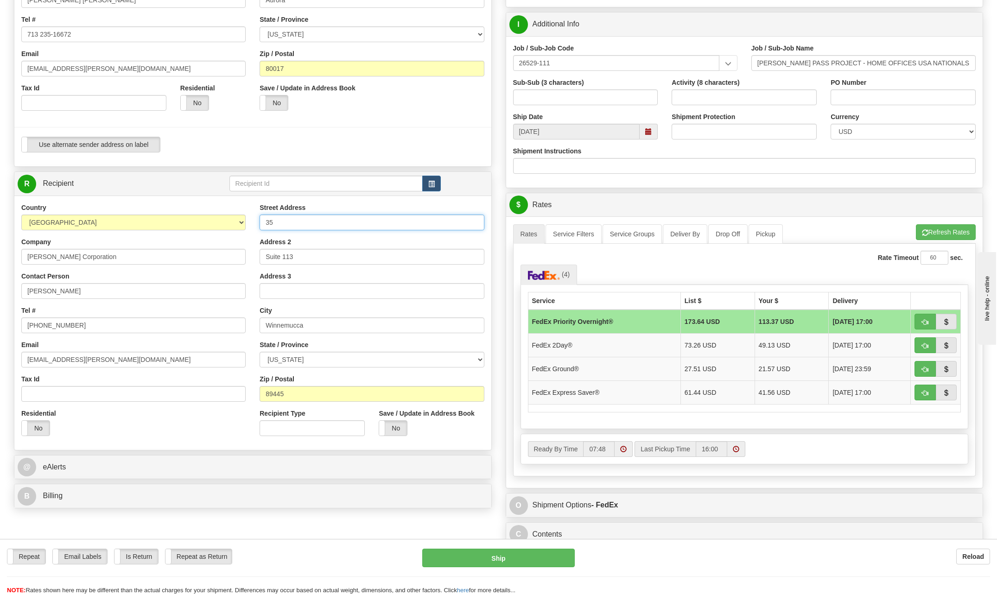
type input "3"
type input "625 Sheehan Street"
click at [315, 257] on input "Suite 113" at bounding box center [372, 257] width 224 height 16
type input "S"
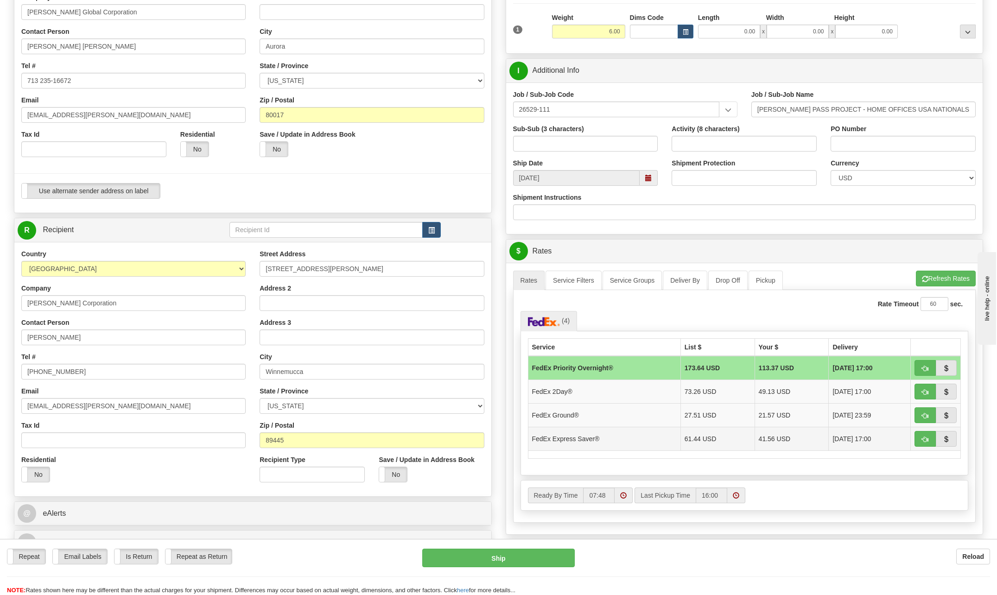
click at [583, 440] on td "FedEx Express Saver®" at bounding box center [604, 439] width 153 height 24
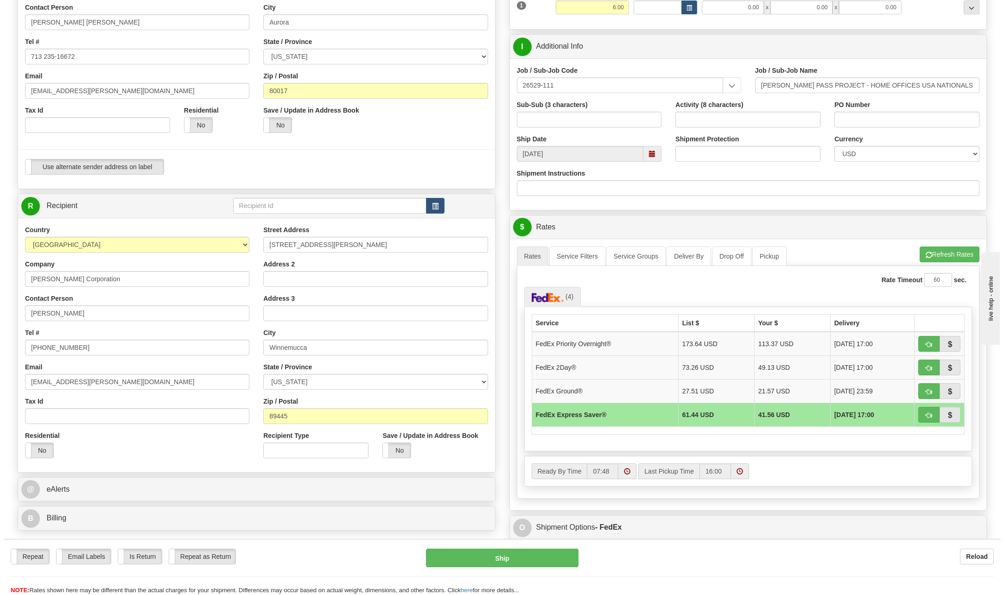
scroll to position [185, 0]
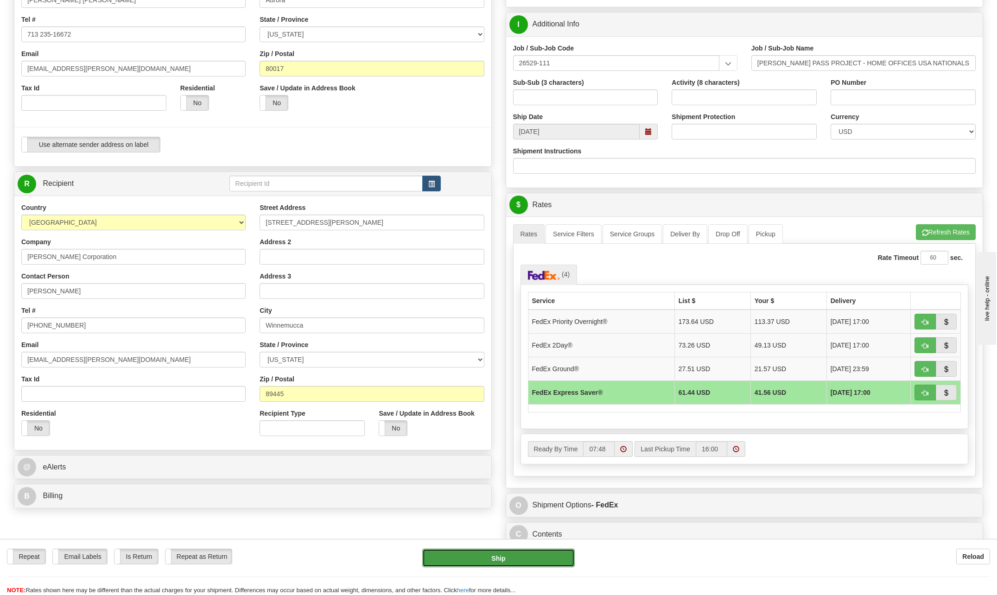
click at [542, 559] on button "Ship" at bounding box center [498, 558] width 153 height 19
type input "20"
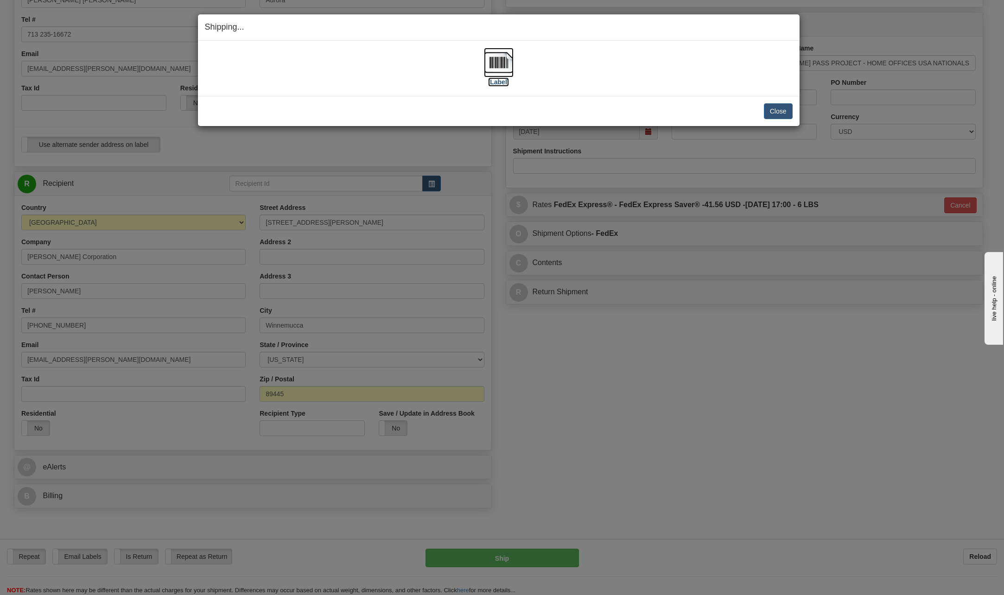
click at [494, 58] on img at bounding box center [499, 63] width 30 height 30
